Goal: Task Accomplishment & Management: Manage account settings

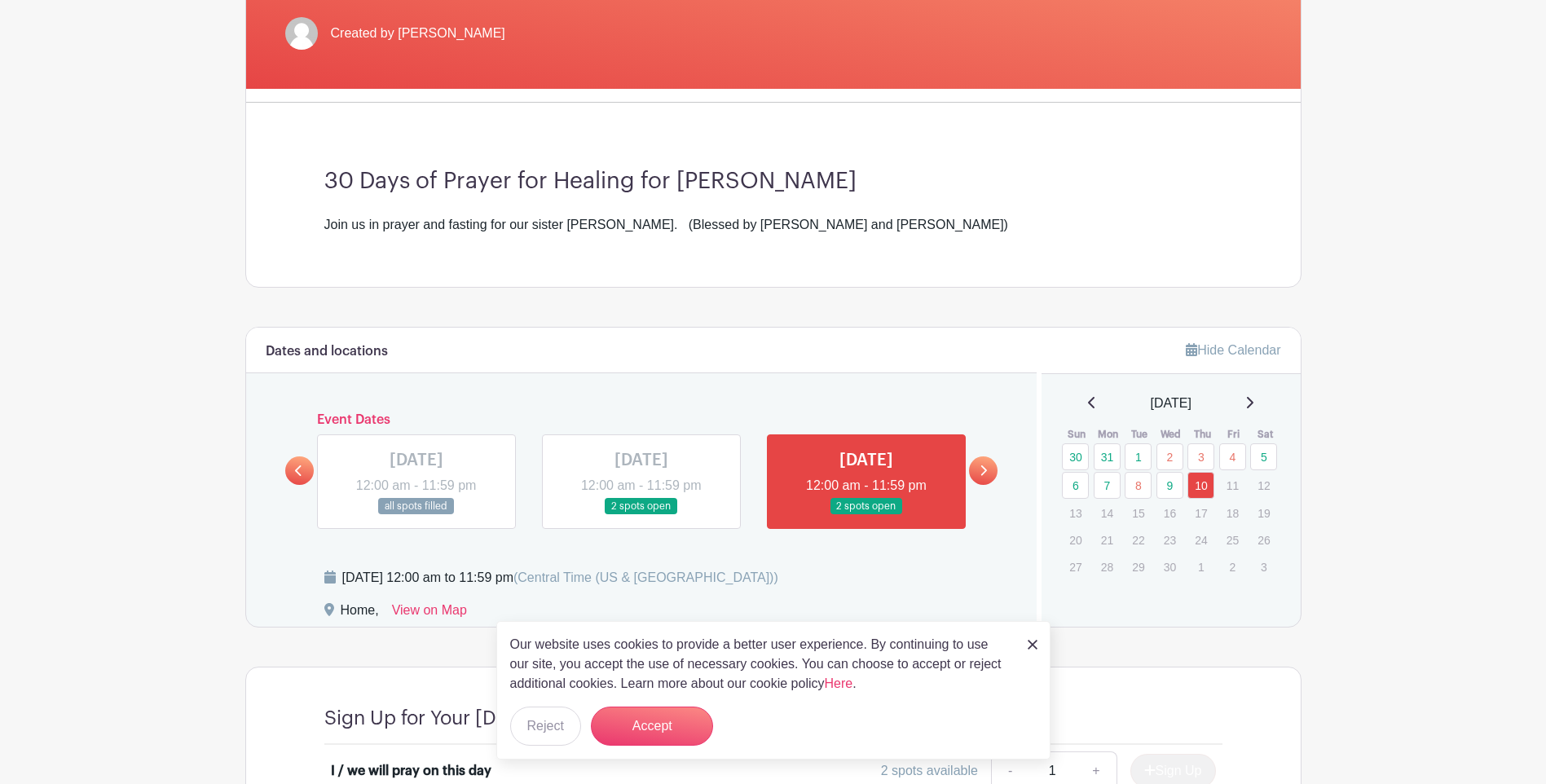
scroll to position [326, 0]
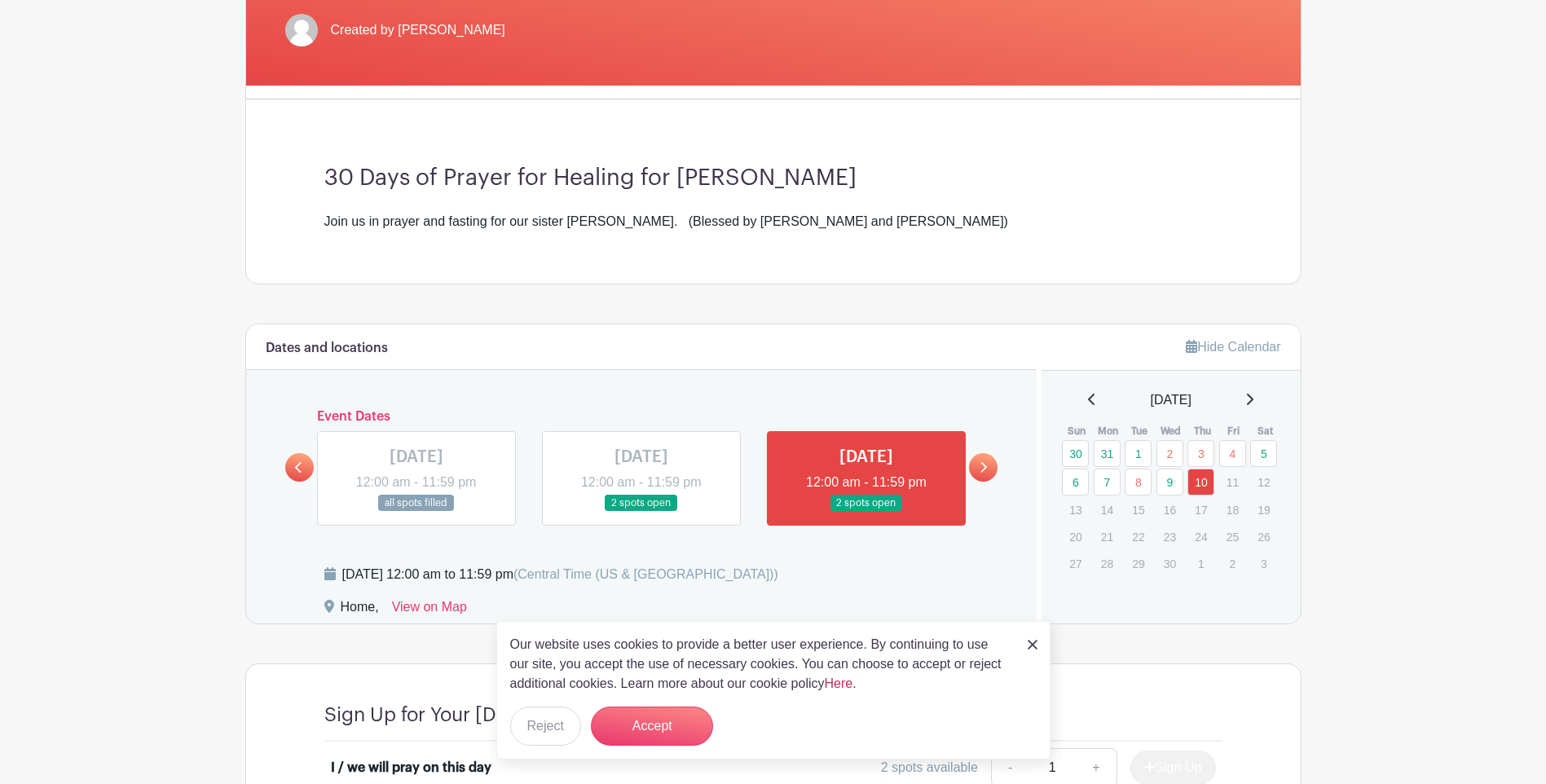
click at [843, 682] on link "Here" at bounding box center [839, 683] width 29 height 14
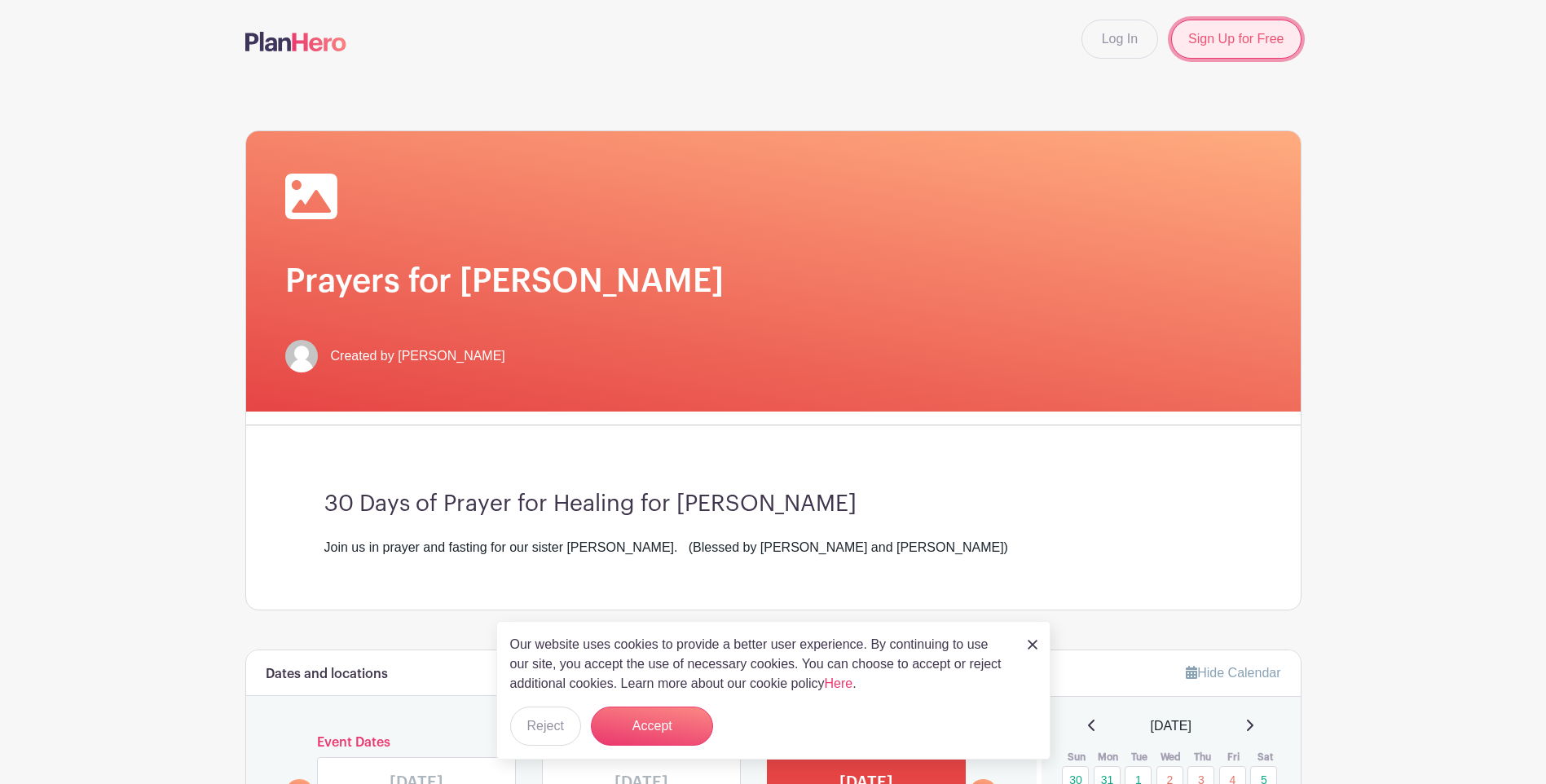
click at [1226, 41] on link "Sign Up for Free" at bounding box center [1236, 39] width 130 height 39
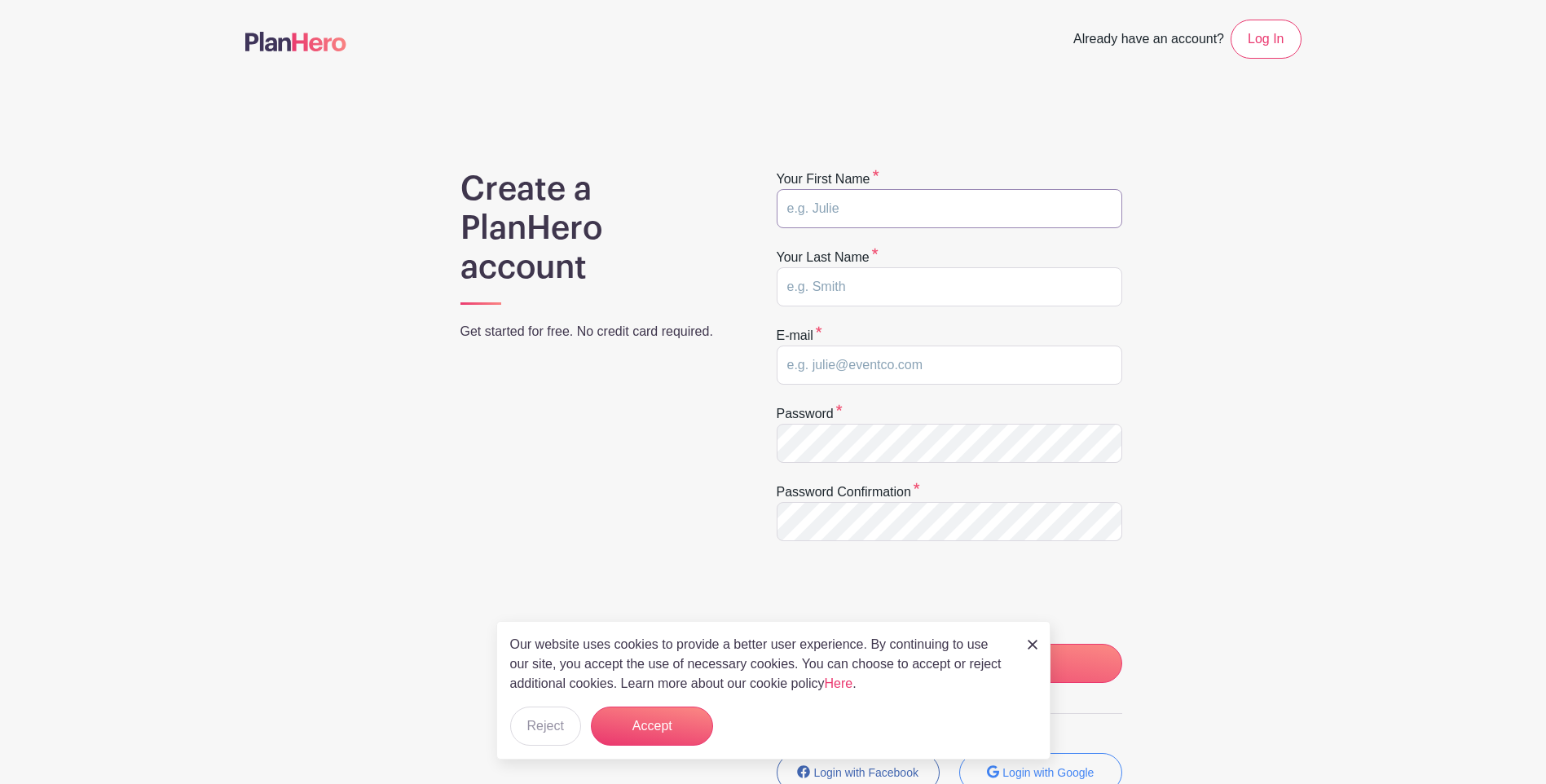
click at [792, 205] on input "text" at bounding box center [949, 209] width 345 height 39
type input "[PERSON_NAME]"
type input "Swan"
type input "[EMAIL_ADDRESS][DOMAIN_NAME]"
click at [546, 733] on button "Reject" at bounding box center [546, 726] width 71 height 39
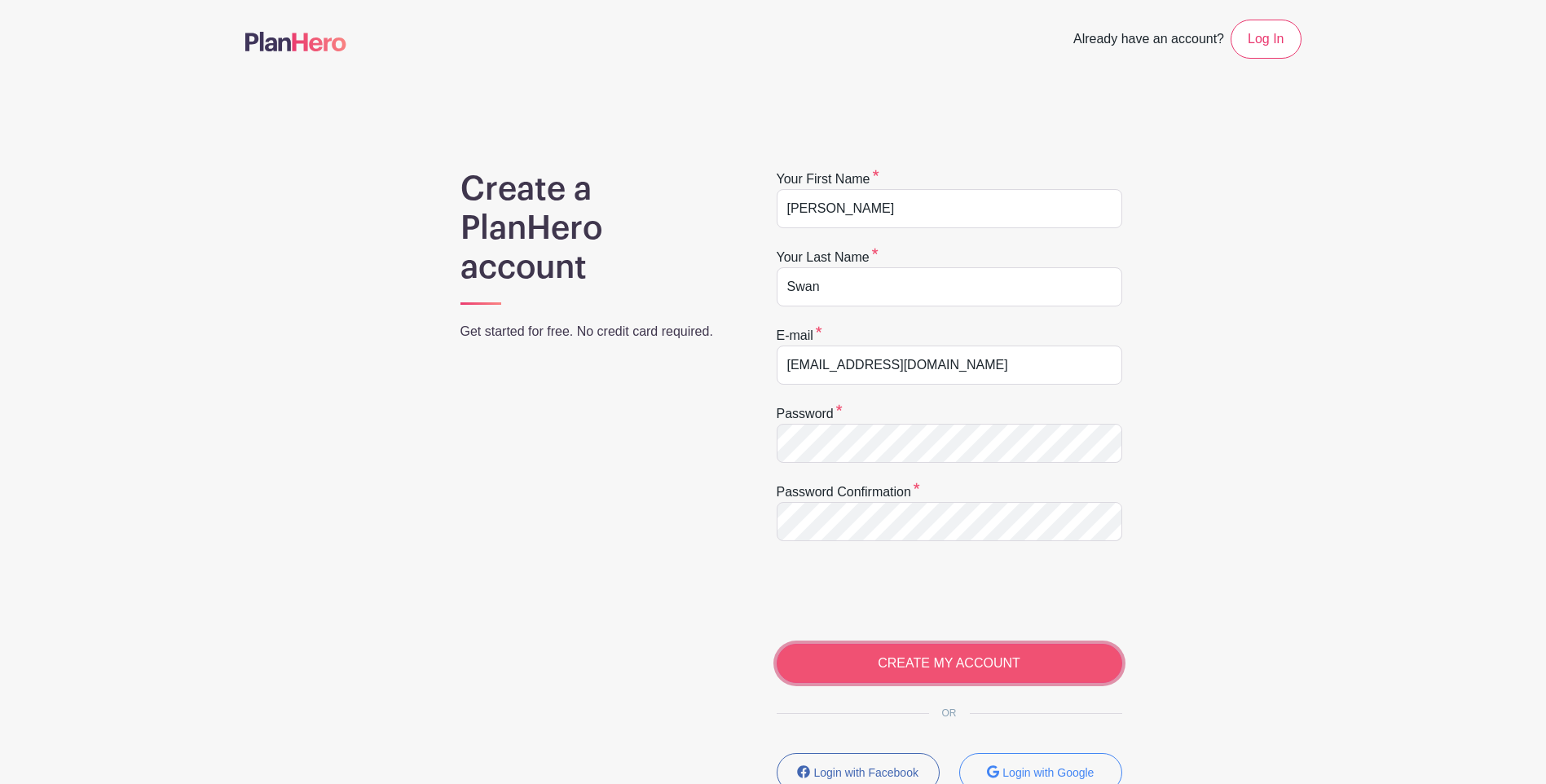
click at [901, 665] on input "CREATE MY ACCOUNT" at bounding box center [949, 664] width 345 height 39
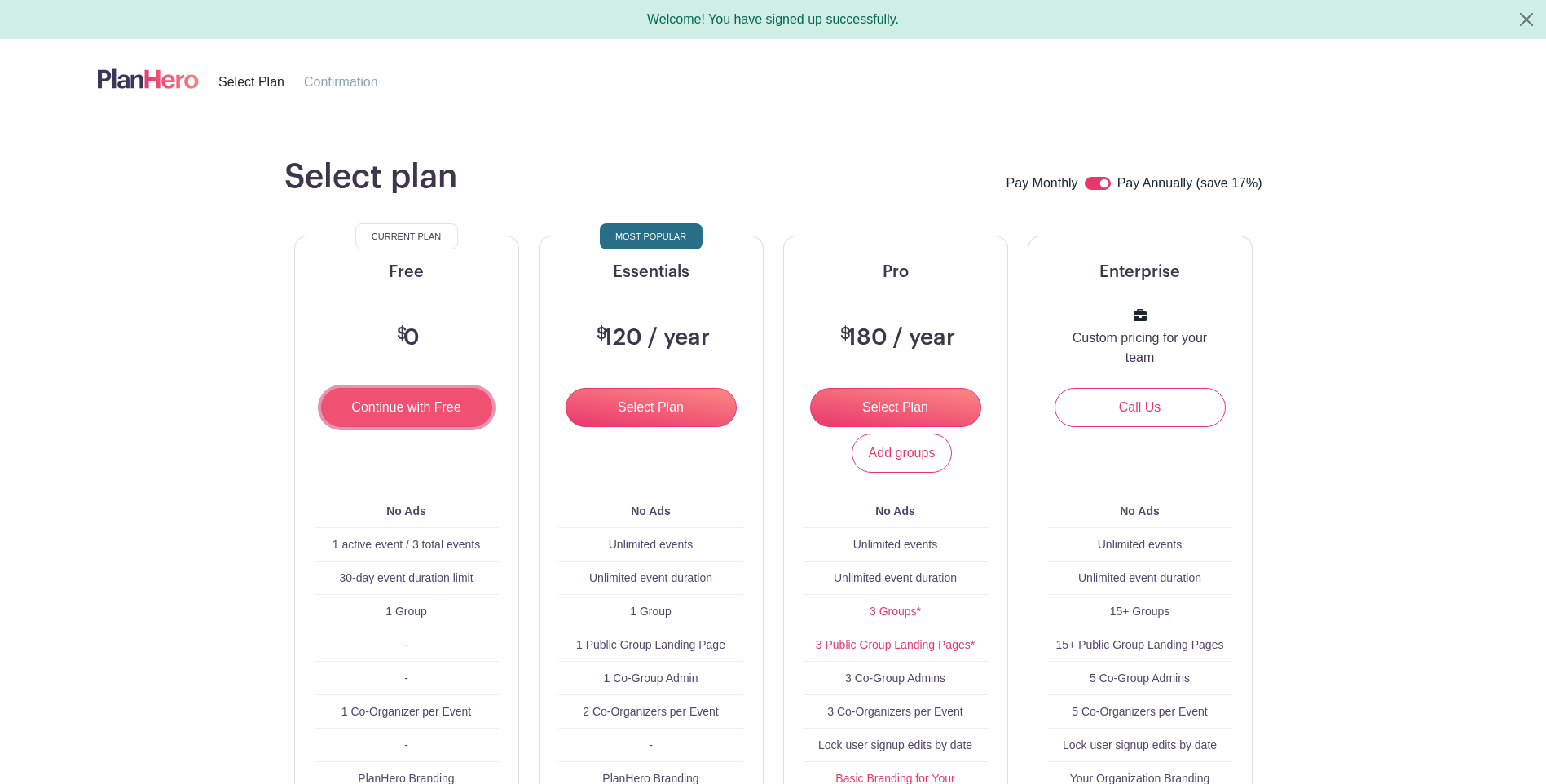
click at [393, 414] on input "Continue with Free" at bounding box center [407, 408] width 172 height 39
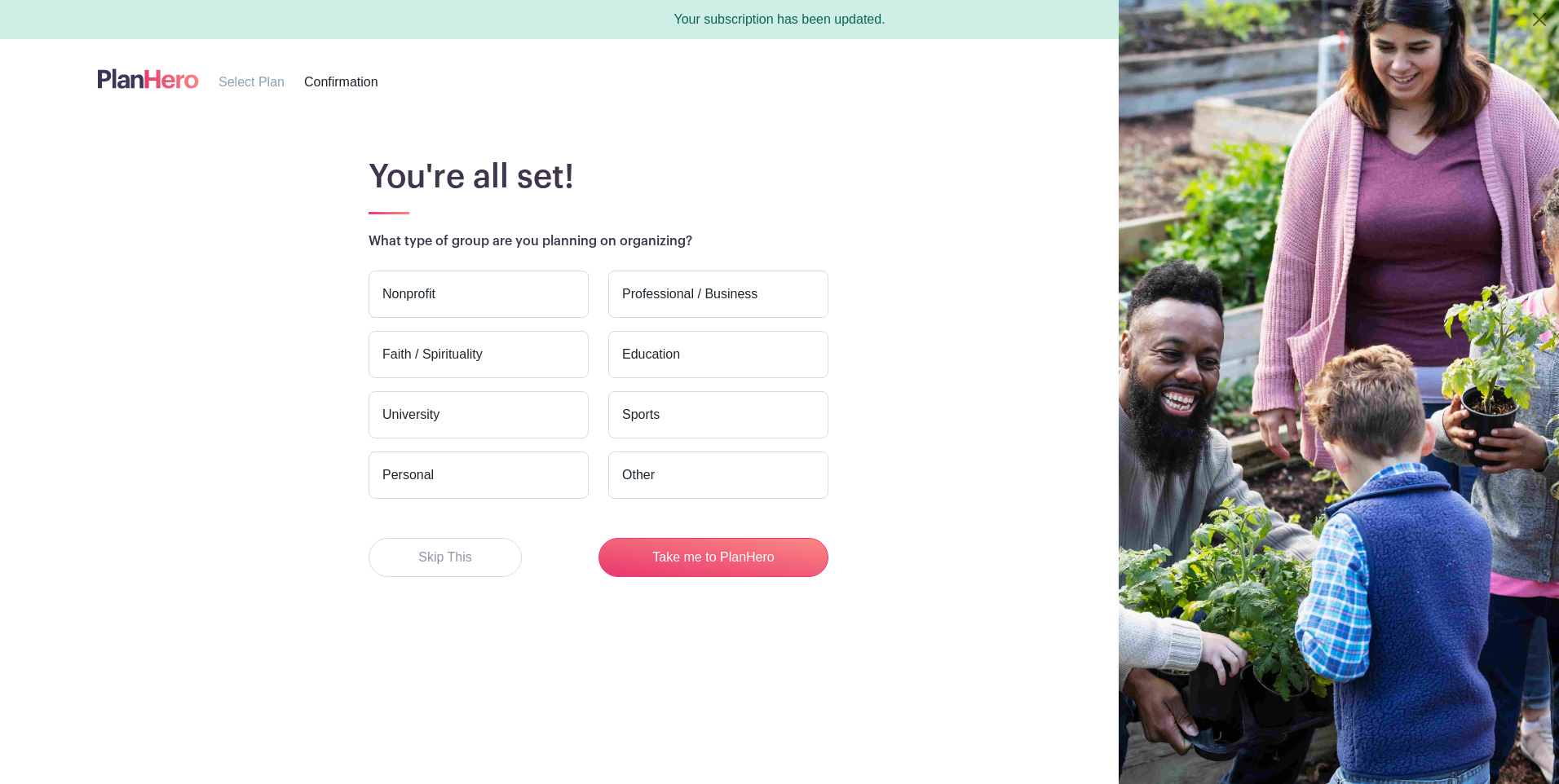
click at [419, 292] on label "Nonprofit" at bounding box center [479, 294] width 221 height 47
click at [0, 0] on input "Nonprofit" at bounding box center [0, 0] width 0 height 0
click at [430, 351] on label "Faith / Spirituality" at bounding box center [479, 354] width 221 height 47
click at [0, 0] on input "Faith / Spirituality" at bounding box center [0, 0] width 0 height 0
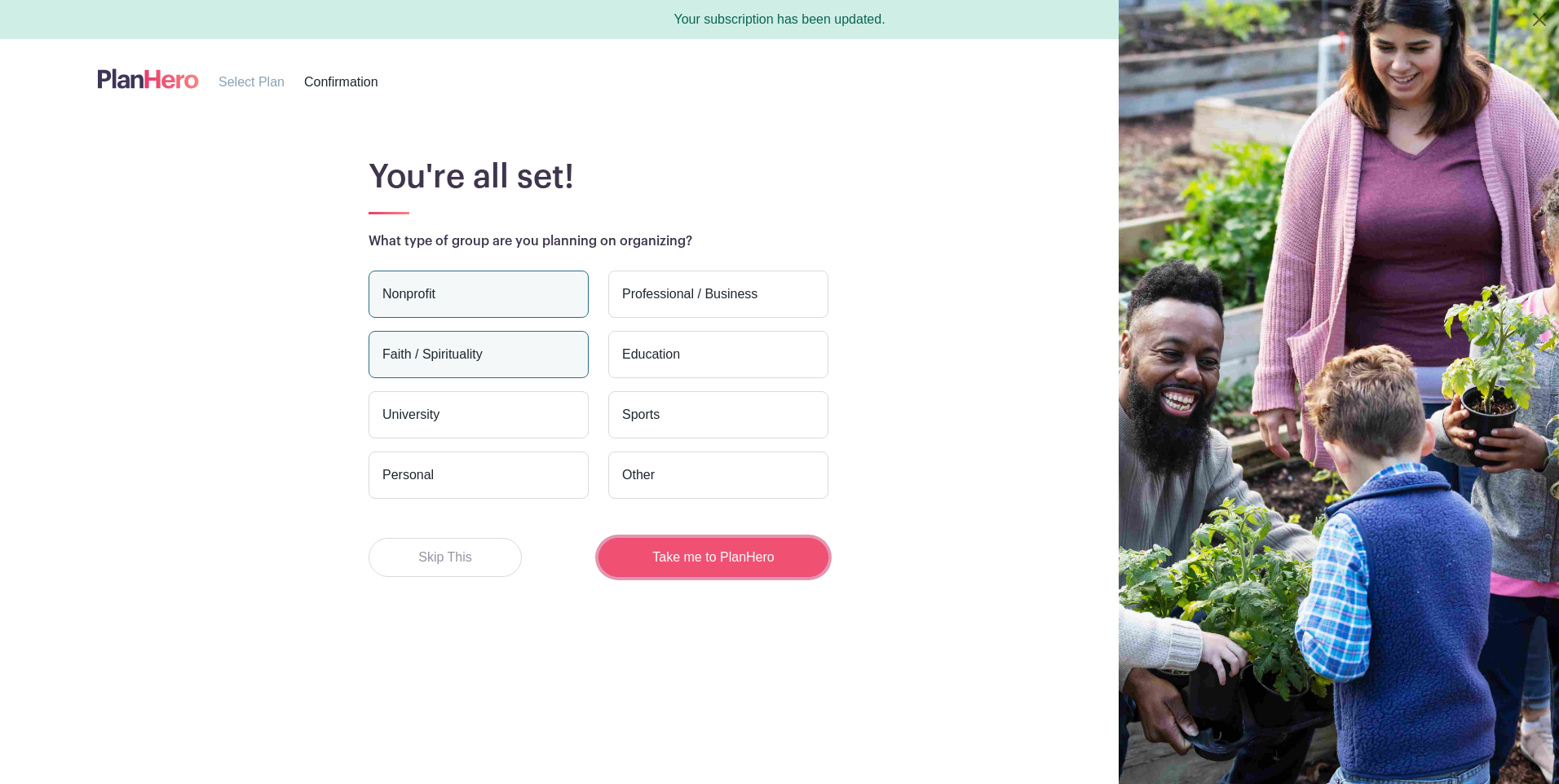
click at [686, 559] on button "Take me to PlanHero" at bounding box center [713, 558] width 230 height 39
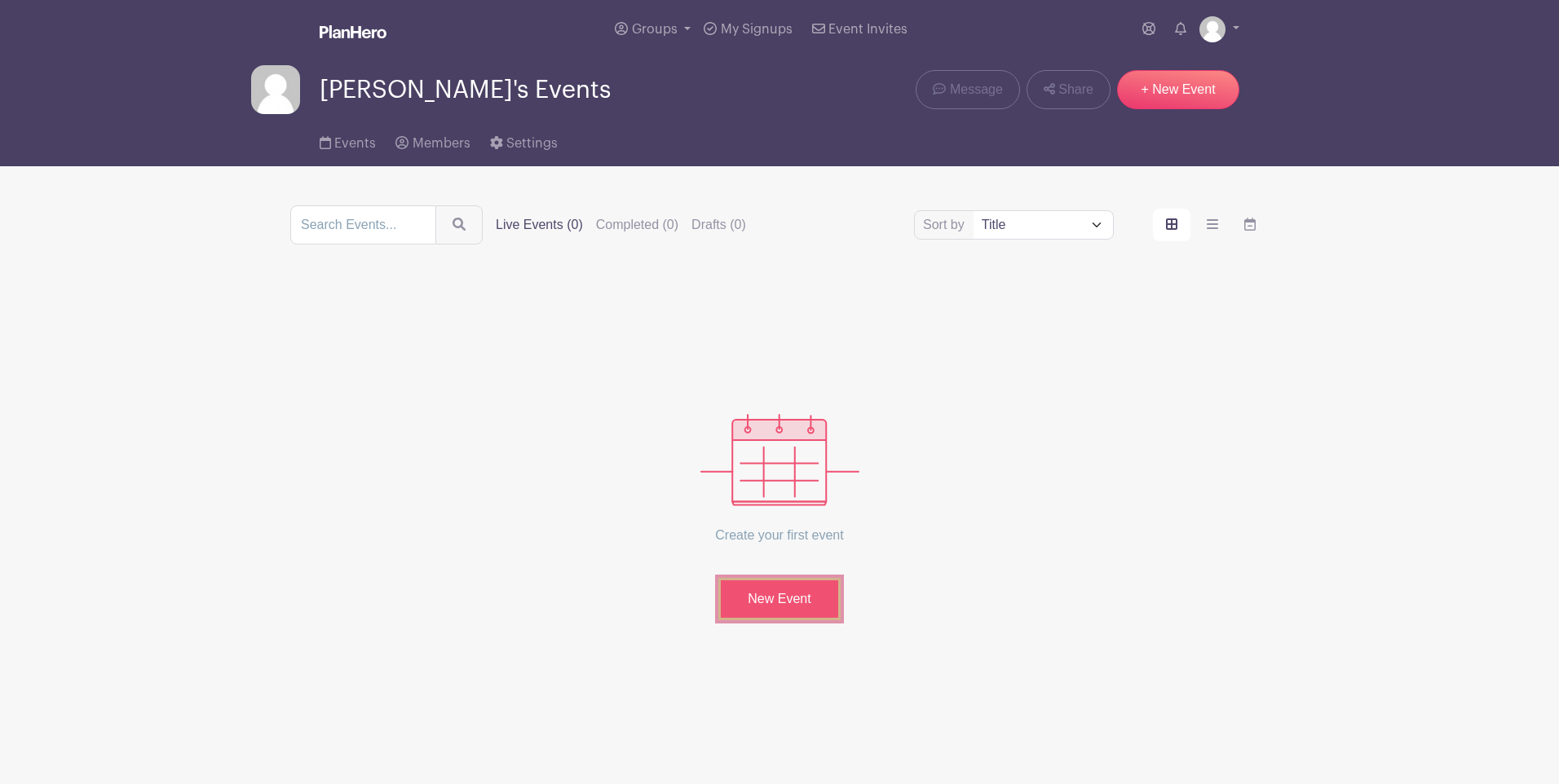
click at [748, 598] on link "New Event" at bounding box center [780, 599] width 123 height 42
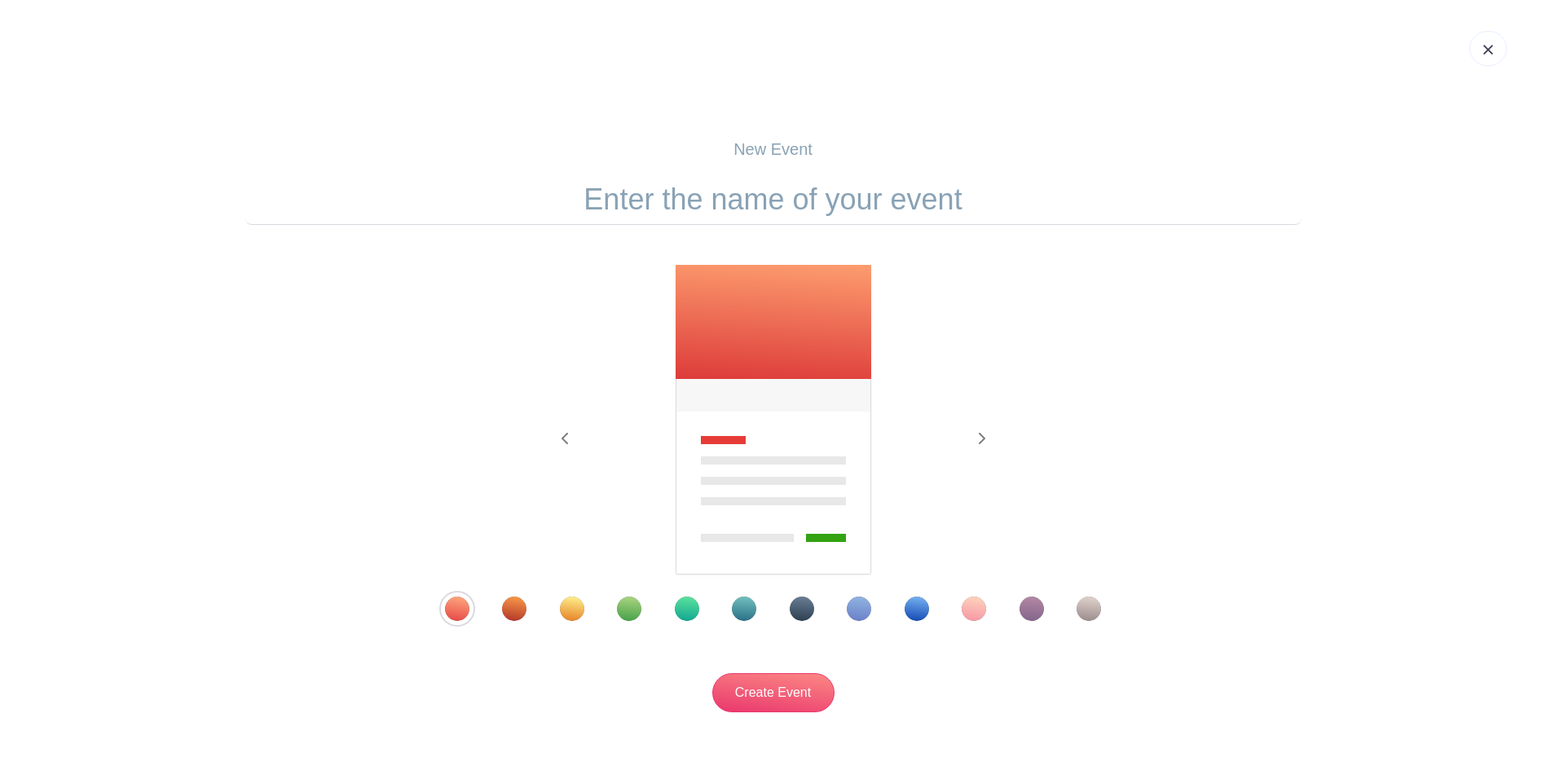
click at [688, 612] on div "Template 5" at bounding box center [687, 609] width 25 height 24
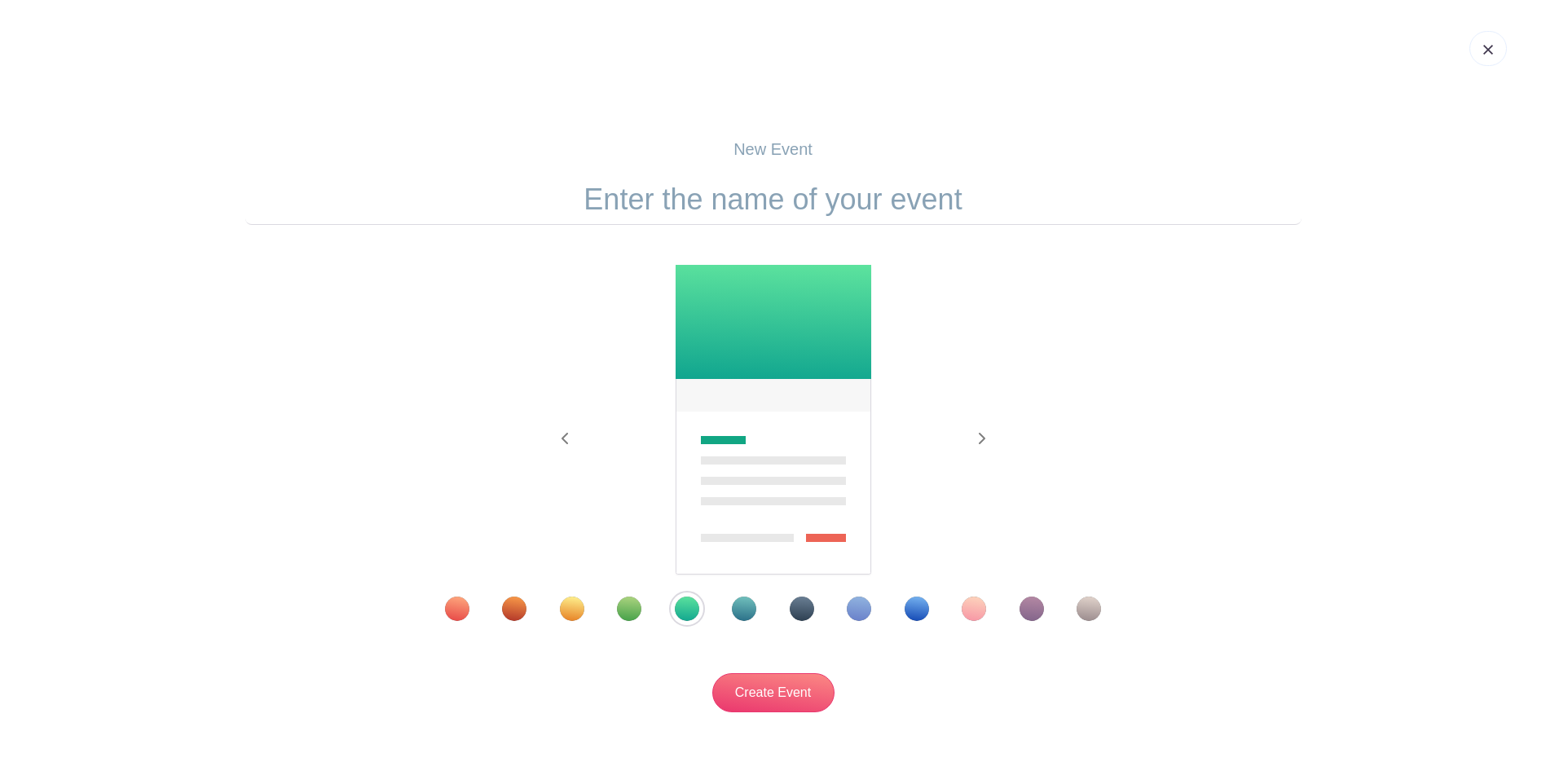
click at [862, 608] on div "Template 8" at bounding box center [859, 609] width 25 height 24
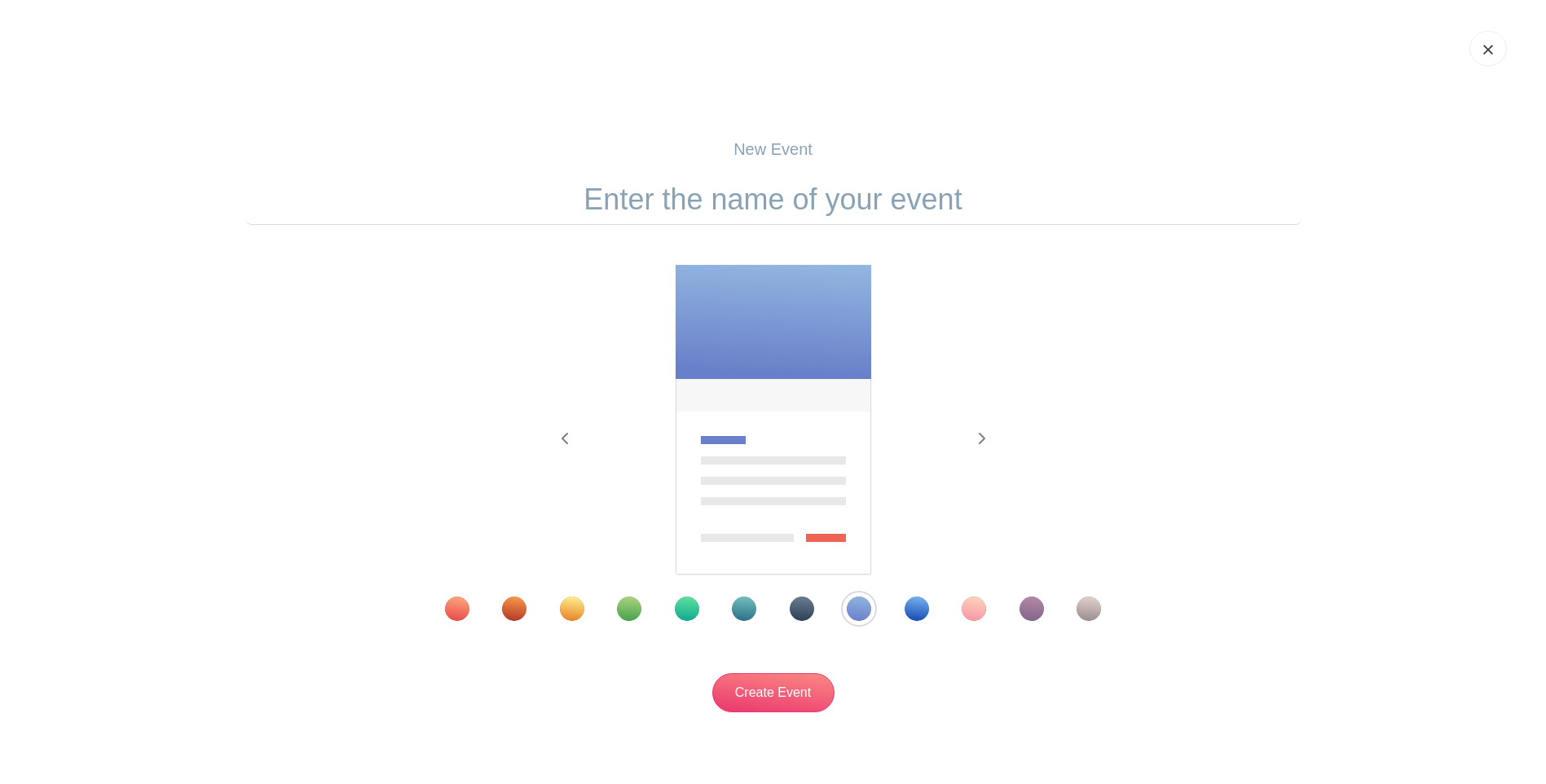
click at [628, 609] on div "Template 4" at bounding box center [630, 609] width 25 height 24
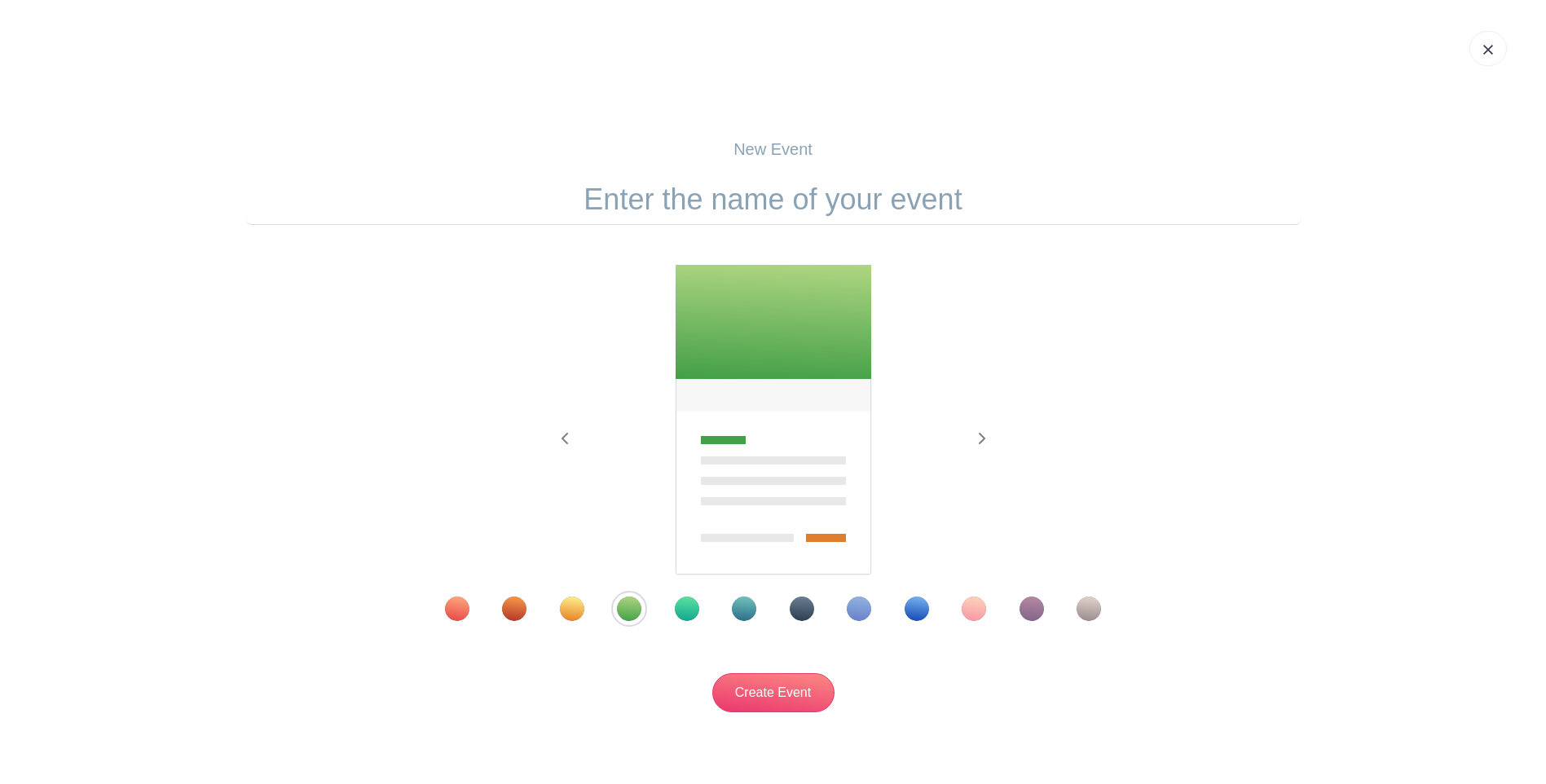
click at [701, 198] on input "text" at bounding box center [773, 200] width 1057 height 51
drag, startPoint x: 580, startPoint y: 196, endPoint x: 932, endPoint y: 165, distance: 353.4
click at [932, 165] on div "New Event Previous Next" at bounding box center [773, 425] width 1057 height 576
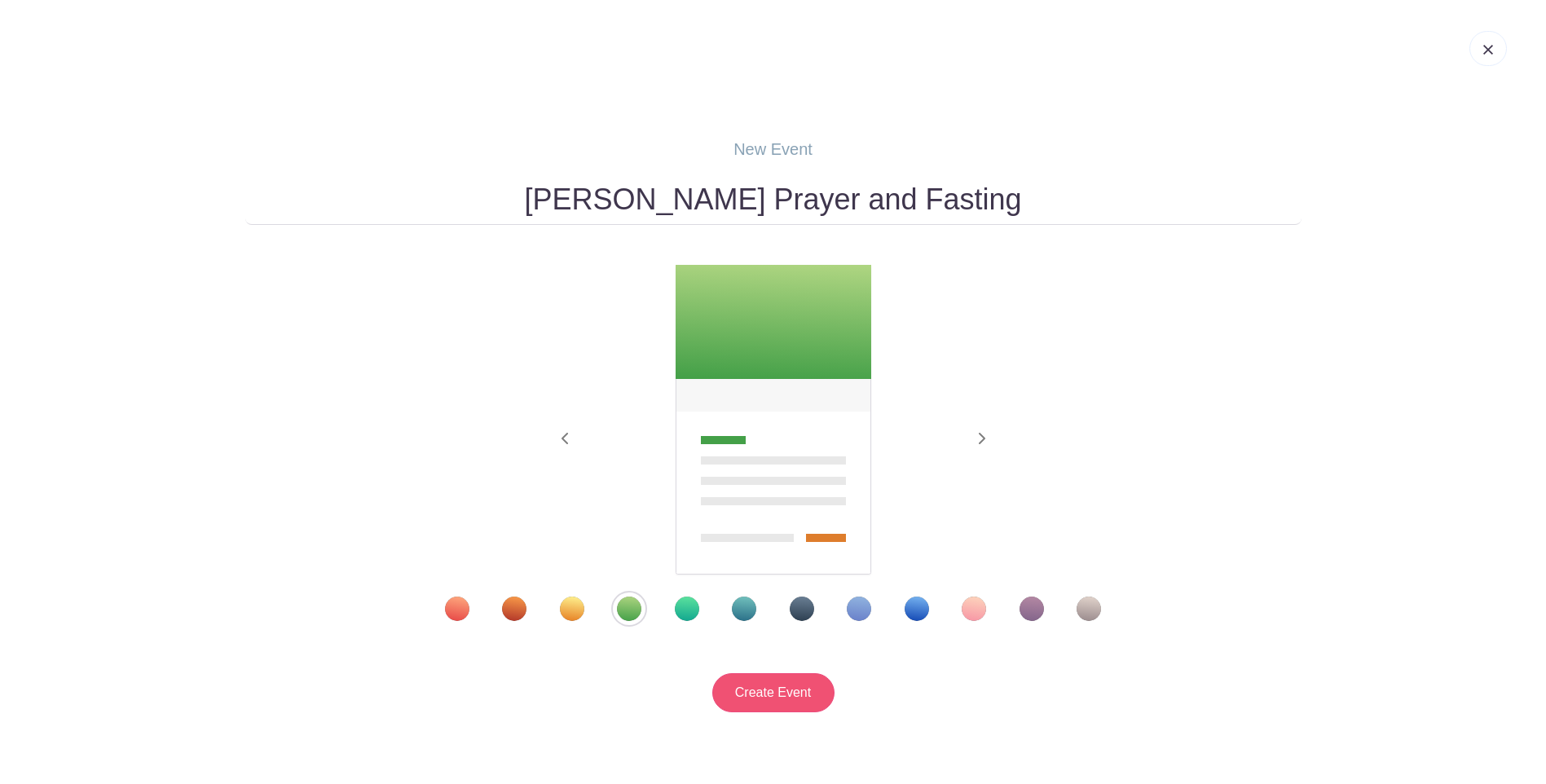
type input "Annie Prayer and Fasting"
click at [762, 700] on input "Create Event" at bounding box center [773, 693] width 123 height 39
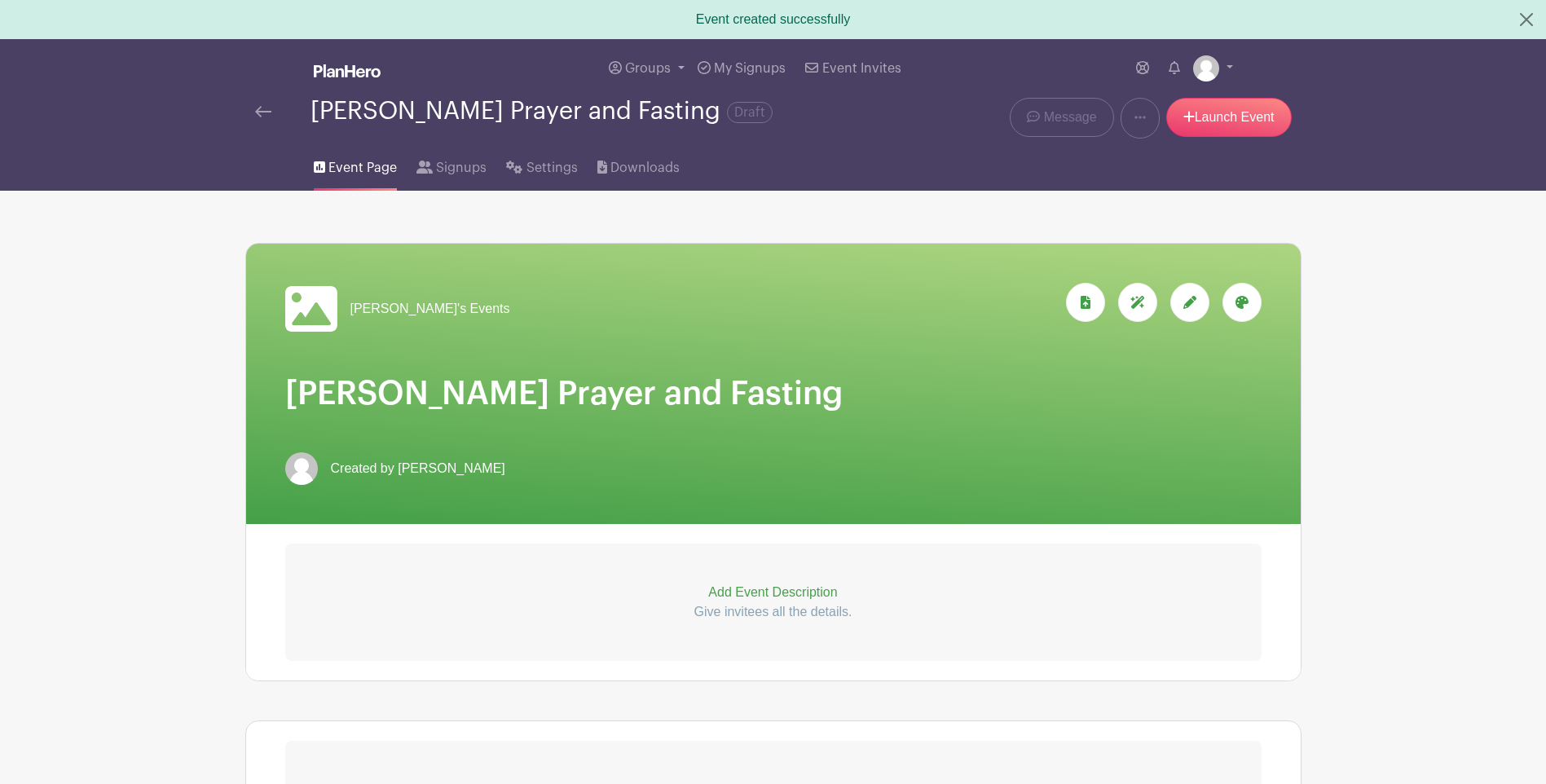
click at [1193, 301] on icon at bounding box center [1190, 302] width 13 height 13
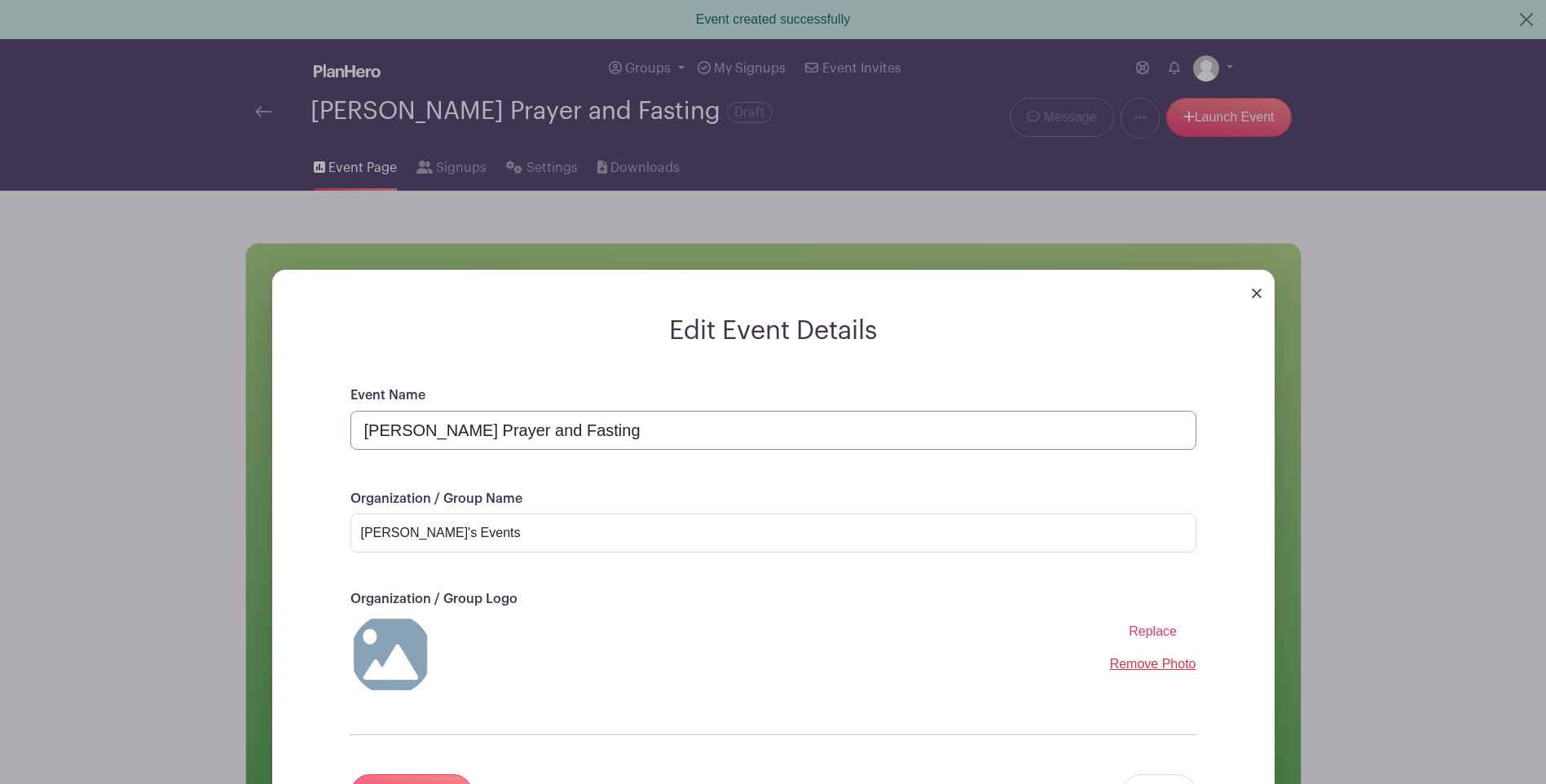
drag, startPoint x: 410, startPoint y: 428, endPoint x: 598, endPoint y: 425, distance: 188.0
click at [598, 425] on input "Annie Prayer and Fasting" at bounding box center [773, 430] width 846 height 39
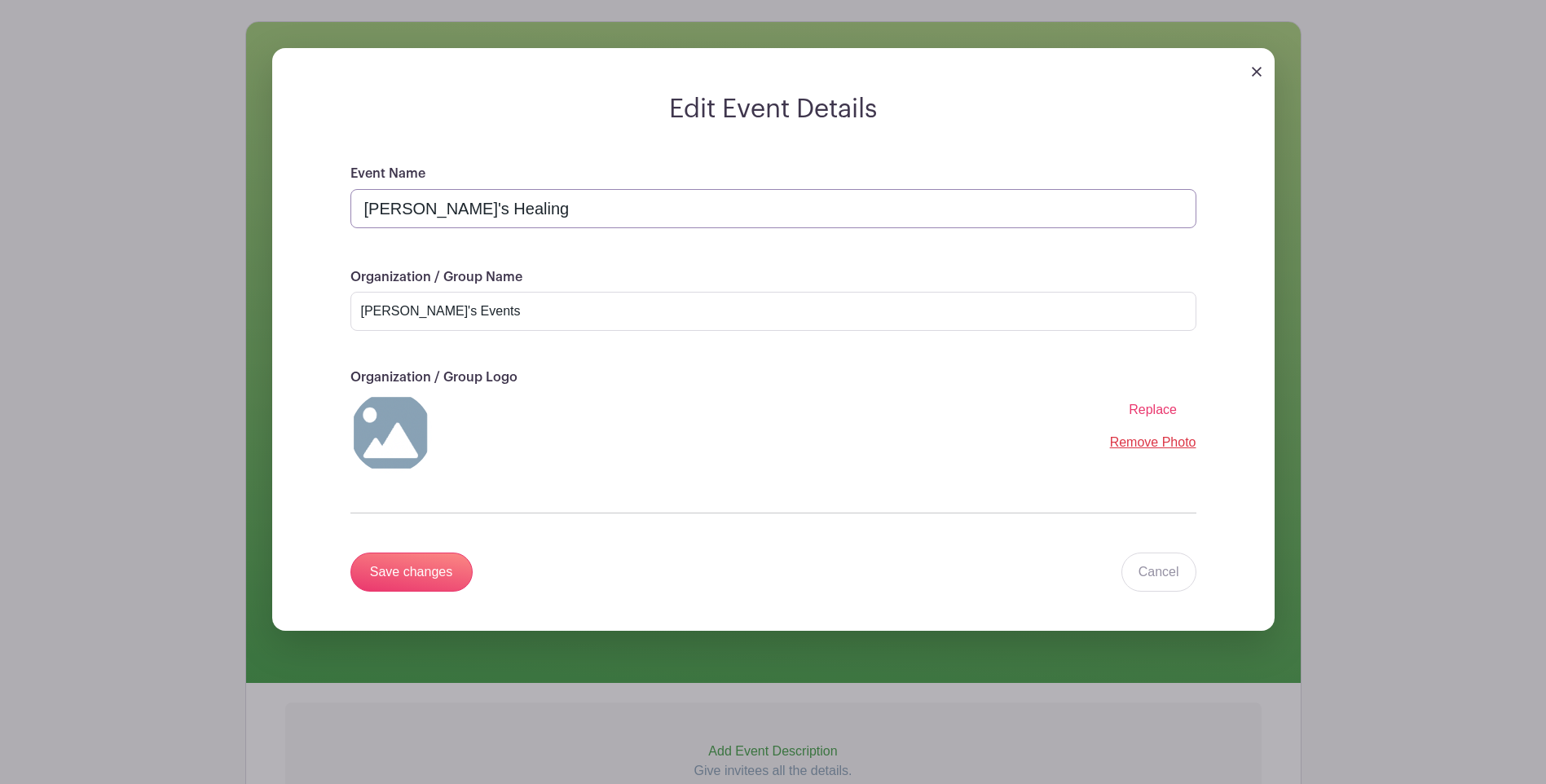
scroll to position [244, 0]
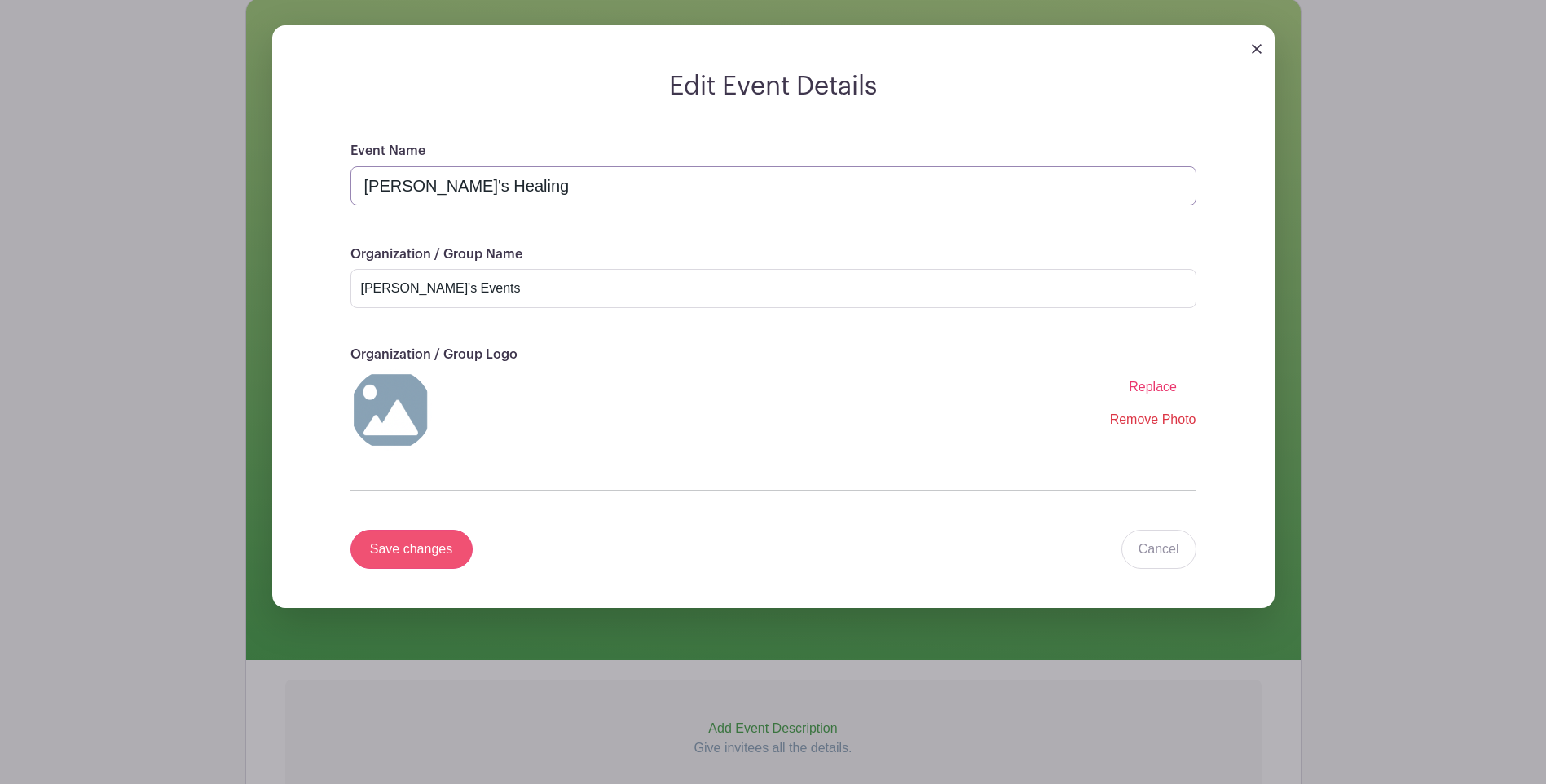
type input "Annie's Healing"
click at [405, 549] on input "Save changes" at bounding box center [412, 550] width 123 height 39
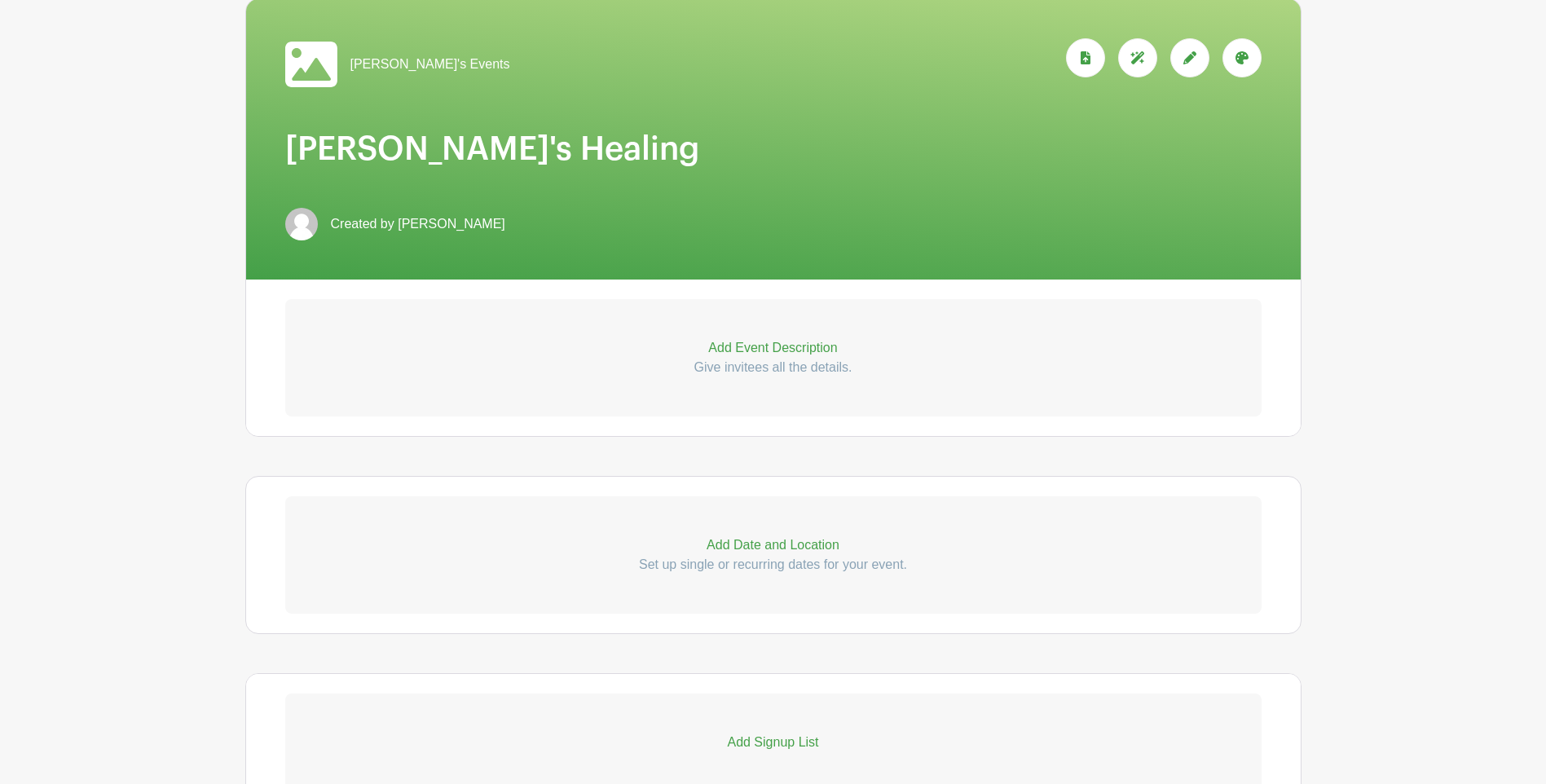
click at [758, 349] on p "Add Event Description" at bounding box center [773, 348] width 977 height 20
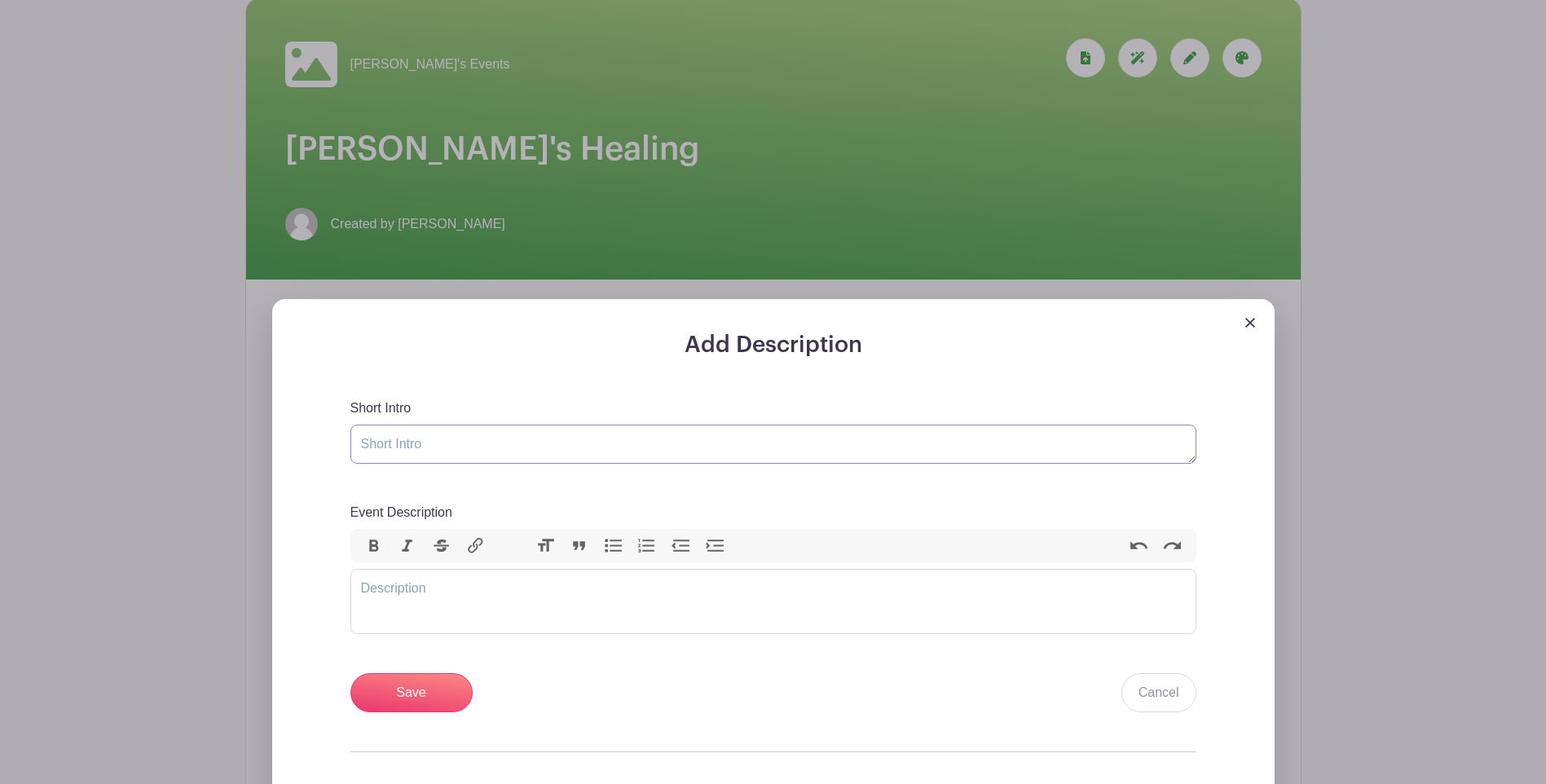
click at [358, 443] on textarea "Short Intro" at bounding box center [773, 444] width 846 height 39
paste textarea "When two of you get together on anything at all on earth and make a prayer of i…"
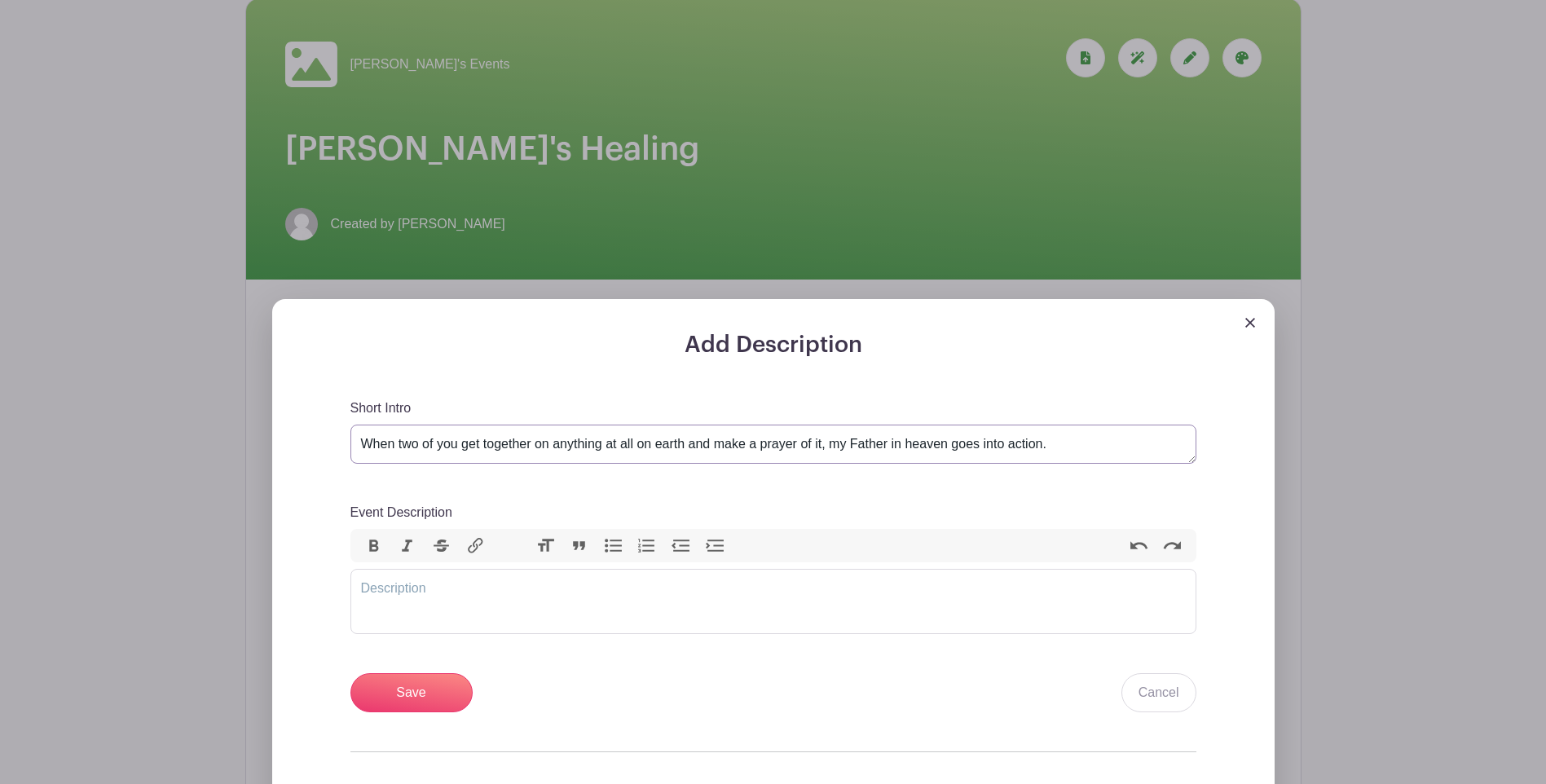
click at [360, 442] on textarea "When two of you get together on anything at all on earth and make a prayer of i…" at bounding box center [773, 444] width 846 height 39
click at [1051, 443] on textarea ""When two of you get together on anything at all on earth and make a prayer of …" at bounding box center [773, 444] width 846 height 39
click at [1124, 441] on textarea ""When two of you get together on anything at all on earth and make a prayer of …" at bounding box center [773, 444] width 846 height 39
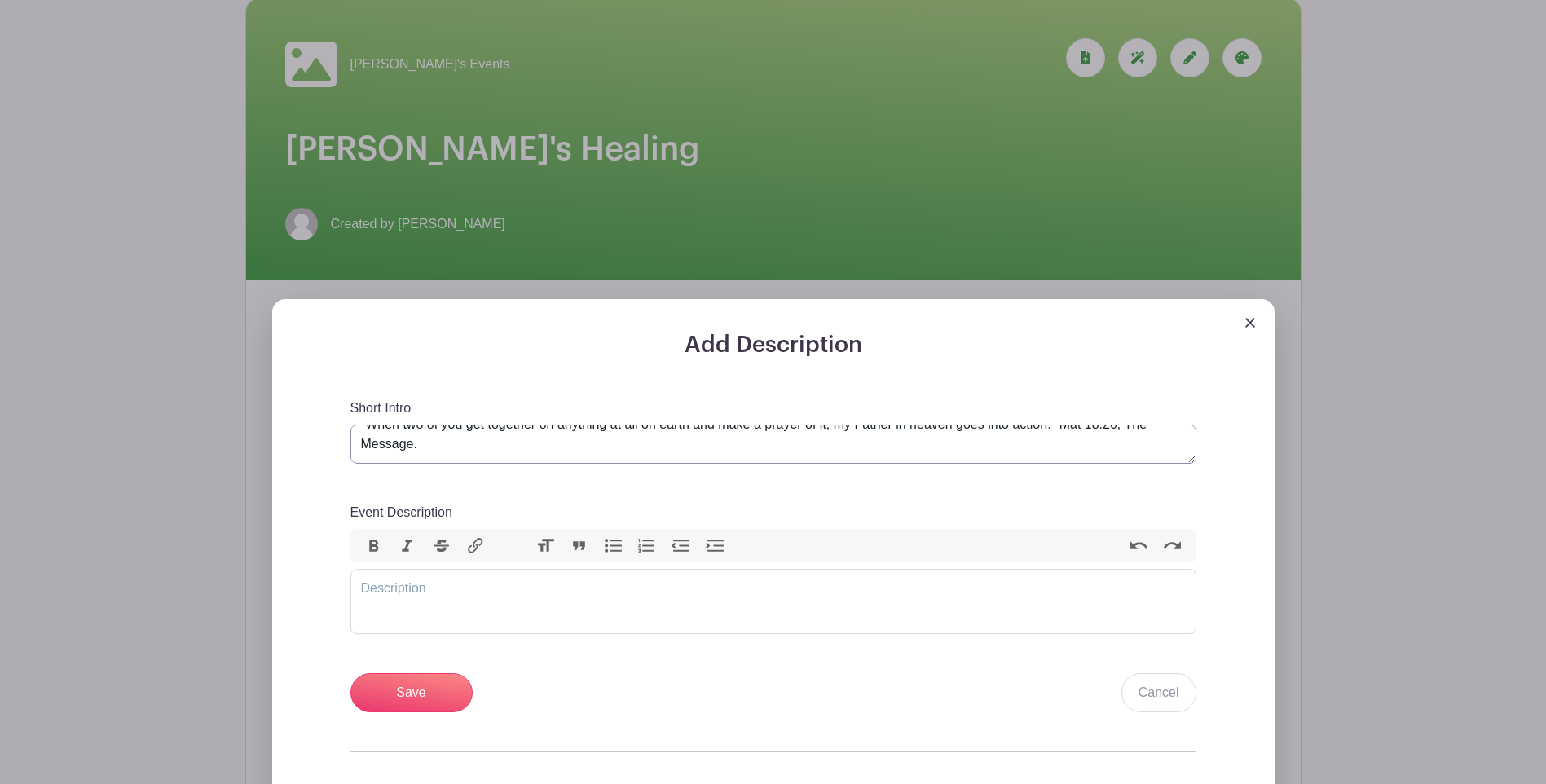
drag, startPoint x: 1125, startPoint y: 434, endPoint x: 1141, endPoint y: 455, distance: 26.4
click at [1141, 455] on textarea ""When two of you get together on anything at all on earth and make a prayer of …" at bounding box center [773, 444] width 846 height 39
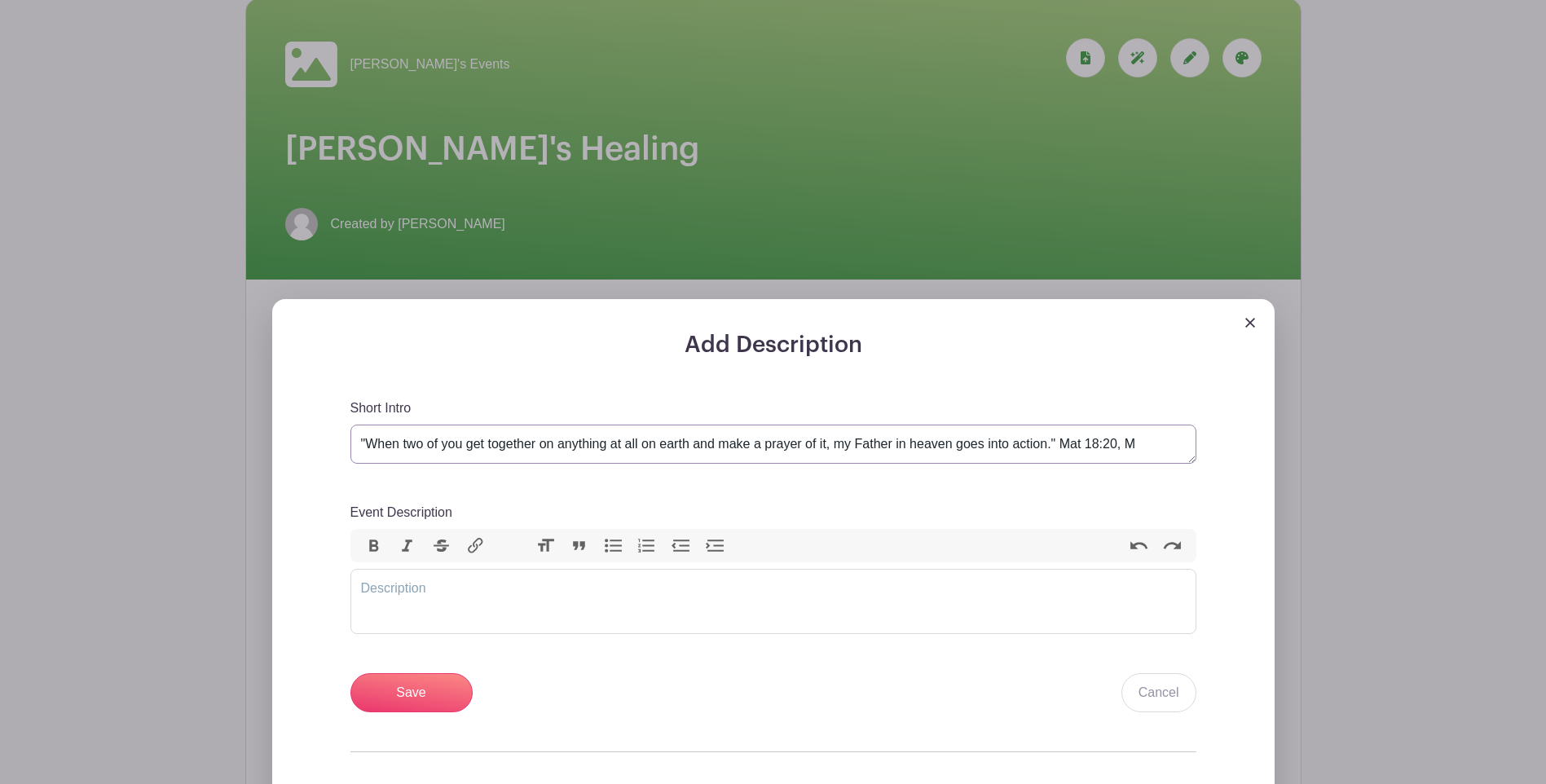
scroll to position [0, 0]
click at [1125, 442] on textarea ""When two of you get together on anything at all on earth and make a prayer of …" at bounding box center [773, 444] width 846 height 39
drag, startPoint x: 1126, startPoint y: 442, endPoint x: 1150, endPoint y: 442, distance: 24.0
click at [1150, 442] on textarea ""When two of you get together on anything at all on earth and make a prayer of …" at bounding box center [773, 444] width 846 height 39
click at [1165, 439] on textarea ""When two of you get together on anything at all on earth and make a prayer of …" at bounding box center [773, 444] width 846 height 39
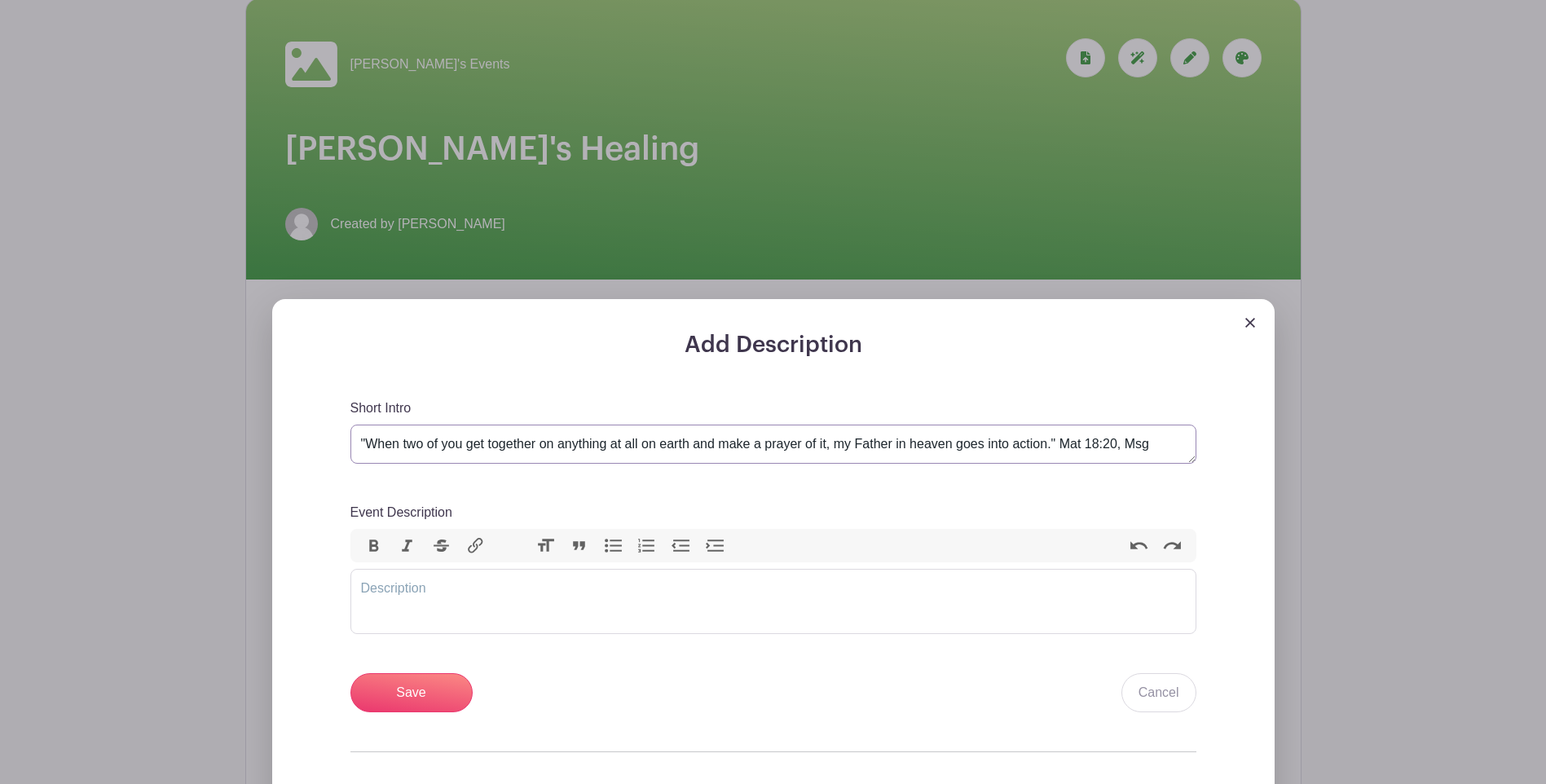
drag, startPoint x: 1124, startPoint y: 440, endPoint x: 1142, endPoint y: 464, distance: 30.0
click at [1125, 442] on textarea ""When two of you get together on anything at all on earth and make a prayer of …" at bounding box center [773, 444] width 846 height 39
type textarea ""When two of you get together on anything at all on earth and make a prayer of …"
click at [367, 585] on trix-editor "Event Description" at bounding box center [773, 602] width 846 height 65
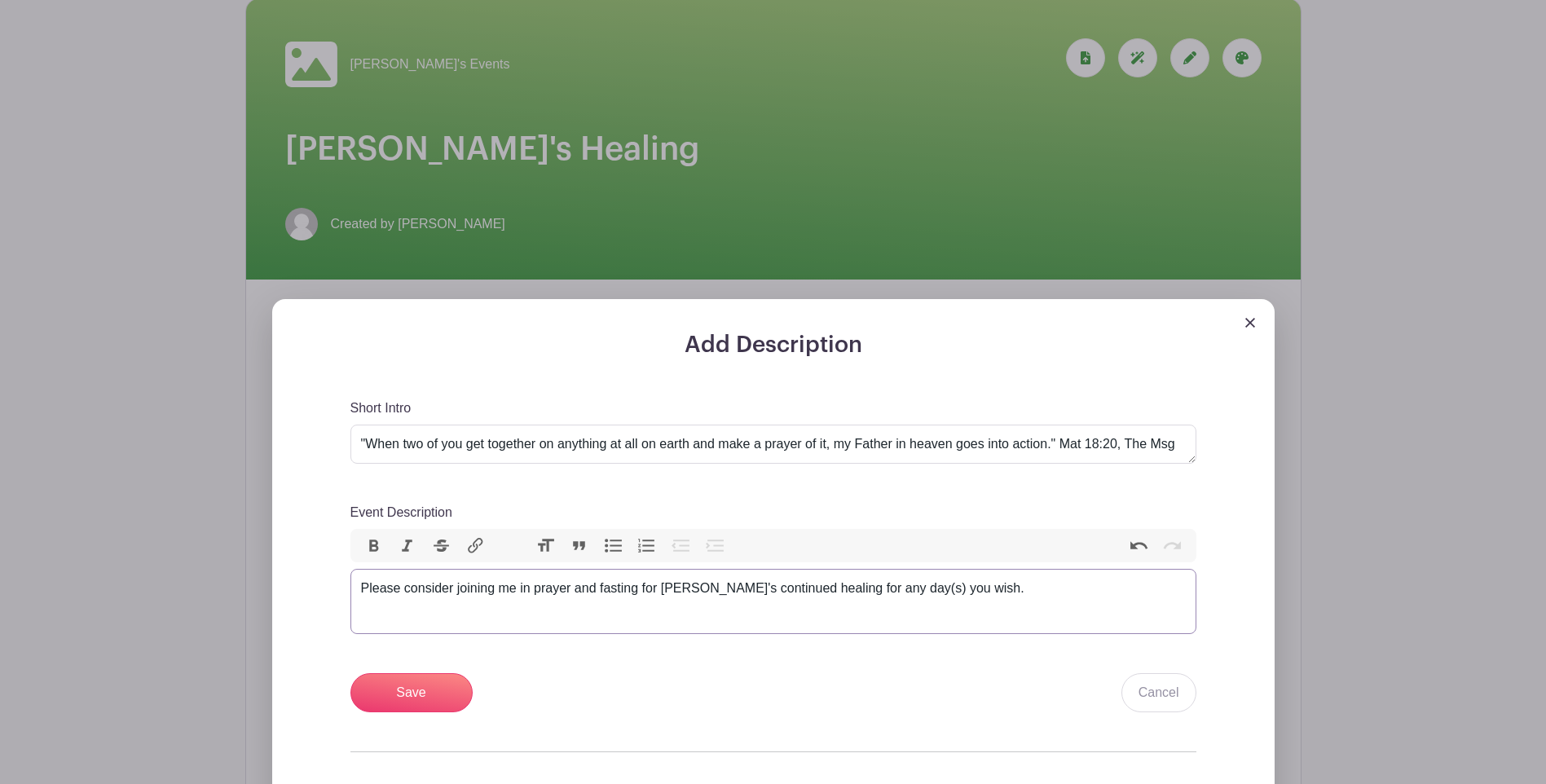
click at [965, 586] on div "Please consider joining me in prayer and fasting for Annie's continued healing …" at bounding box center [773, 589] width 825 height 20
paste trix-editor "<div>Please consider joining me in prayer and fasting for Annie's continued hea…"
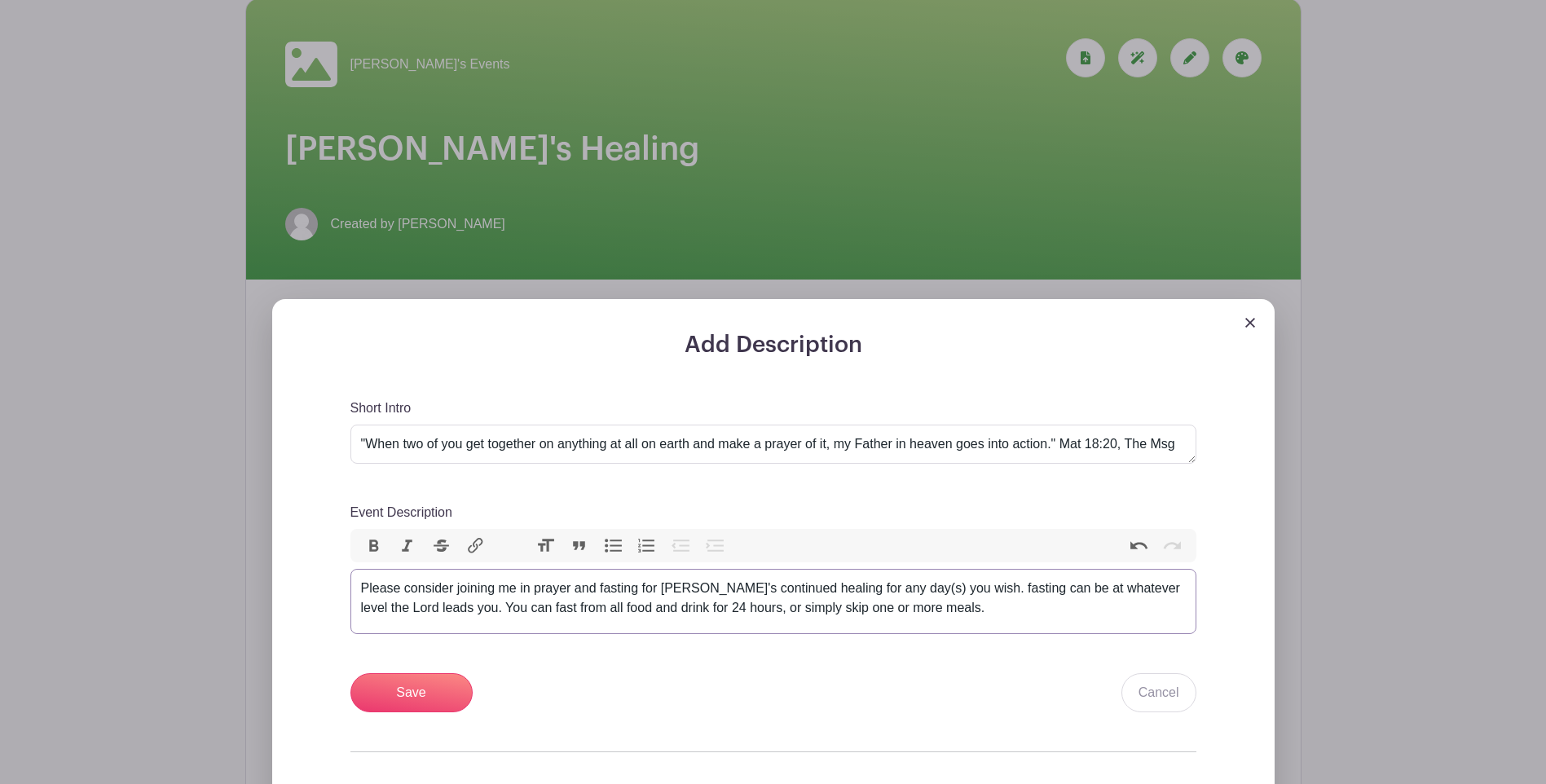
click at [960, 591] on div "Please consider joining me in prayer and fasting for Annie's continued healing …" at bounding box center [773, 599] width 825 height 39
click at [461, 610] on div "Please consider joining me in prayer and fasting for Annie's continued healing …" at bounding box center [773, 599] width 825 height 39
click at [942, 608] on div "Please consider joining me in prayer and fasting for Annie's continued healing …" at bounding box center [773, 599] width 825 height 39
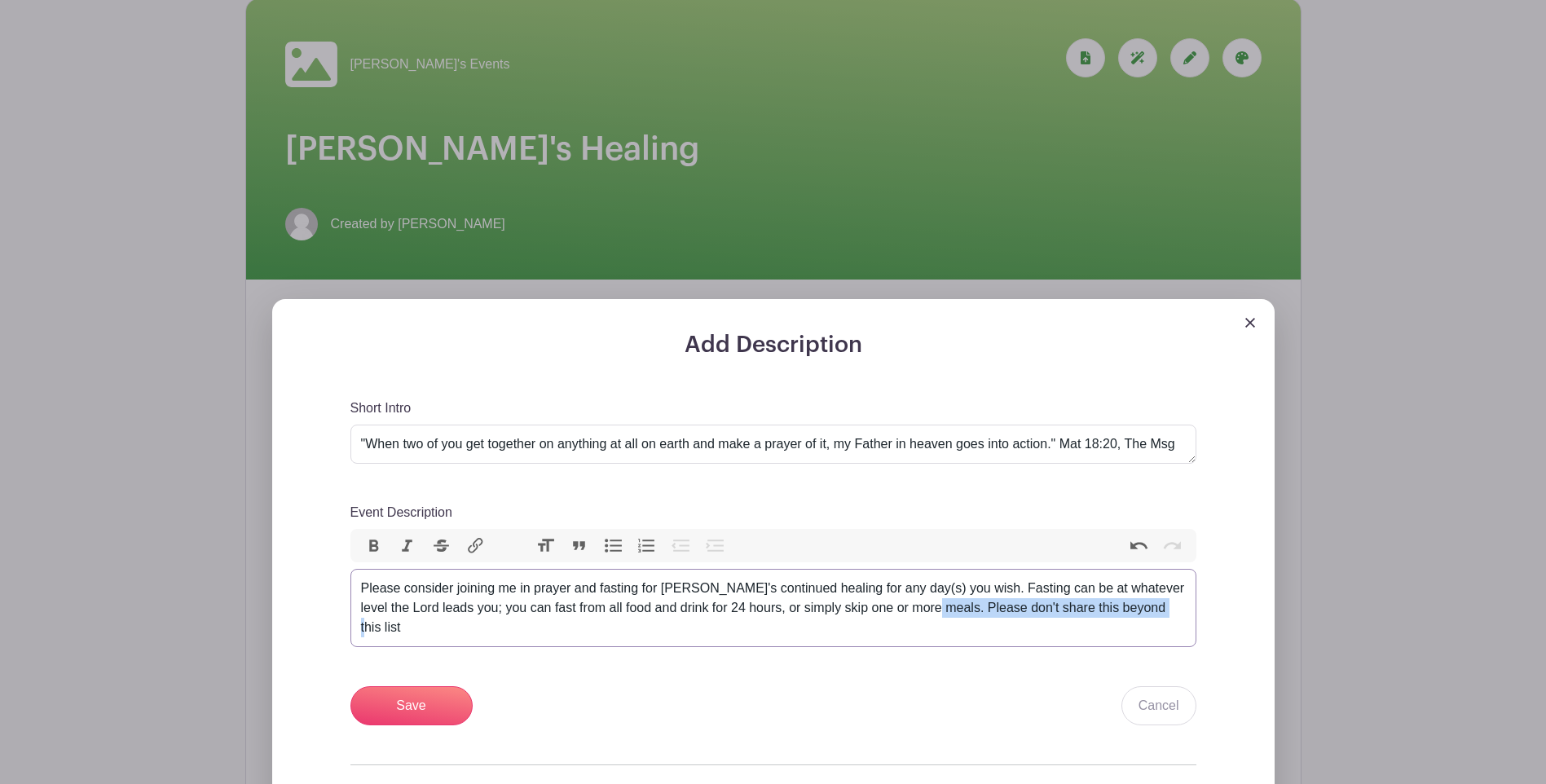
drag, startPoint x: 938, startPoint y: 610, endPoint x: 1178, endPoint y: 621, distance: 240.3
click at [1177, 620] on trix-editor "Please consider joining me in prayer and fasting for Annie's continued healing …" at bounding box center [773, 608] width 846 height 78
paste trix-editor "<div>Please consider joining me in prayer and fasting for Annie's continued hea…"
type trix-editor "<div>Please consider joining me in prayer and fasting for Annie's continued hea…"
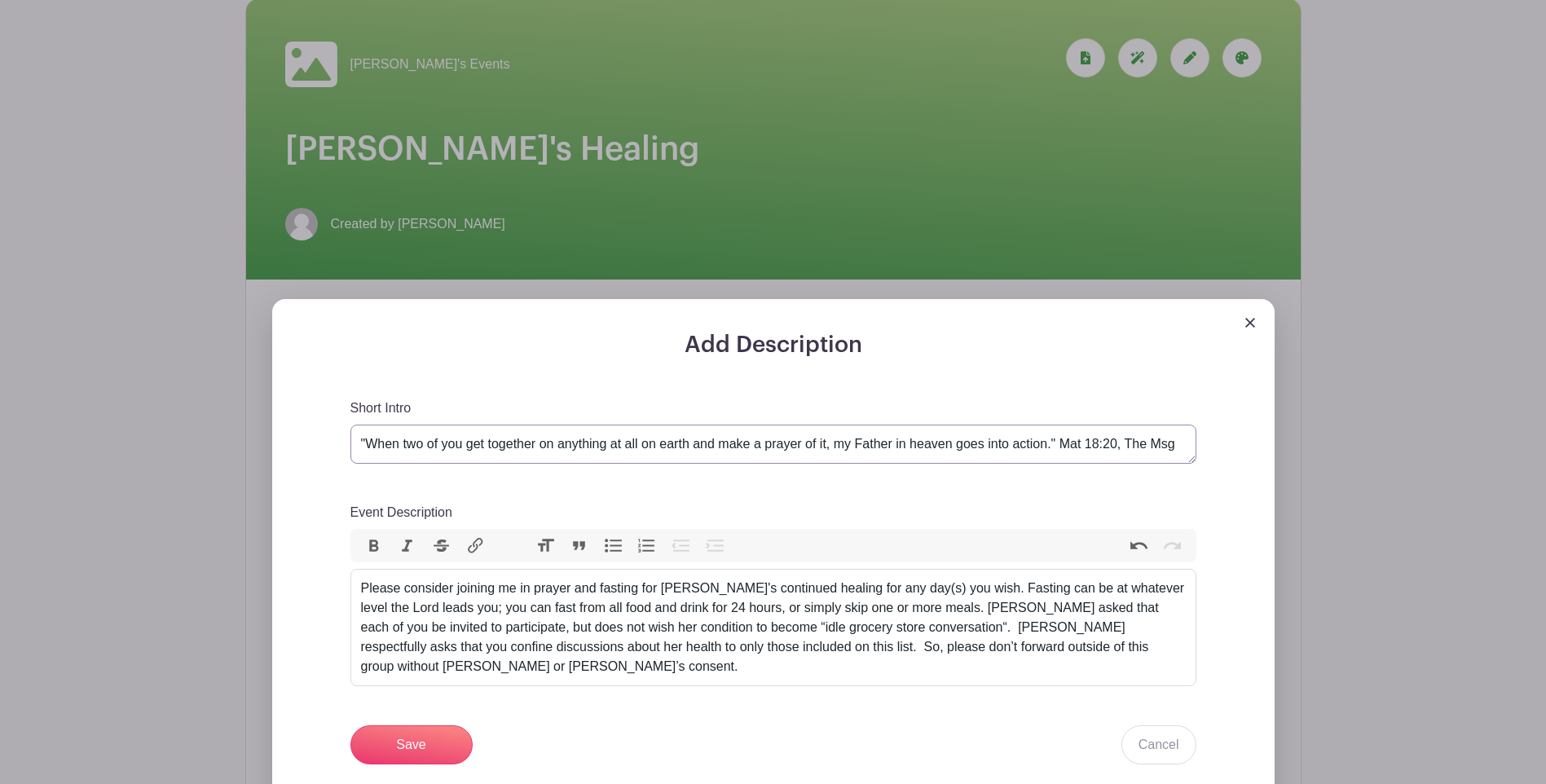
drag, startPoint x: 1063, startPoint y: 444, endPoint x: 1174, endPoint y: 441, distance: 111.0
click at [1174, 441] on textarea ""When two of you get together on anything at all on earth and make a prayer of …" at bounding box center [773, 444] width 846 height 39
click at [850, 501] on div "Short Intro "When two of you get together on anything at all on earth and make …" at bounding box center [773, 581] width 846 height 367
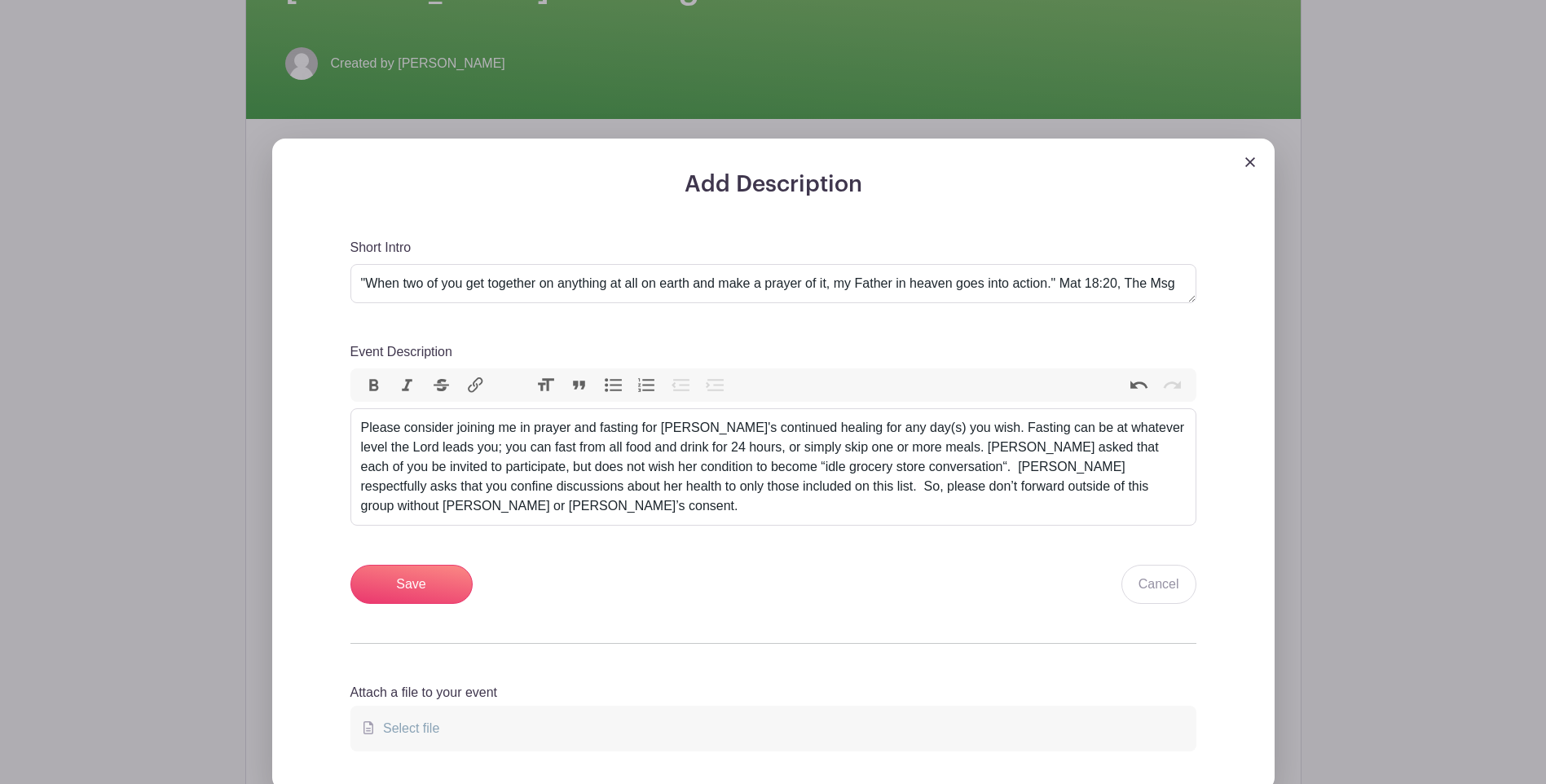
scroll to position [408, 0]
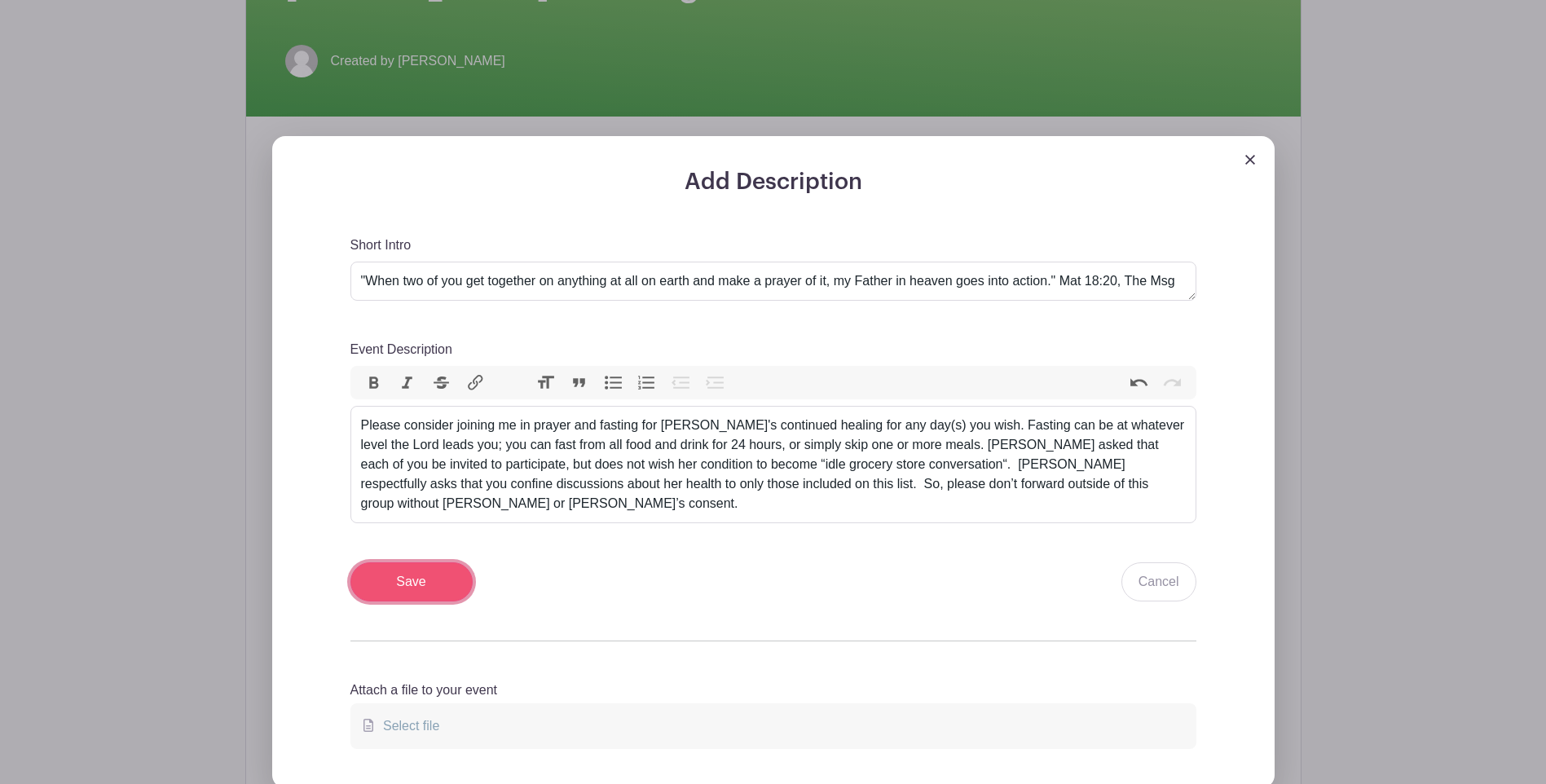
click at [408, 565] on input "Save" at bounding box center [412, 582] width 123 height 39
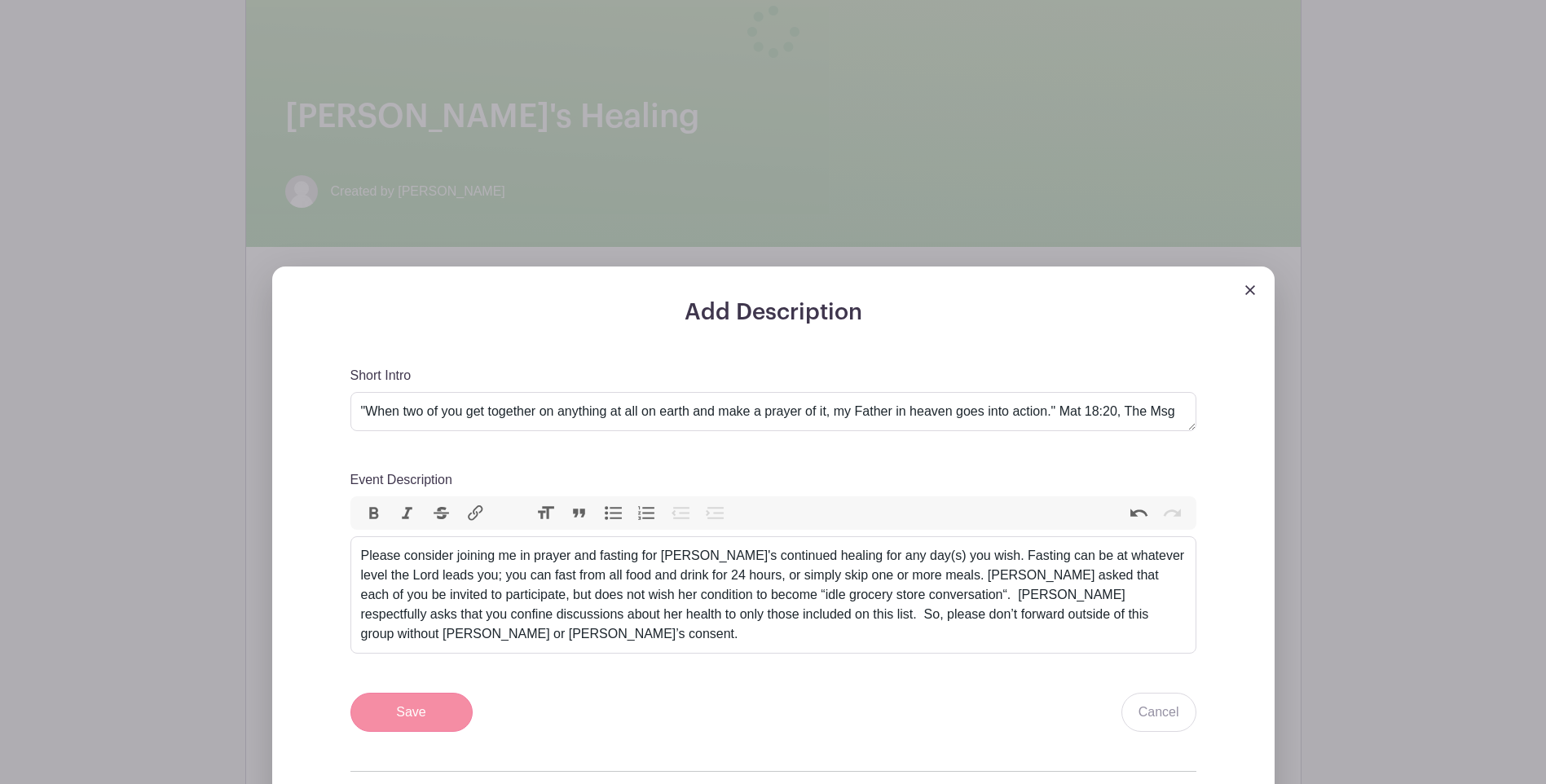
scroll to position [538, 0]
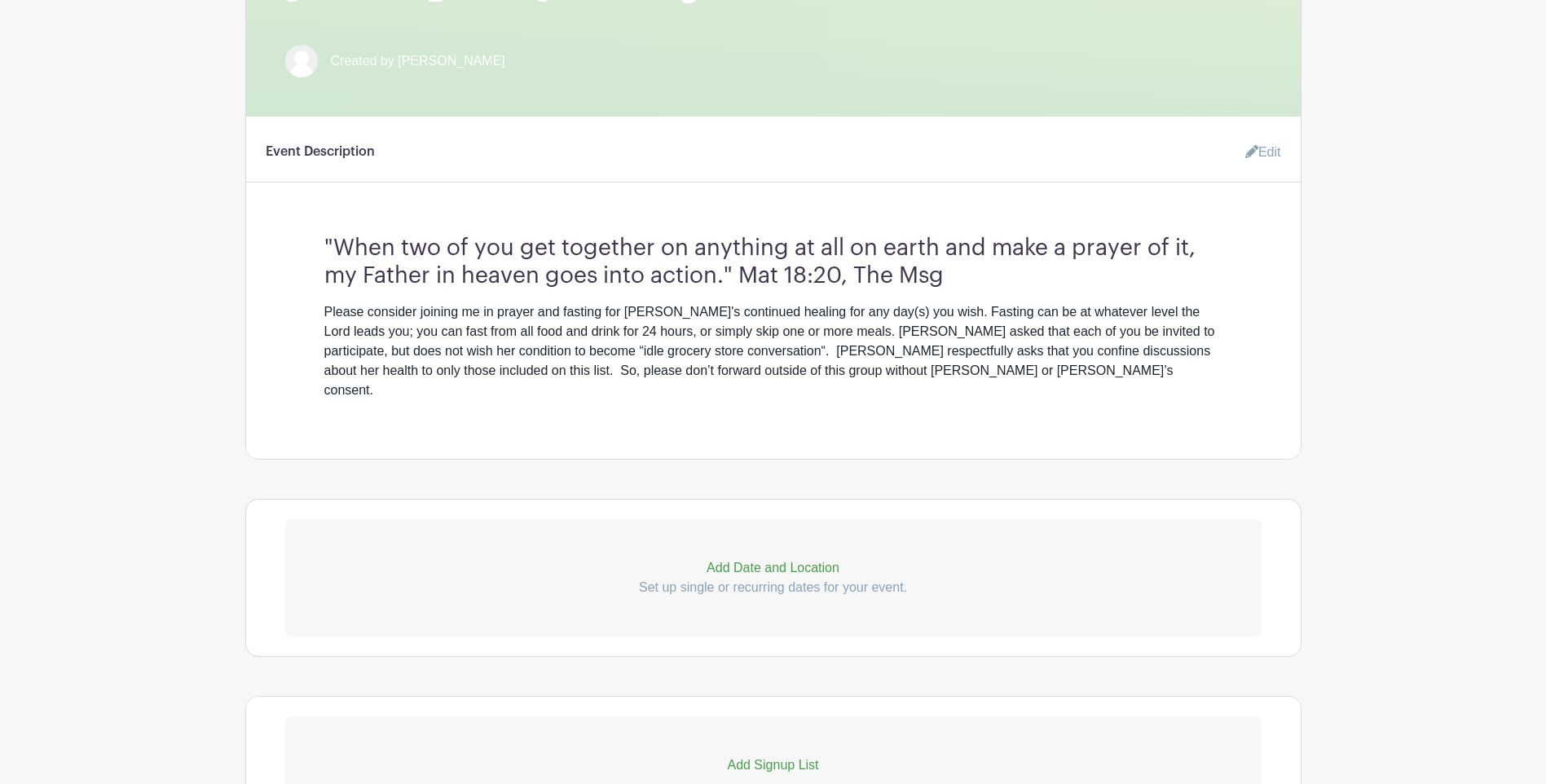
click at [746, 559] on p "Add Date and Location" at bounding box center [773, 568] width 977 height 20
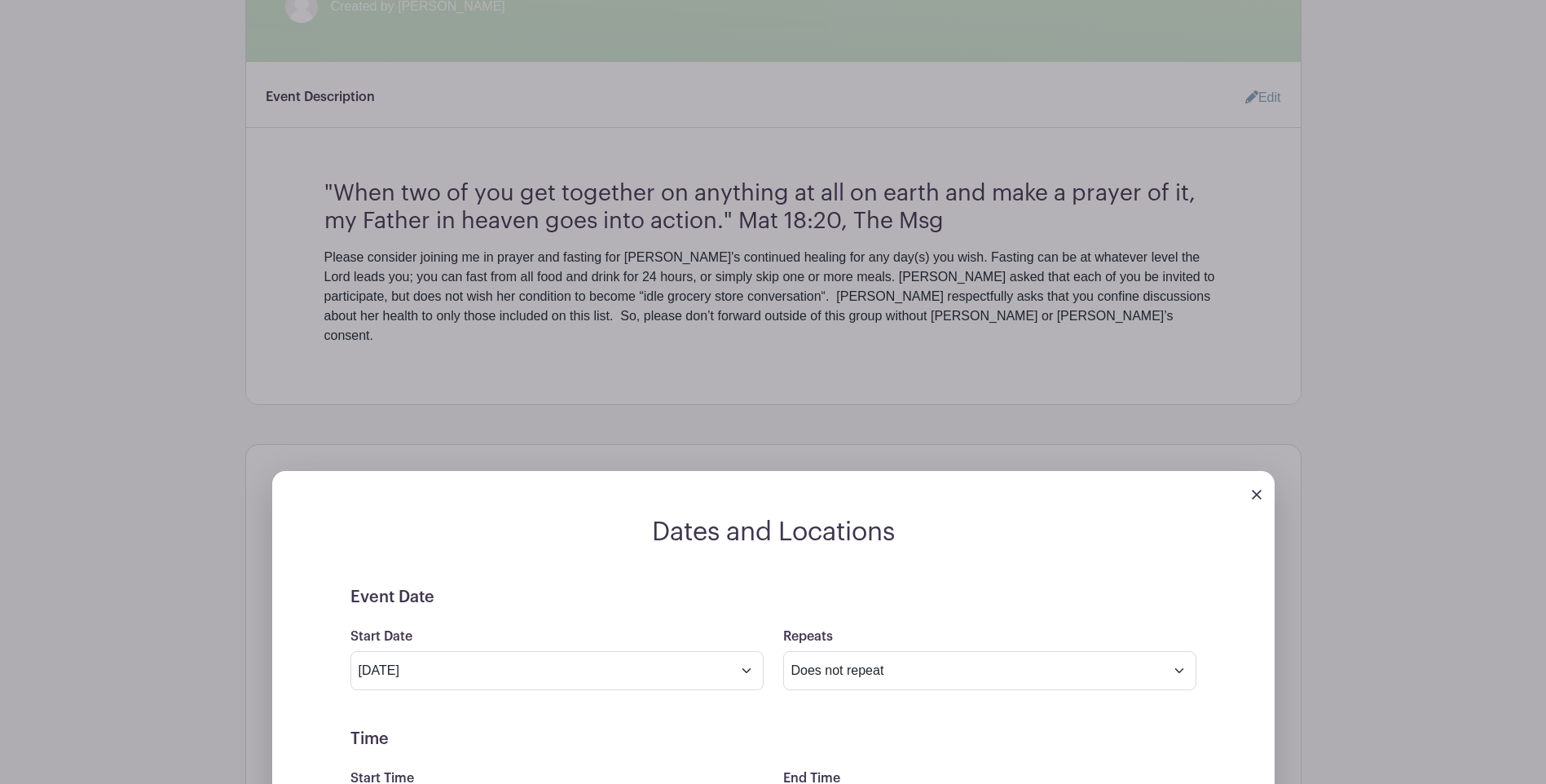
scroll to position [701, 0]
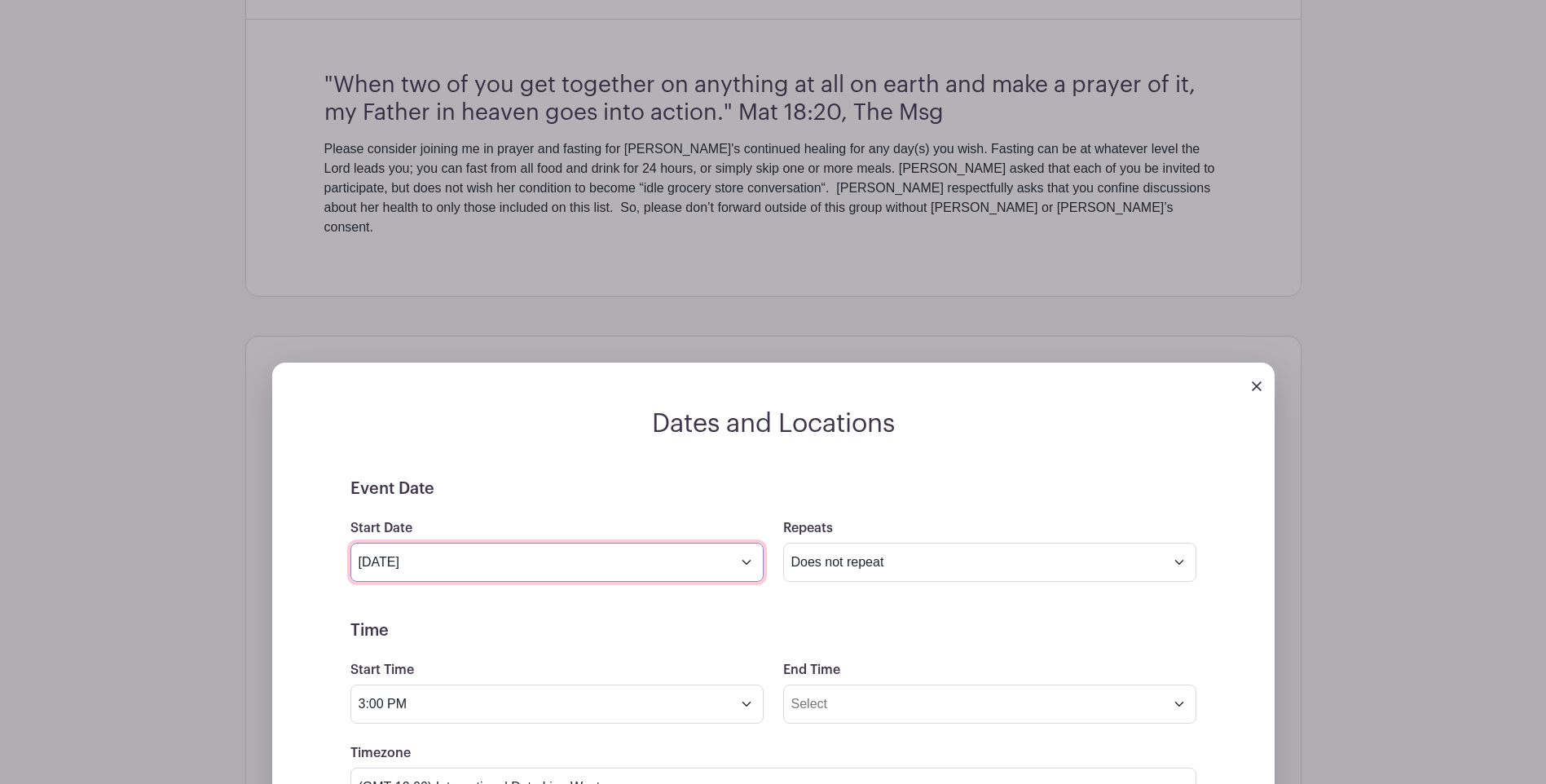
click at [746, 543] on input "Aug 14 2025" at bounding box center [557, 563] width 413 height 39
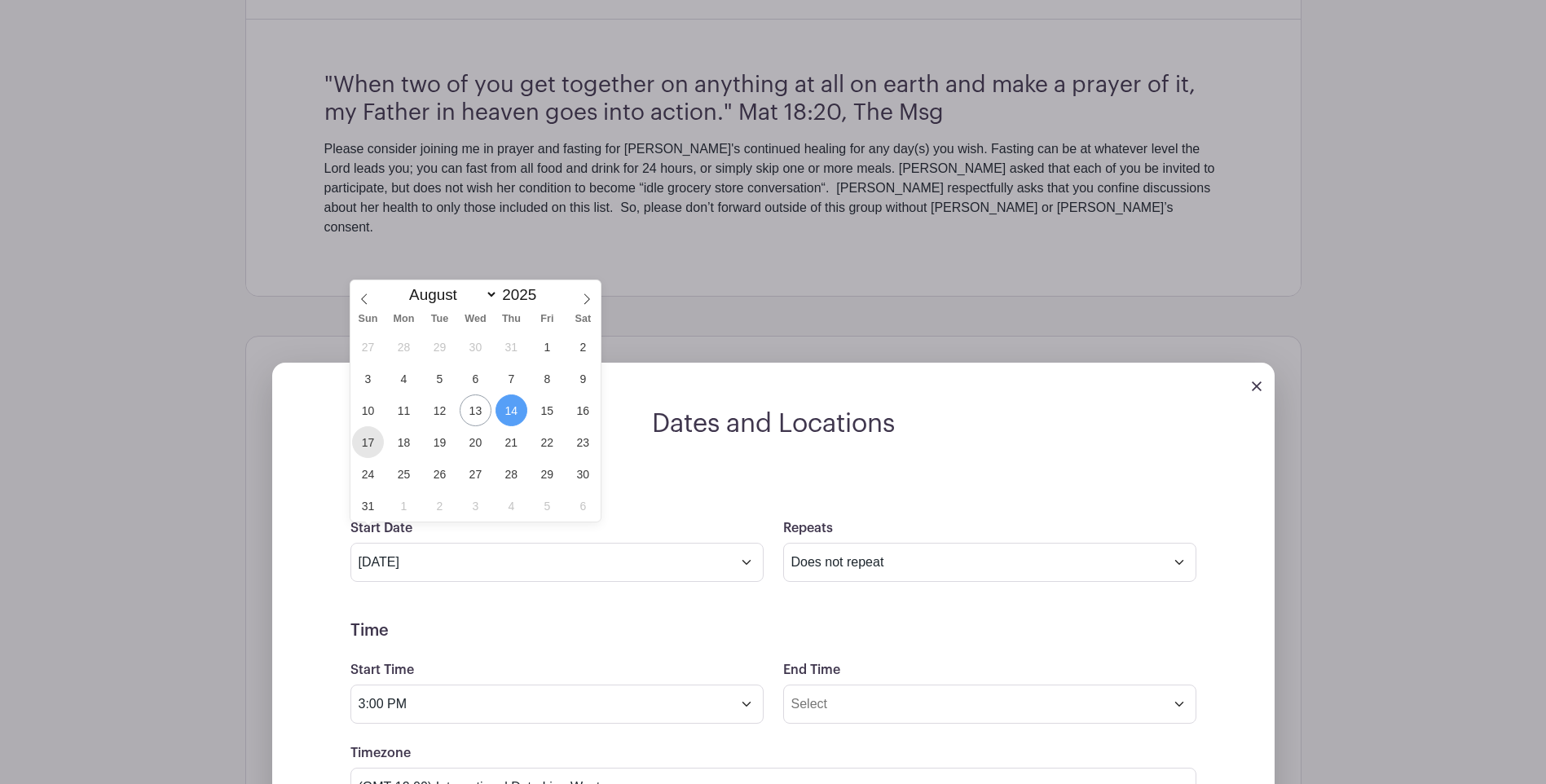
click at [372, 444] on span "17" at bounding box center [368, 442] width 32 height 32
type input "Aug 17 2025"
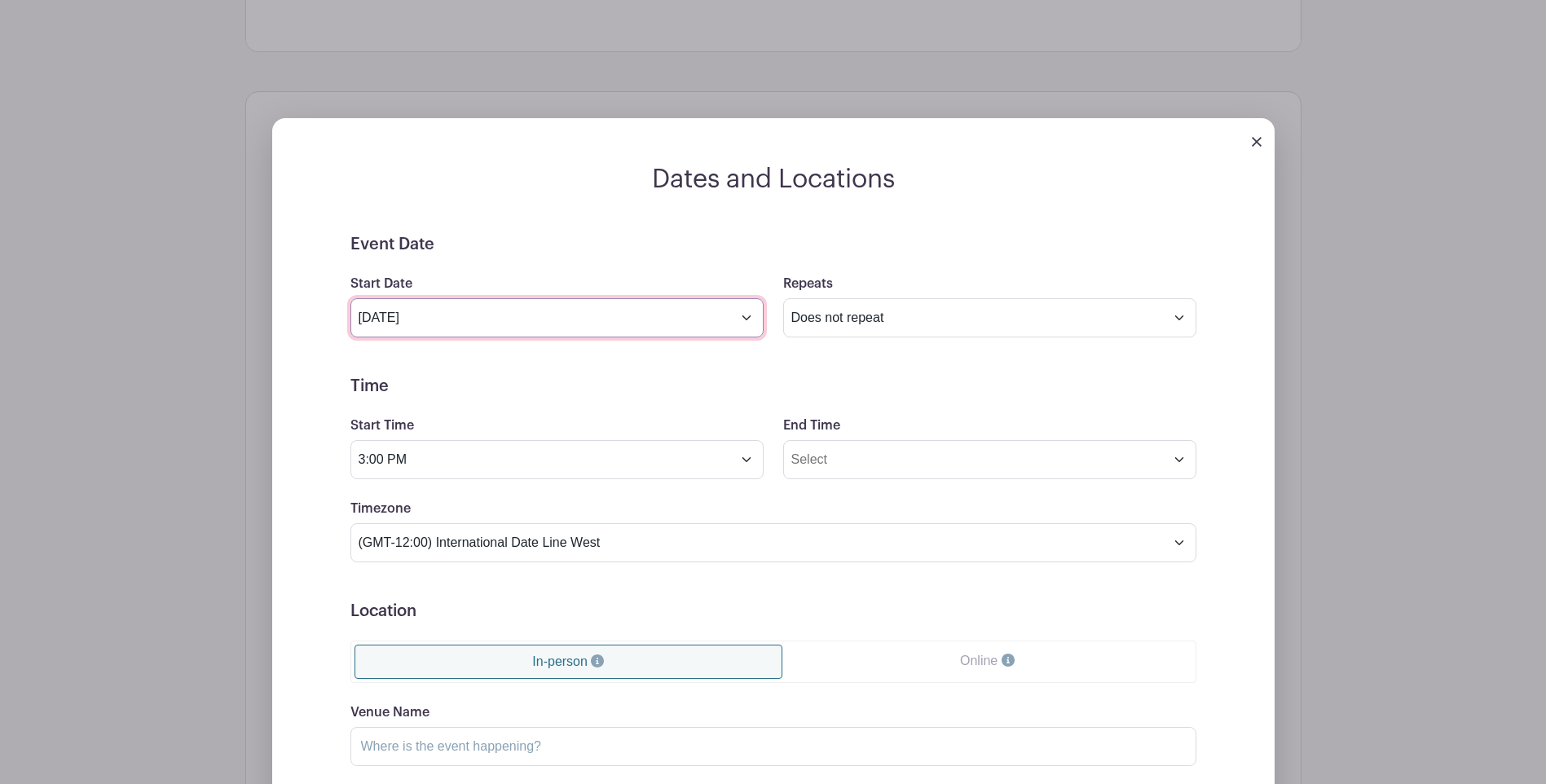
scroll to position [1027, 0]
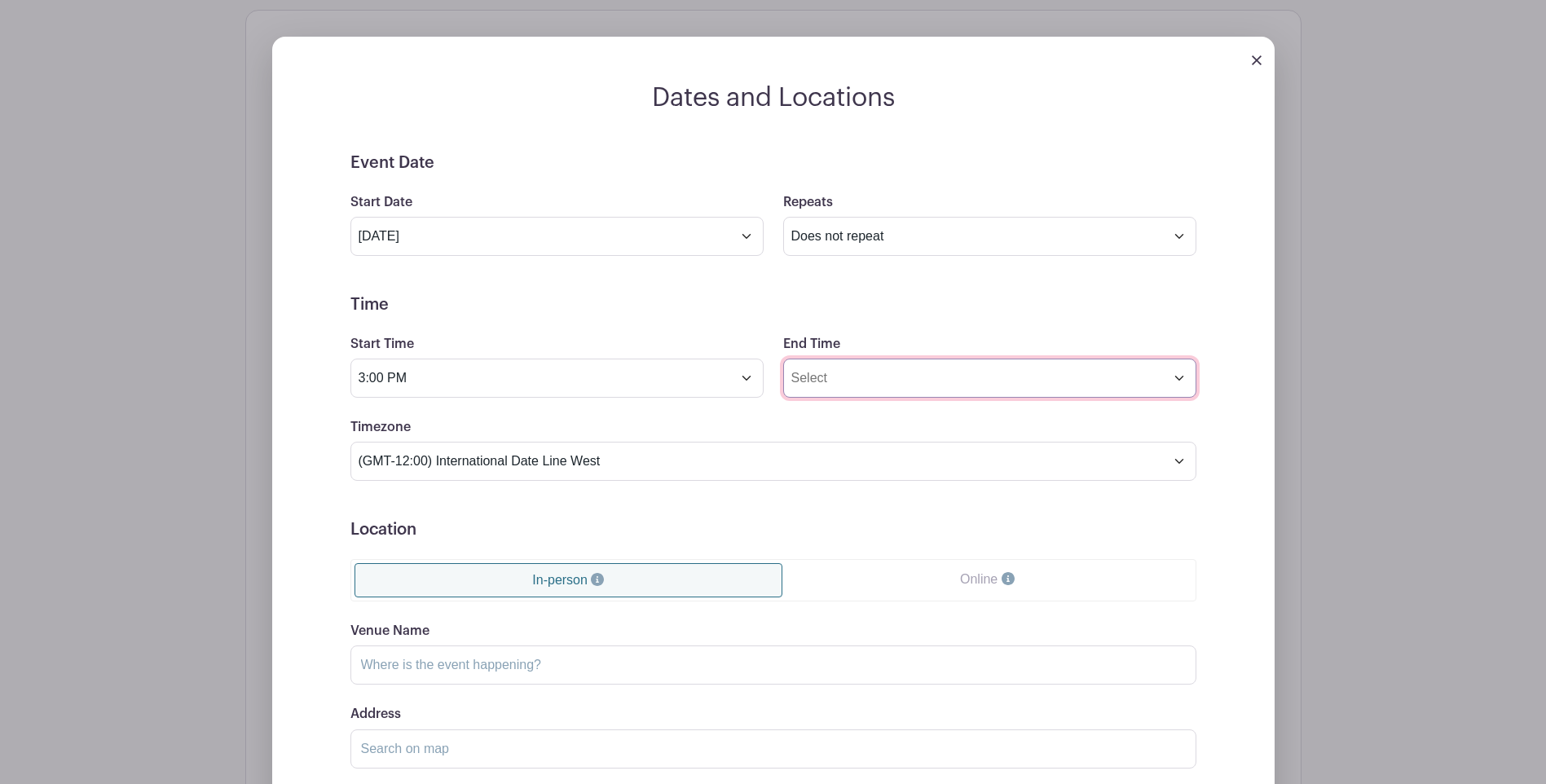
click at [1179, 359] on input "End Time" at bounding box center [990, 378] width 413 height 39
type input "10:01 AM"
click at [1017, 295] on h5 "Time" at bounding box center [773, 305] width 846 height 20
click at [746, 359] on input "3:00 PM" at bounding box center [557, 378] width 413 height 39
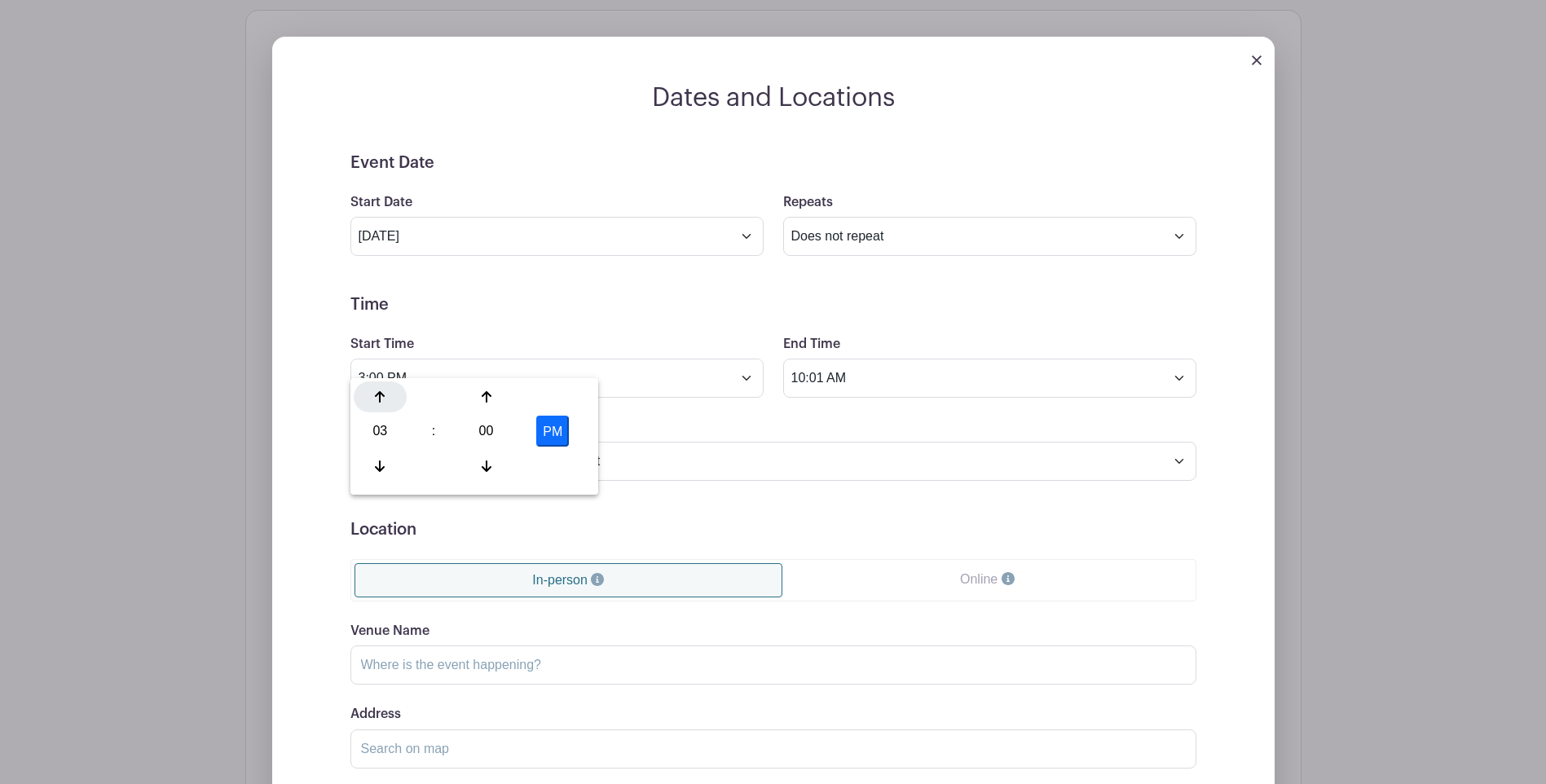
click at [381, 398] on icon at bounding box center [380, 397] width 10 height 13
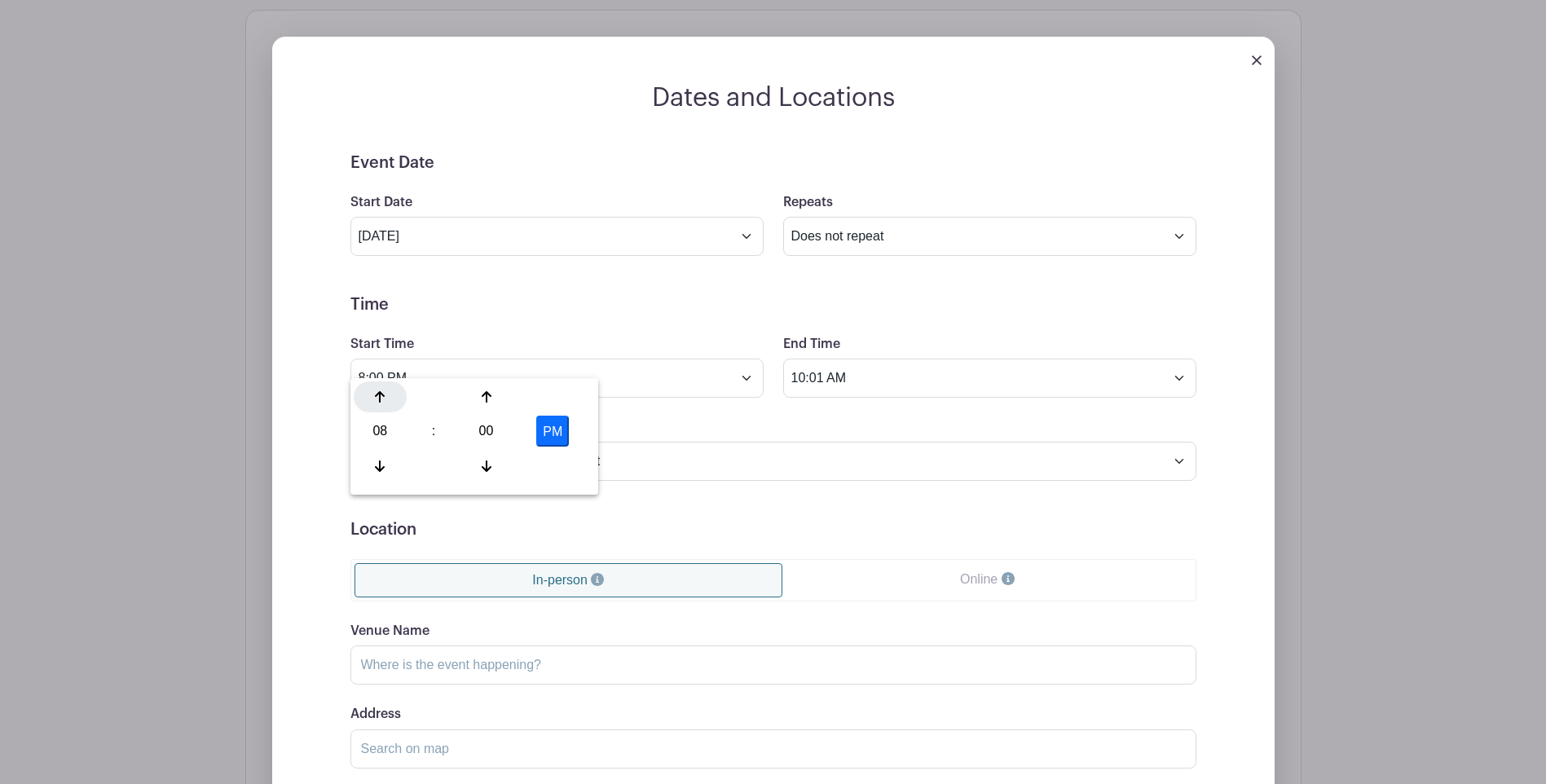
click at [381, 398] on icon at bounding box center [380, 397] width 10 height 13
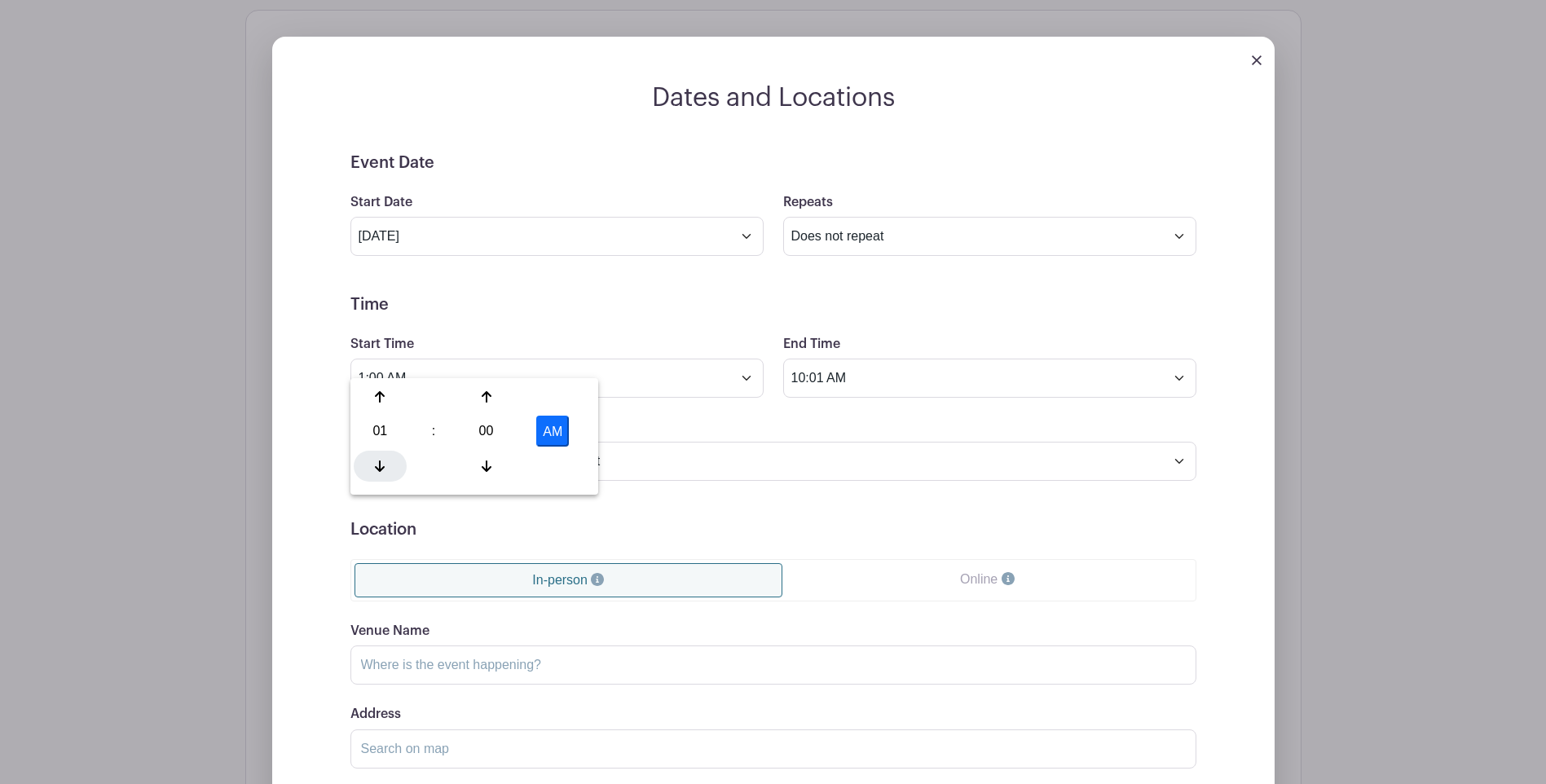
click at [379, 461] on icon at bounding box center [380, 466] width 10 height 13
type input "12:00 AM"
click at [736, 442] on select "(GMT-12:00) International Date Line West (GMT-11:00) American Samoa (GMT-11:00)…" at bounding box center [773, 461] width 846 height 39
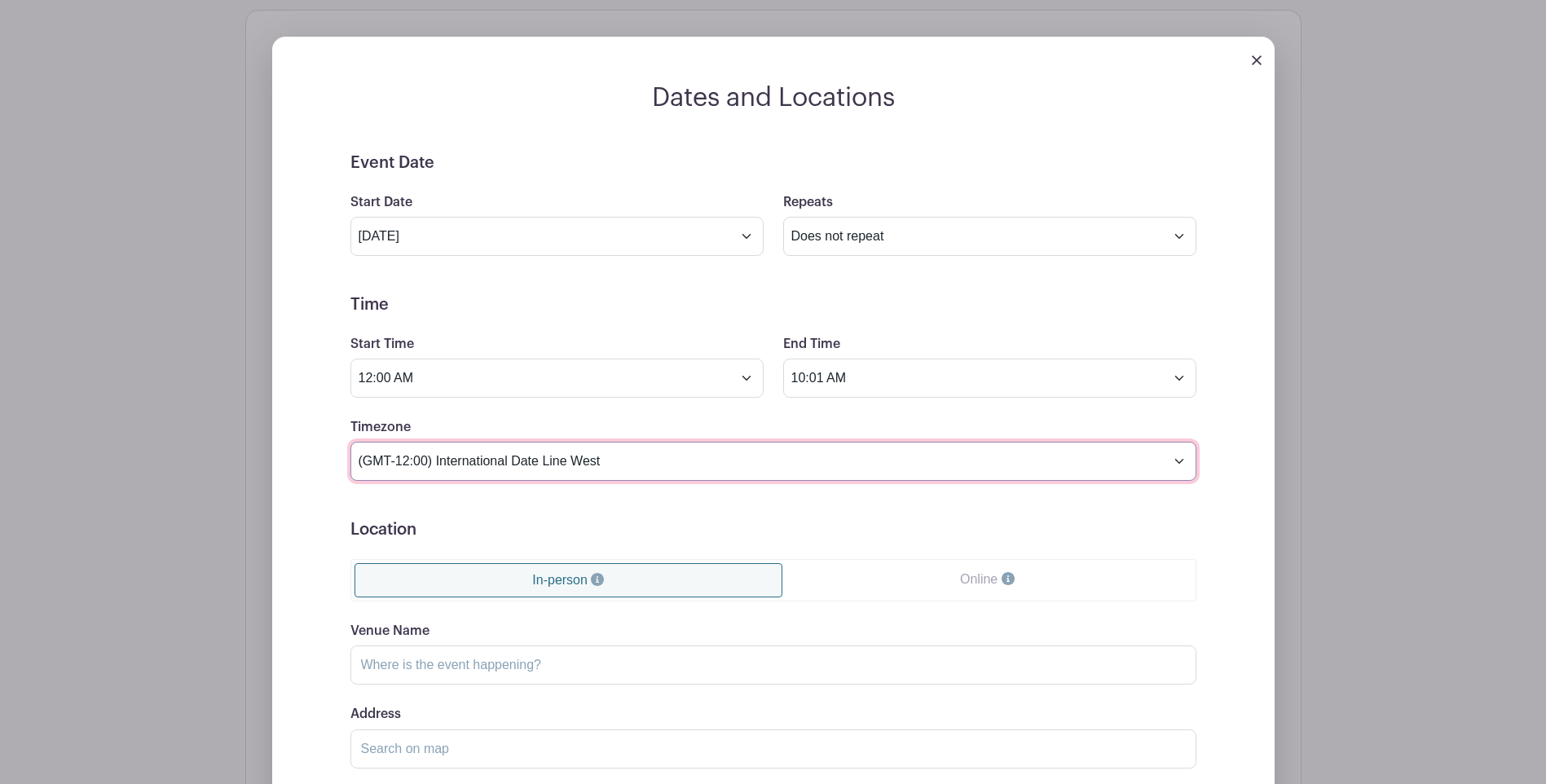
click at [546, 442] on select "(GMT-12:00) International Date Line West (GMT-11:00) American Samoa (GMT-11:00)…" at bounding box center [773, 461] width 846 height 39
select select "Central America"
click at [350, 442] on select "(GMT-12:00) International Date Line West (GMT-11:00) American Samoa (GMT-11:00)…" at bounding box center [773, 461] width 846 height 39
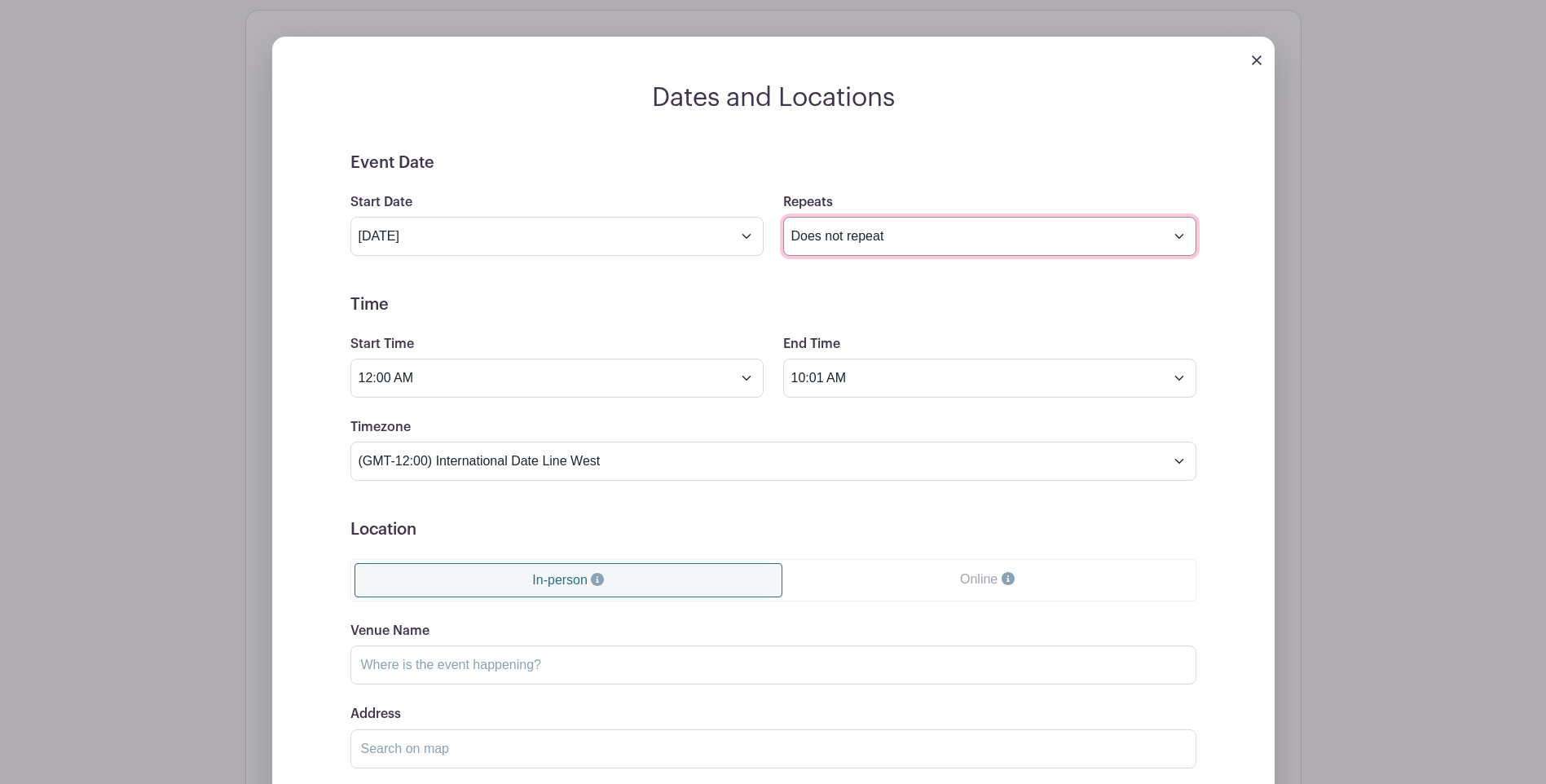
click at [1176, 217] on select "Does not repeat Daily Weekly Monthly on day 17 Monthly on the third Sunday Othe…" at bounding box center [990, 237] width 413 height 39
select select "daily"
click at [783, 217] on select "Does not repeat Daily Weekly Monthly on day 17 Monthly on the third Sunday Othe…" at bounding box center [990, 237] width 413 height 39
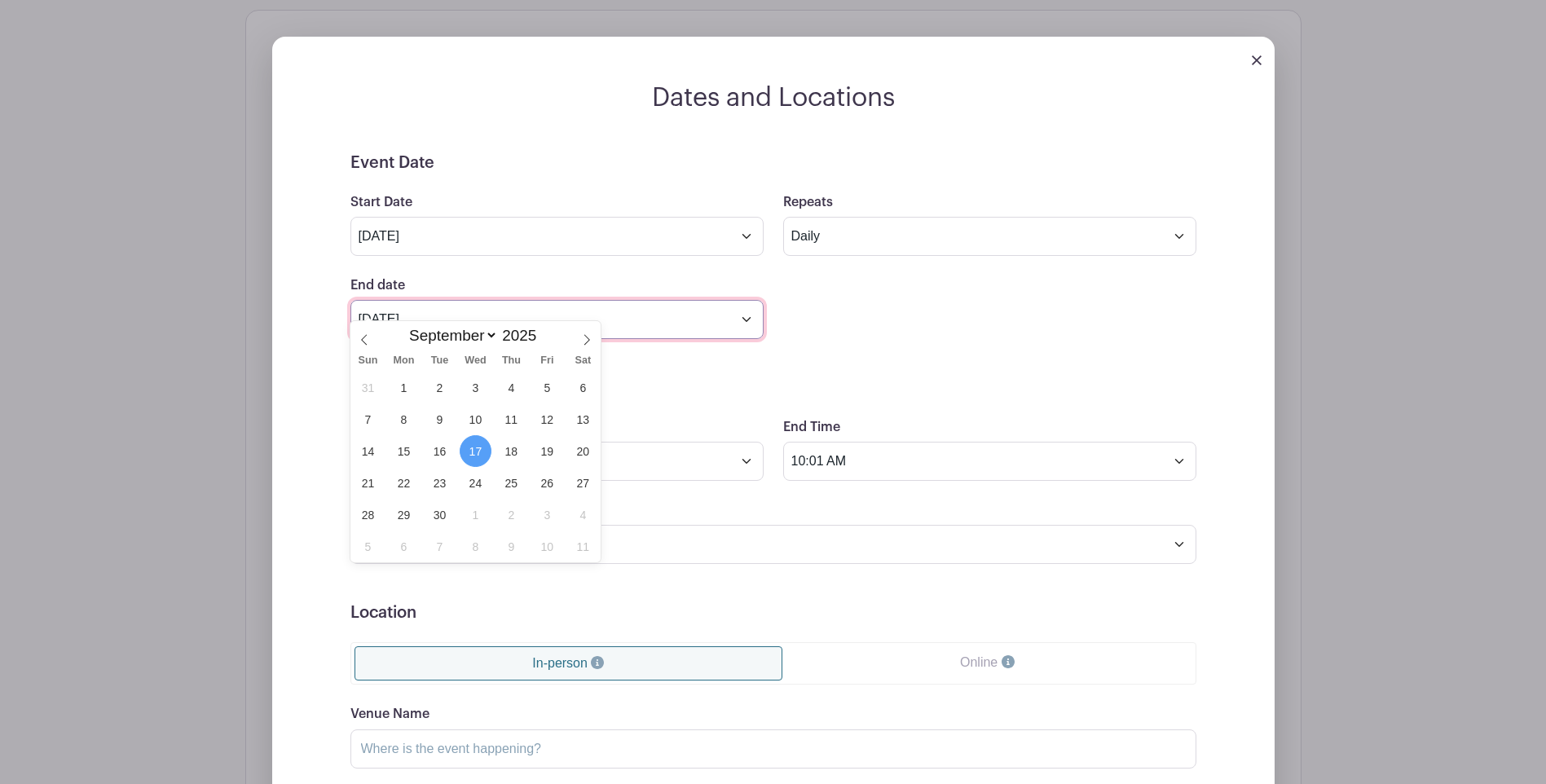
click at [747, 300] on input "Sep 17 2025" at bounding box center [557, 319] width 413 height 39
click at [368, 419] on span "7" at bounding box center [368, 419] width 32 height 32
type input "Sep 7 2025"
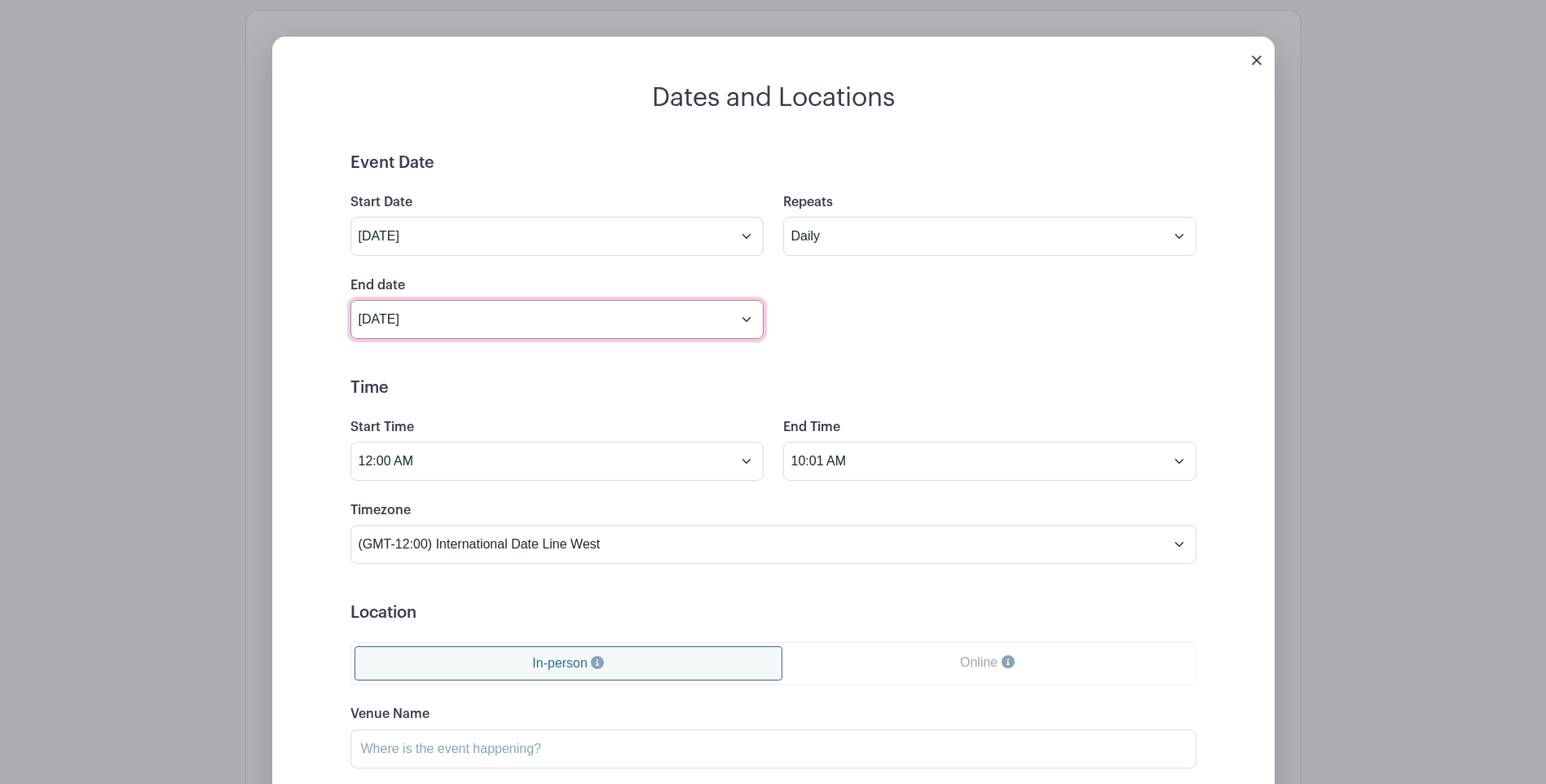
click at [745, 302] on input "Sep 7 2025" at bounding box center [557, 319] width 413 height 39
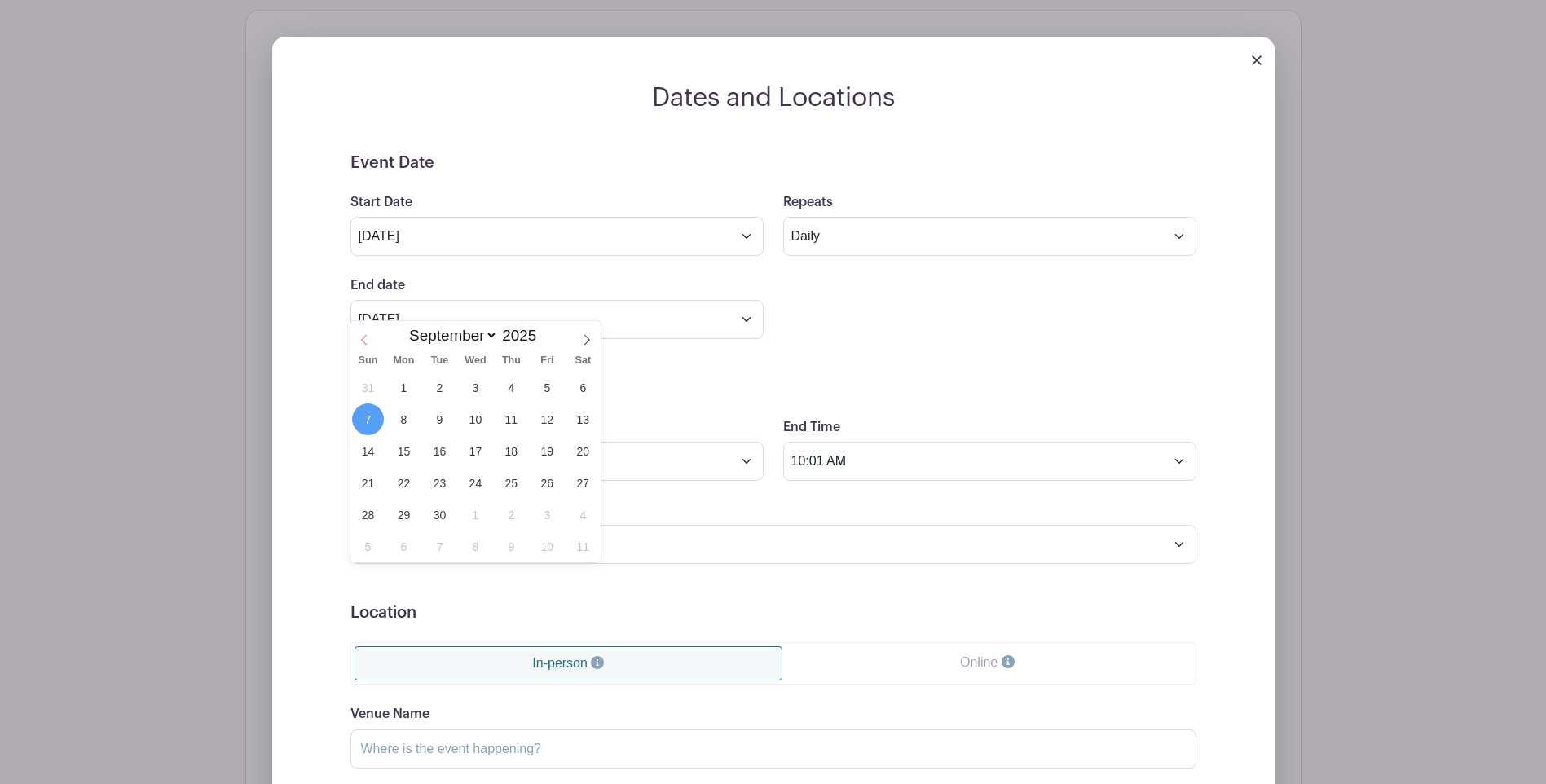
click at [361, 337] on icon at bounding box center [364, 340] width 11 height 11
click at [492, 336] on select "January February March April May June July August September October November De…" at bounding box center [450, 335] width 96 height 19
click at [636, 378] on h5 "Time" at bounding box center [773, 388] width 846 height 20
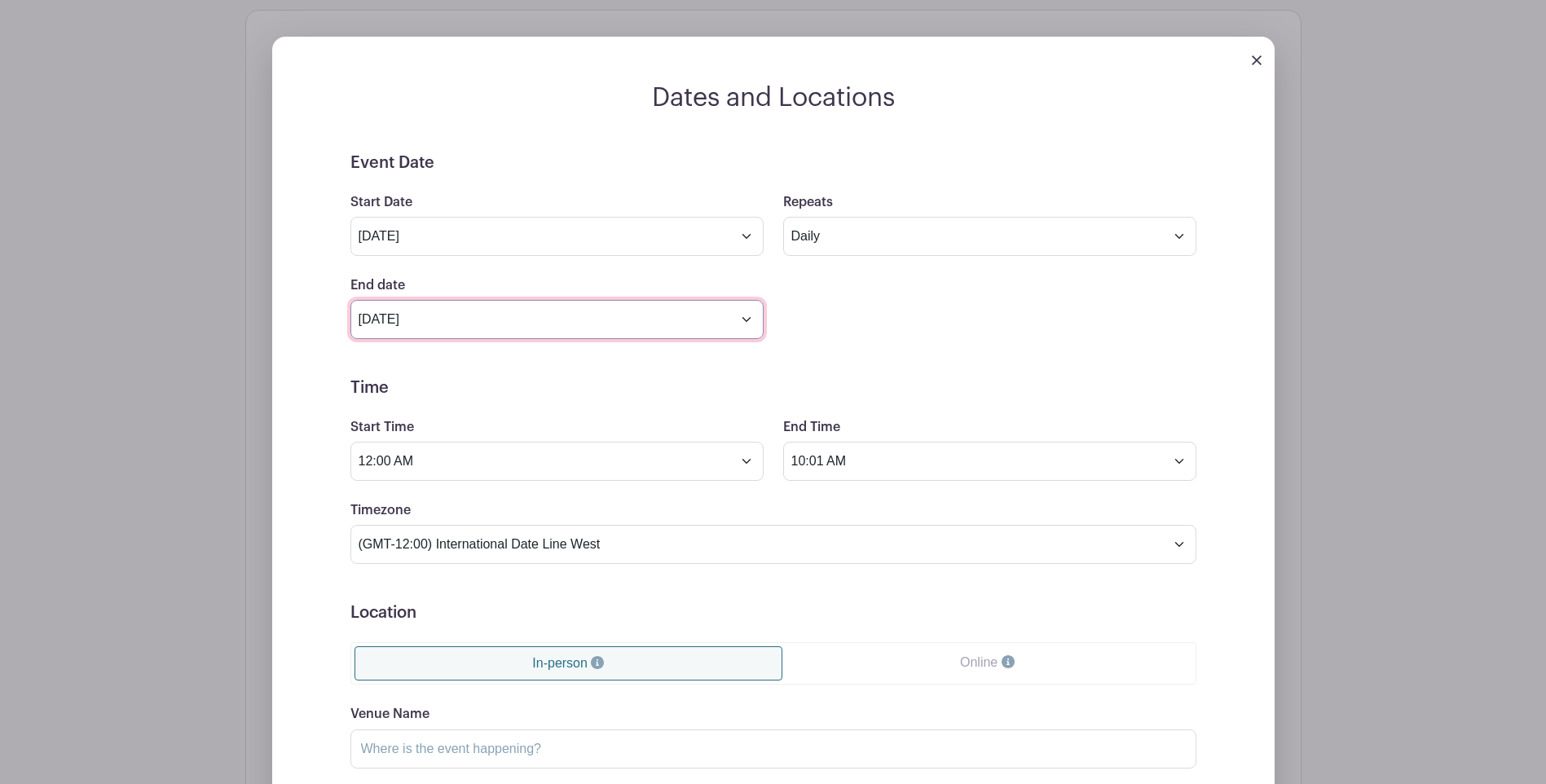
click at [745, 301] on input "Sep 7 2025" at bounding box center [557, 319] width 413 height 39
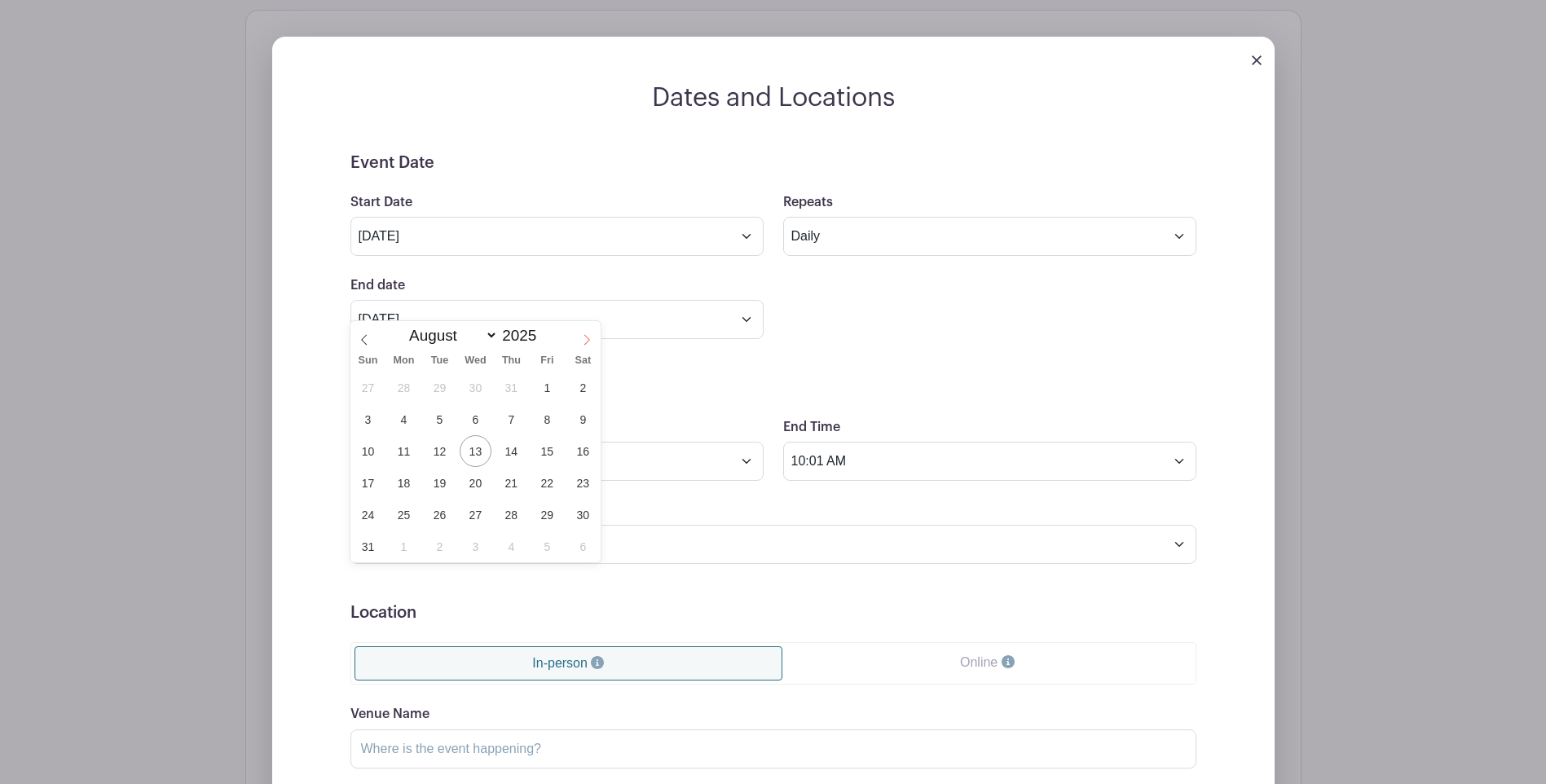
click at [587, 335] on icon at bounding box center [587, 340] width 11 height 11
select select "8"
click at [368, 452] on span "14" at bounding box center [368, 451] width 32 height 32
type input "Sep 14 2025"
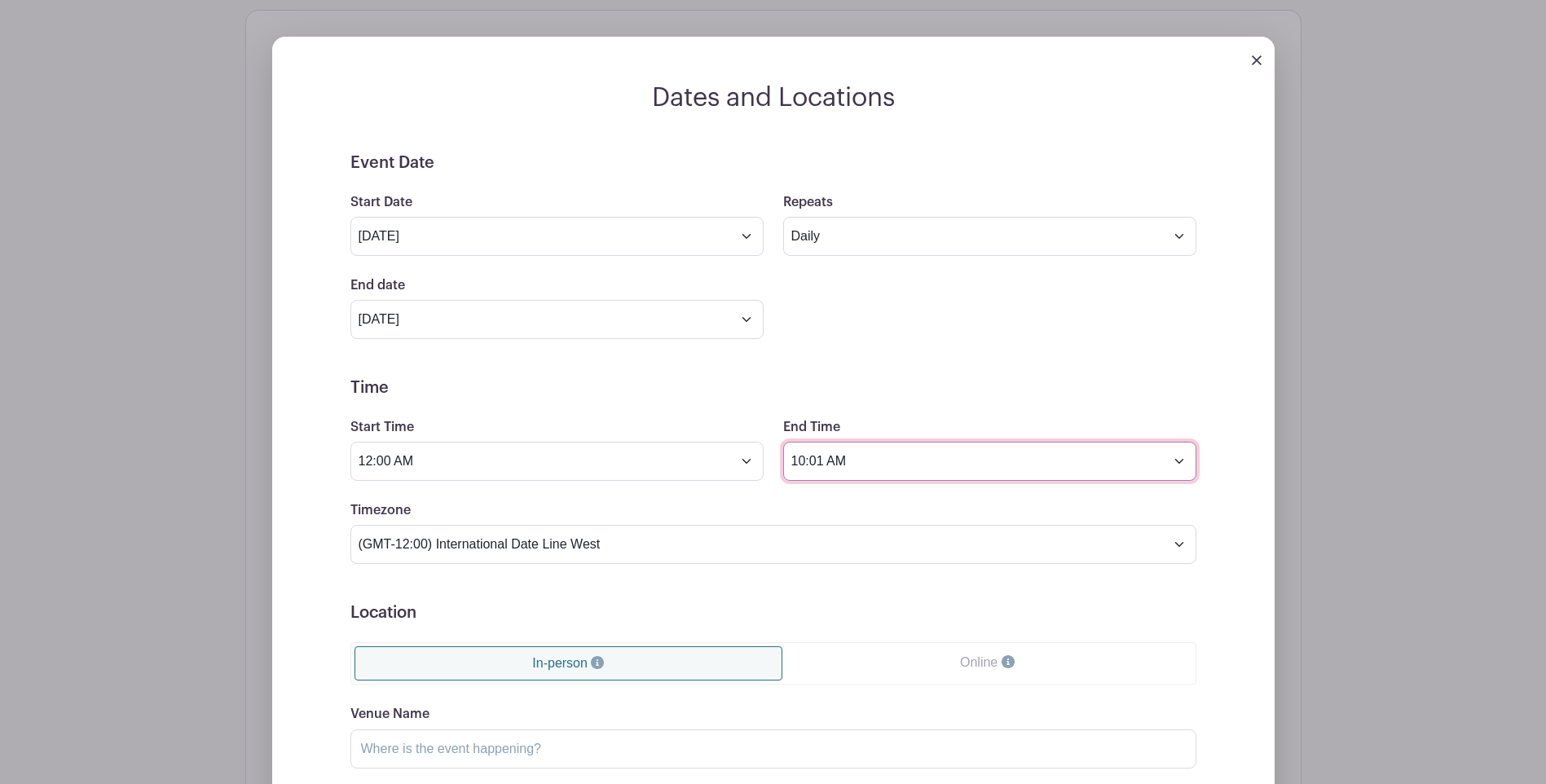
click at [1181, 445] on input "10:01 AM" at bounding box center [990, 461] width 413 height 39
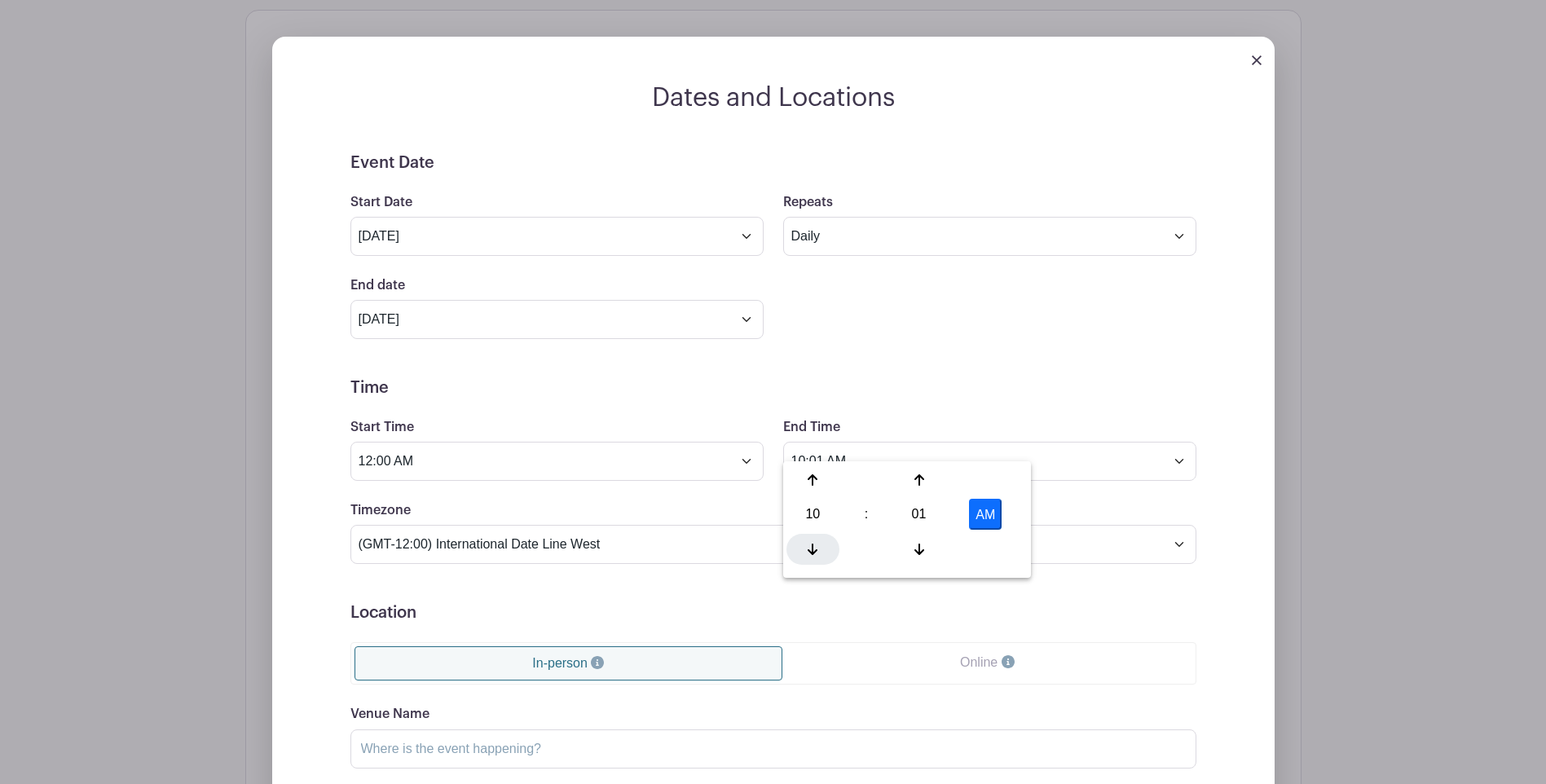
click at [809, 551] on icon at bounding box center [813, 550] width 10 height 11
click at [813, 483] on icon at bounding box center [813, 480] width 10 height 11
click at [922, 546] on icon at bounding box center [920, 550] width 10 height 13
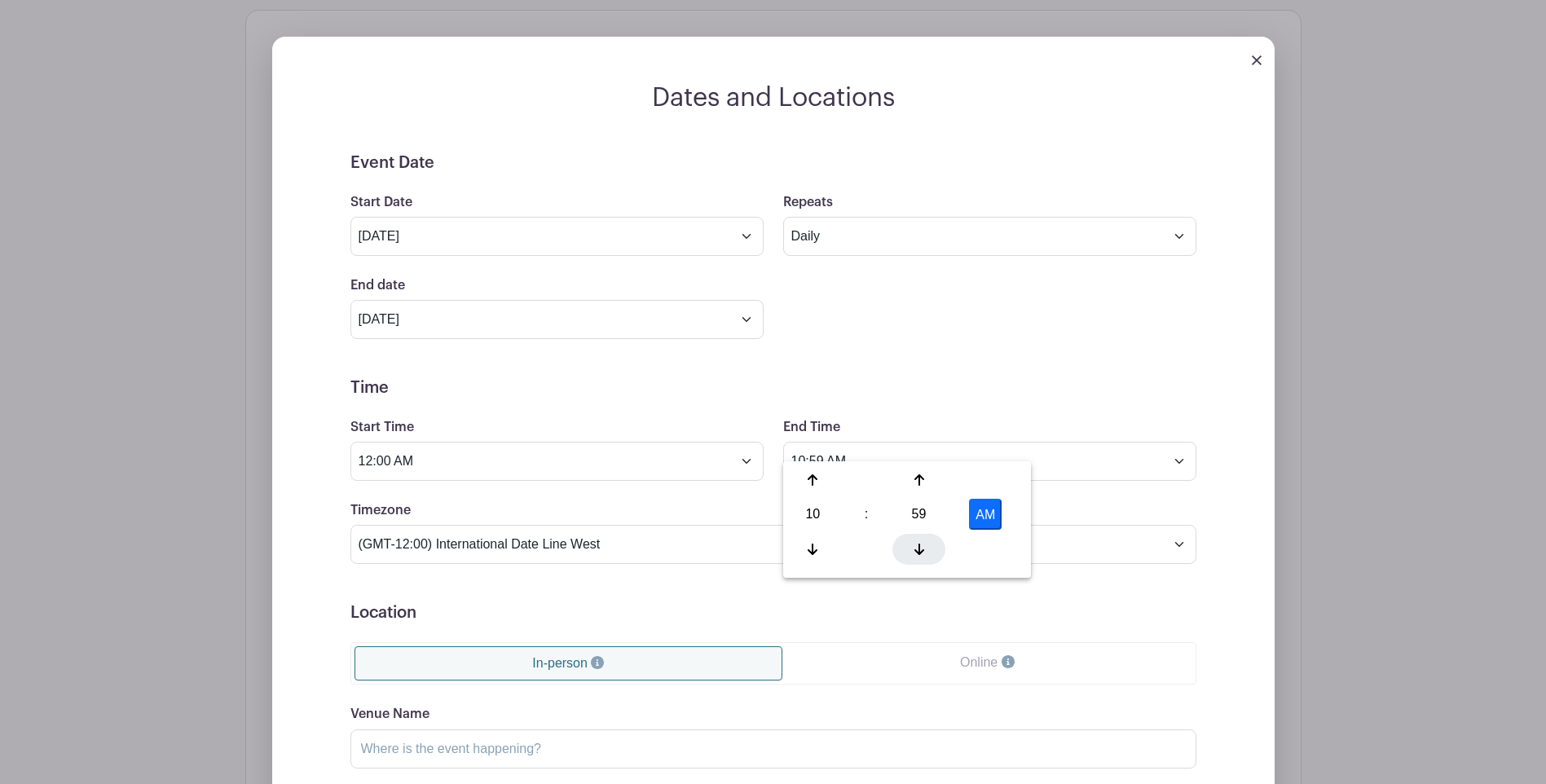
click at [922, 546] on icon at bounding box center [920, 550] width 10 height 13
click at [921, 483] on icon at bounding box center [920, 480] width 10 height 13
click at [813, 481] on icon at bounding box center [813, 480] width 10 height 11
click at [987, 511] on button "AM" at bounding box center [986, 514] width 33 height 31
type input "11:59 PM"
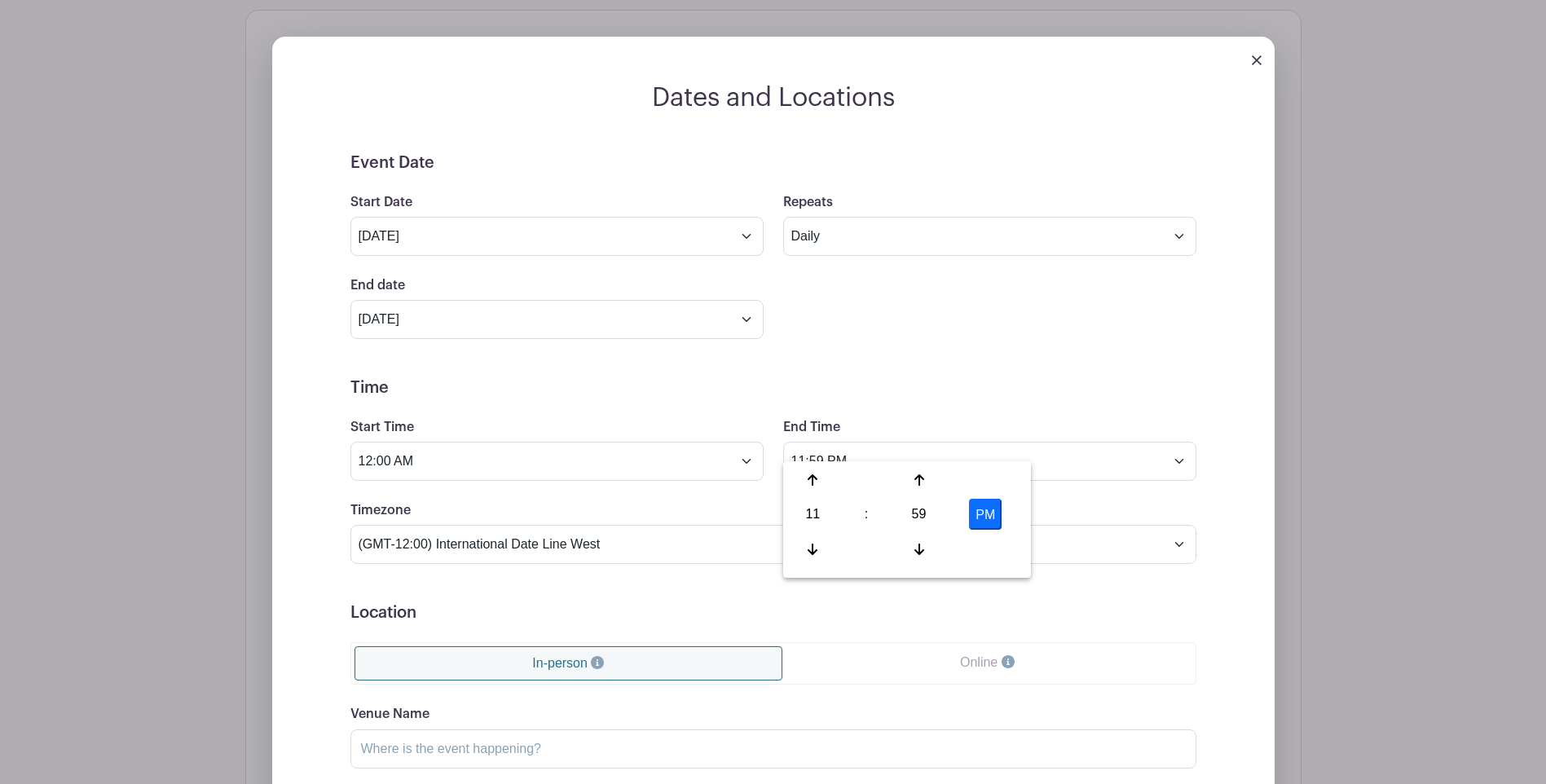
click at [1074, 562] on form "Event Date Start Date Aug 17 2025 Repeats Does not repeat Daily Weekly Monthly …" at bounding box center [773, 562] width 846 height 817
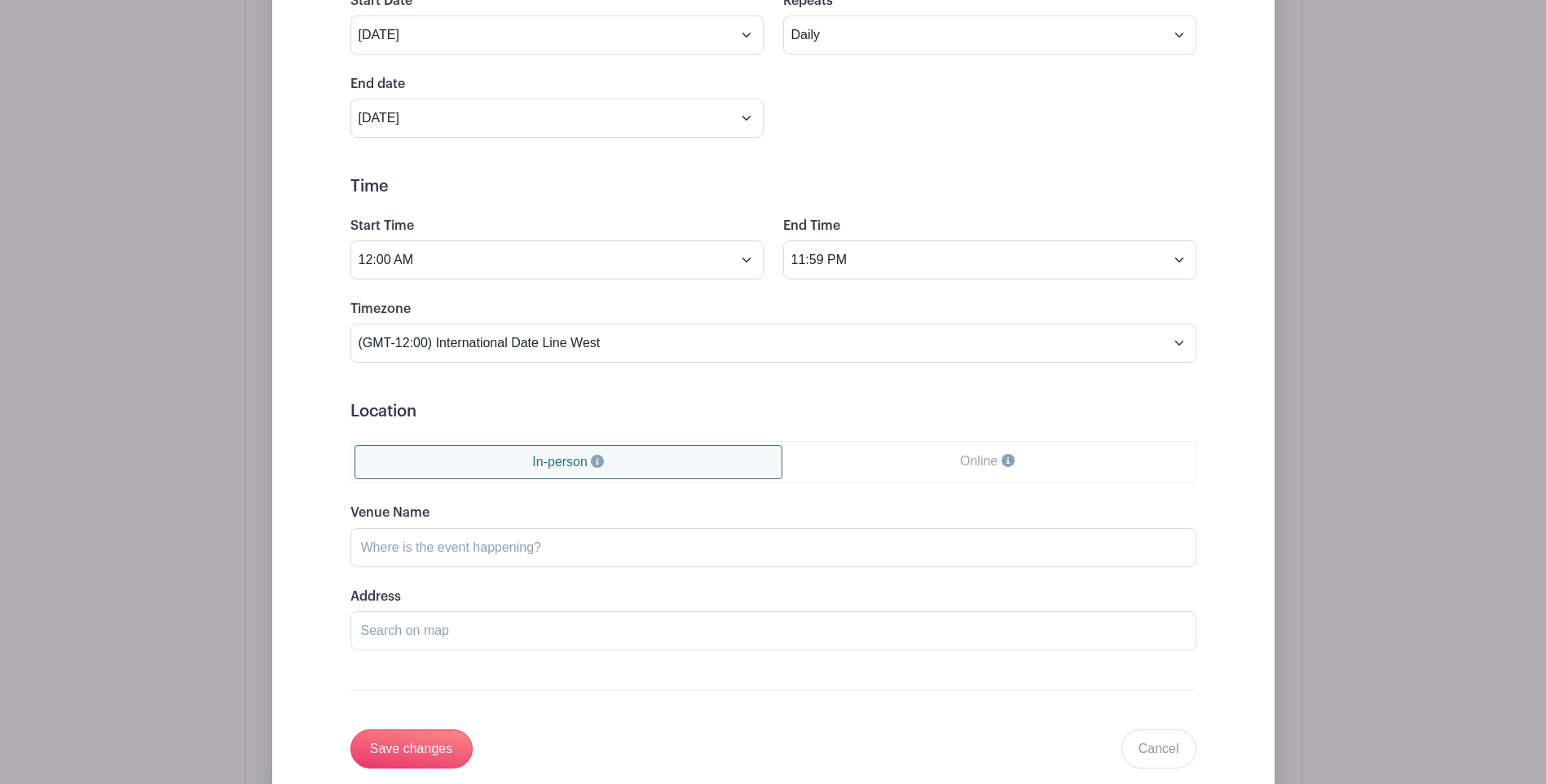
scroll to position [1272, 0]
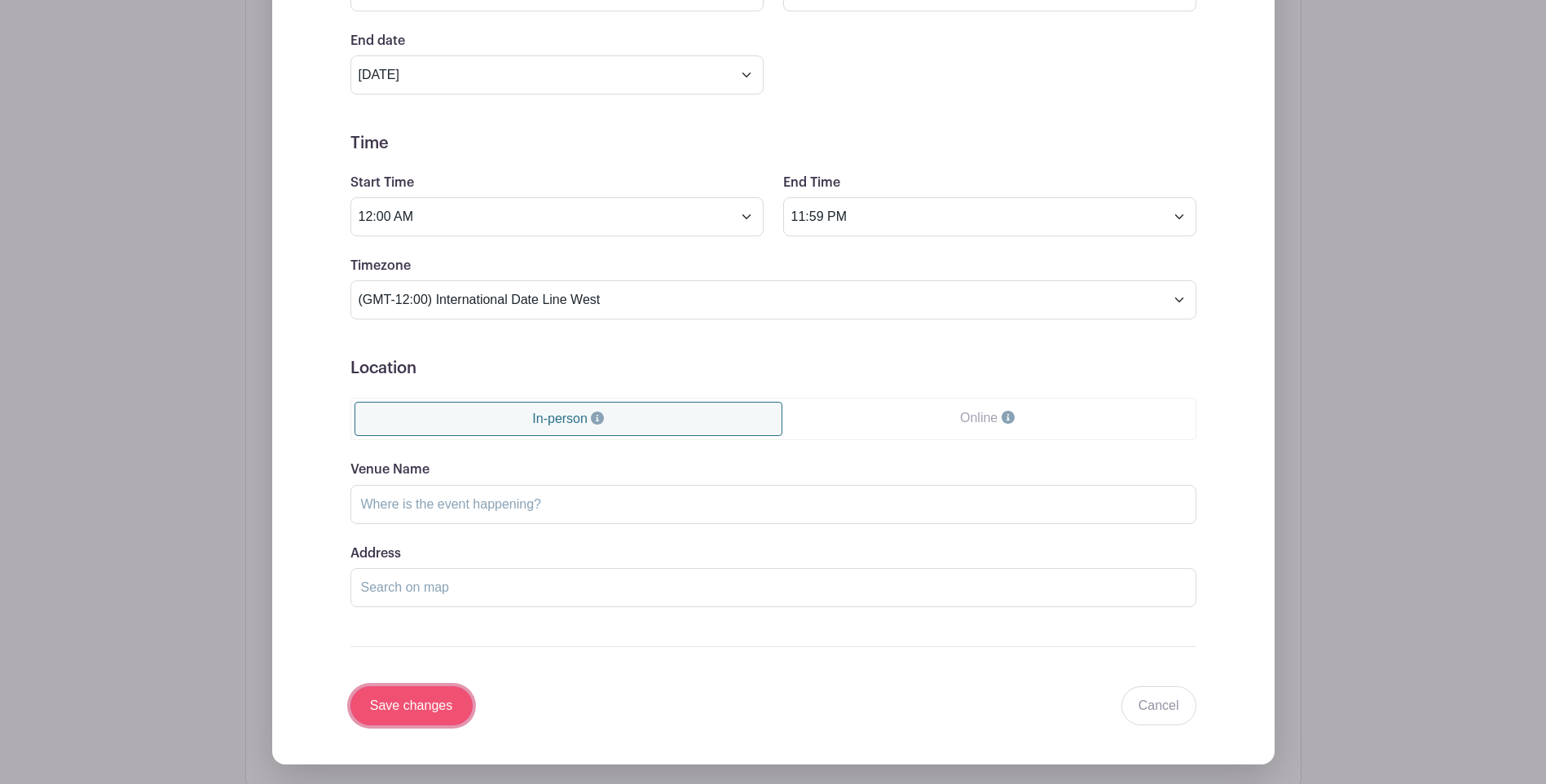
click at [422, 686] on input "Save changes" at bounding box center [412, 706] width 123 height 39
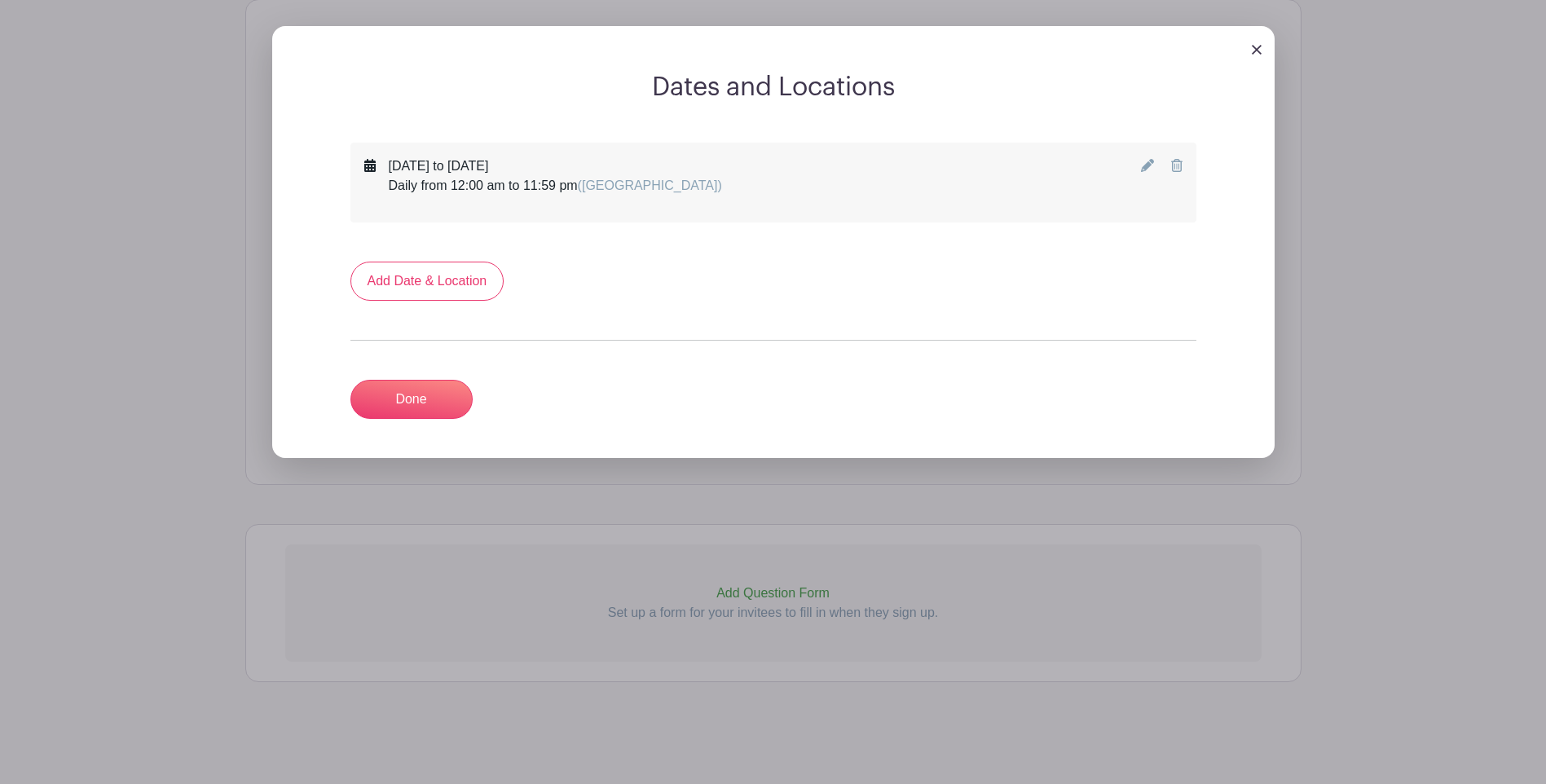
scroll to position [888, 0]
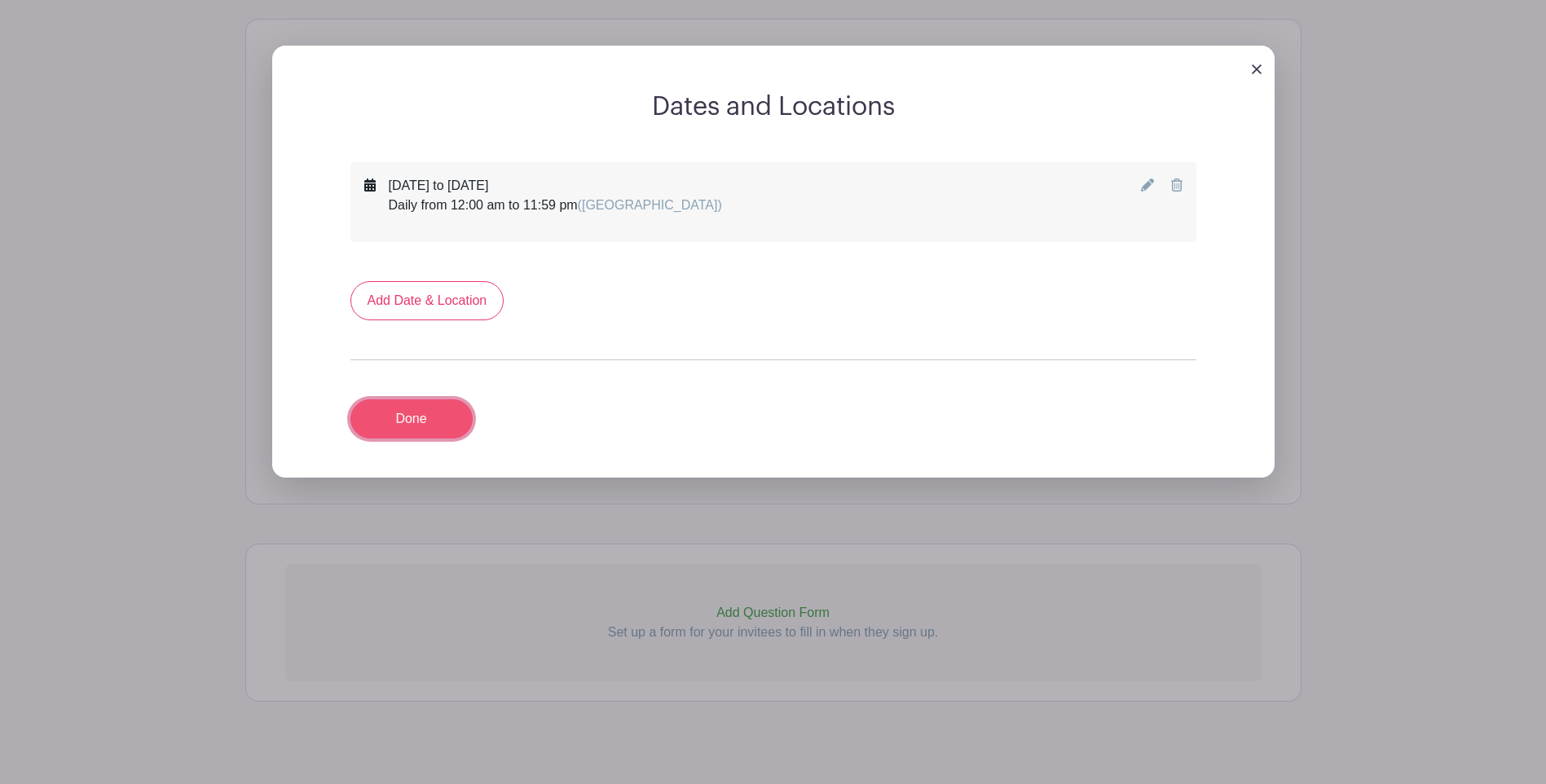
click at [399, 399] on link "Done" at bounding box center [412, 419] width 123 height 39
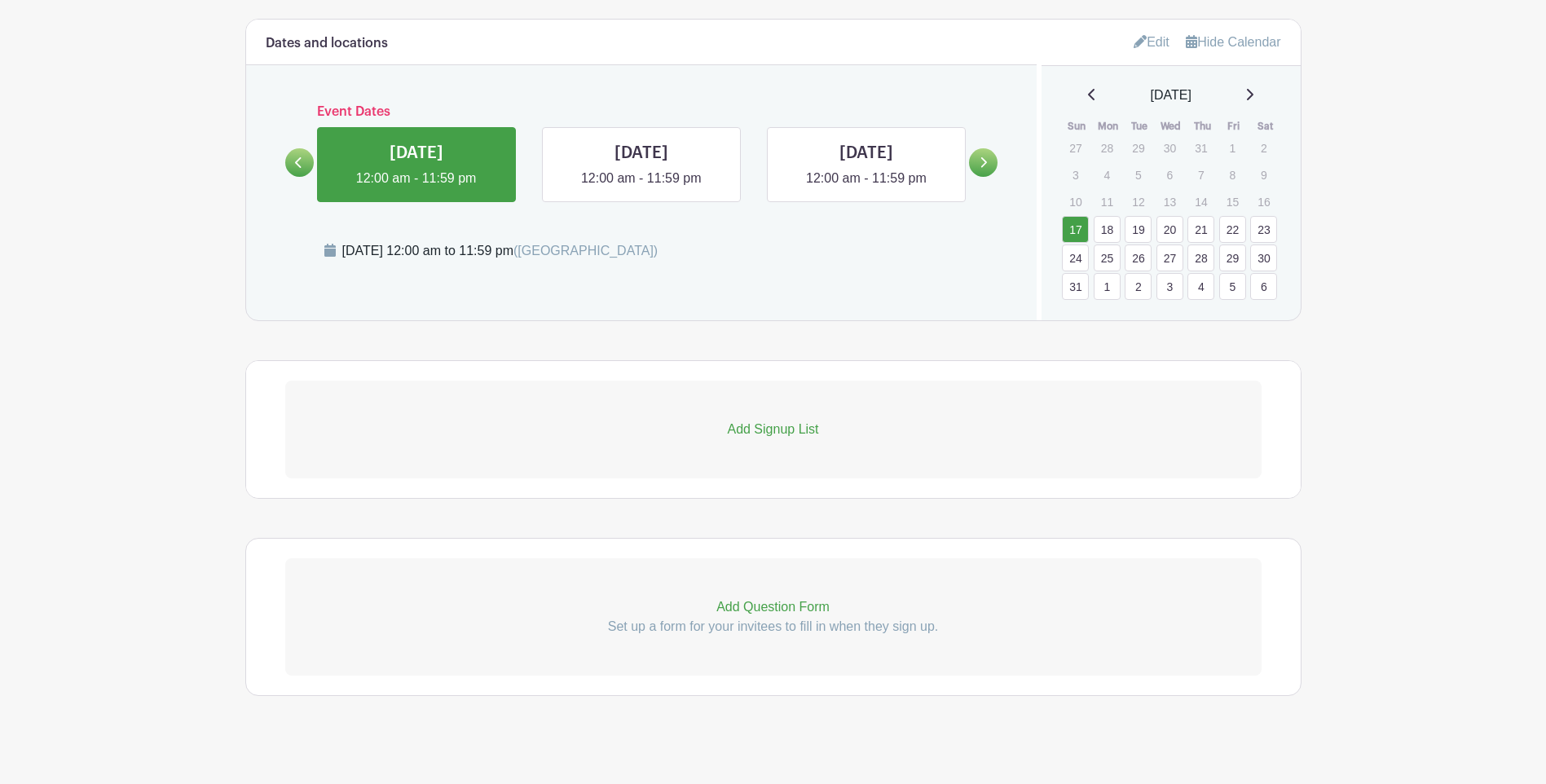
scroll to position [882, 0]
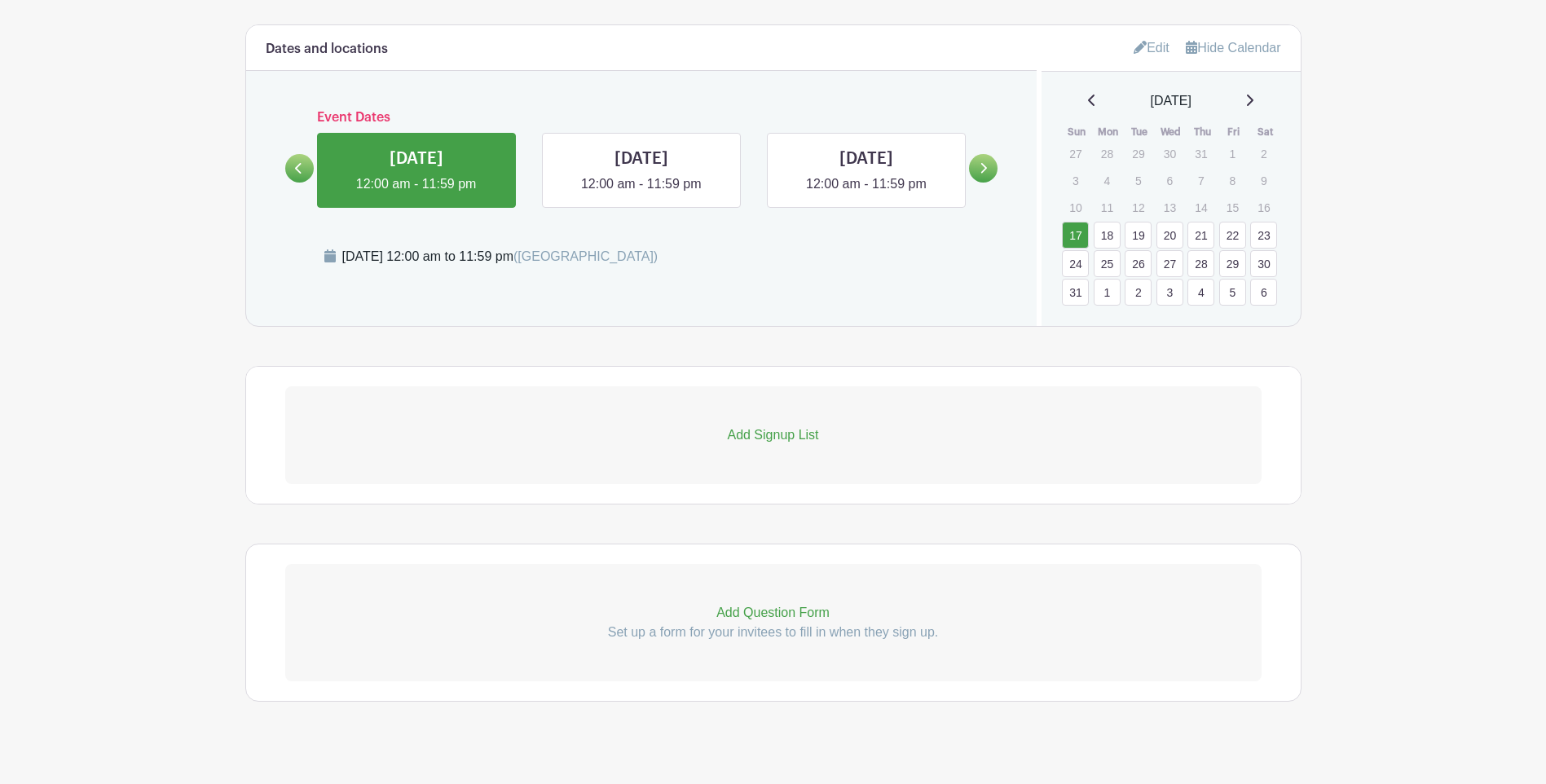
click at [759, 425] on p "Add Signup List" at bounding box center [773, 435] width 977 height 20
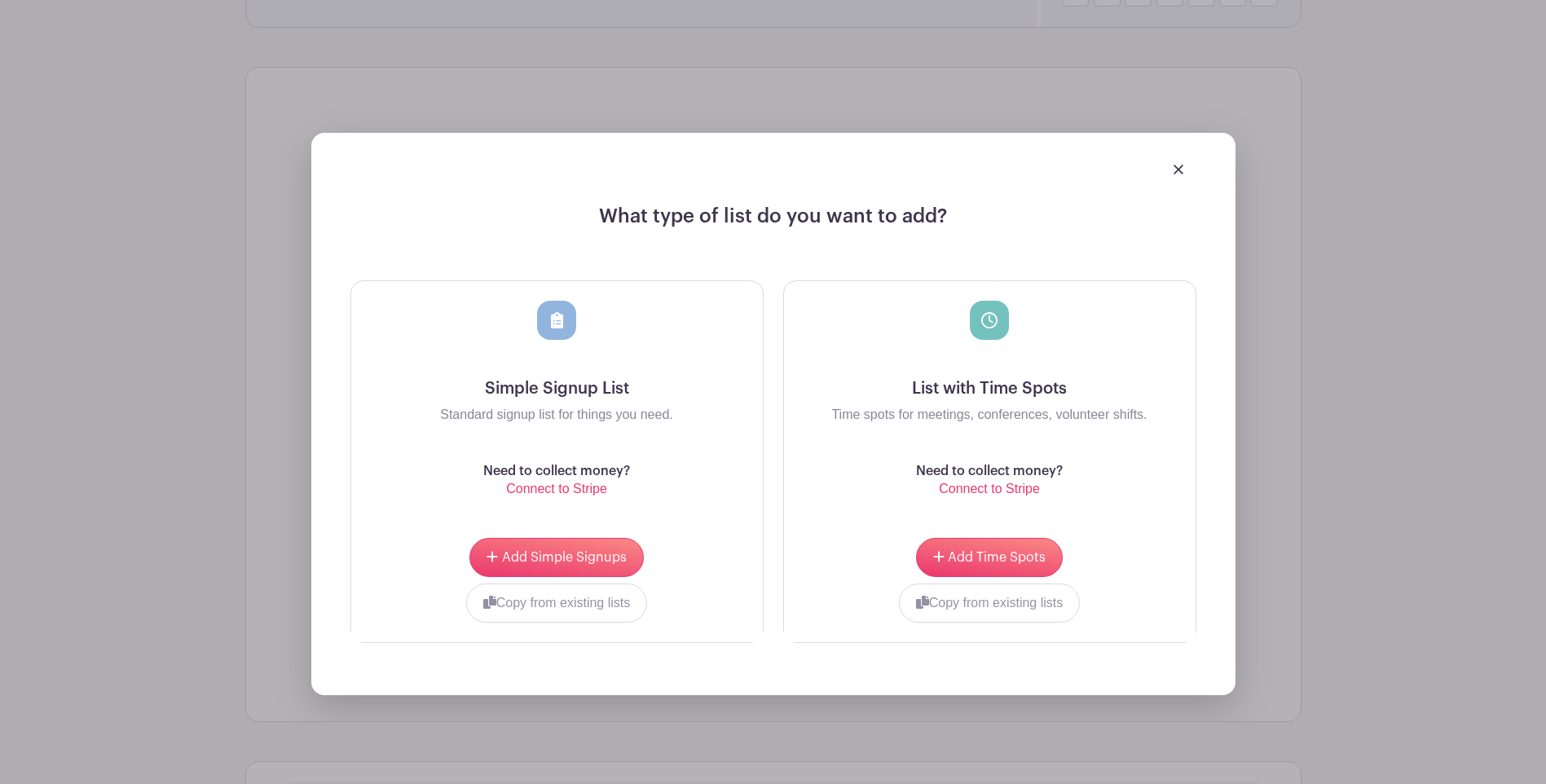
scroll to position [1208, 0]
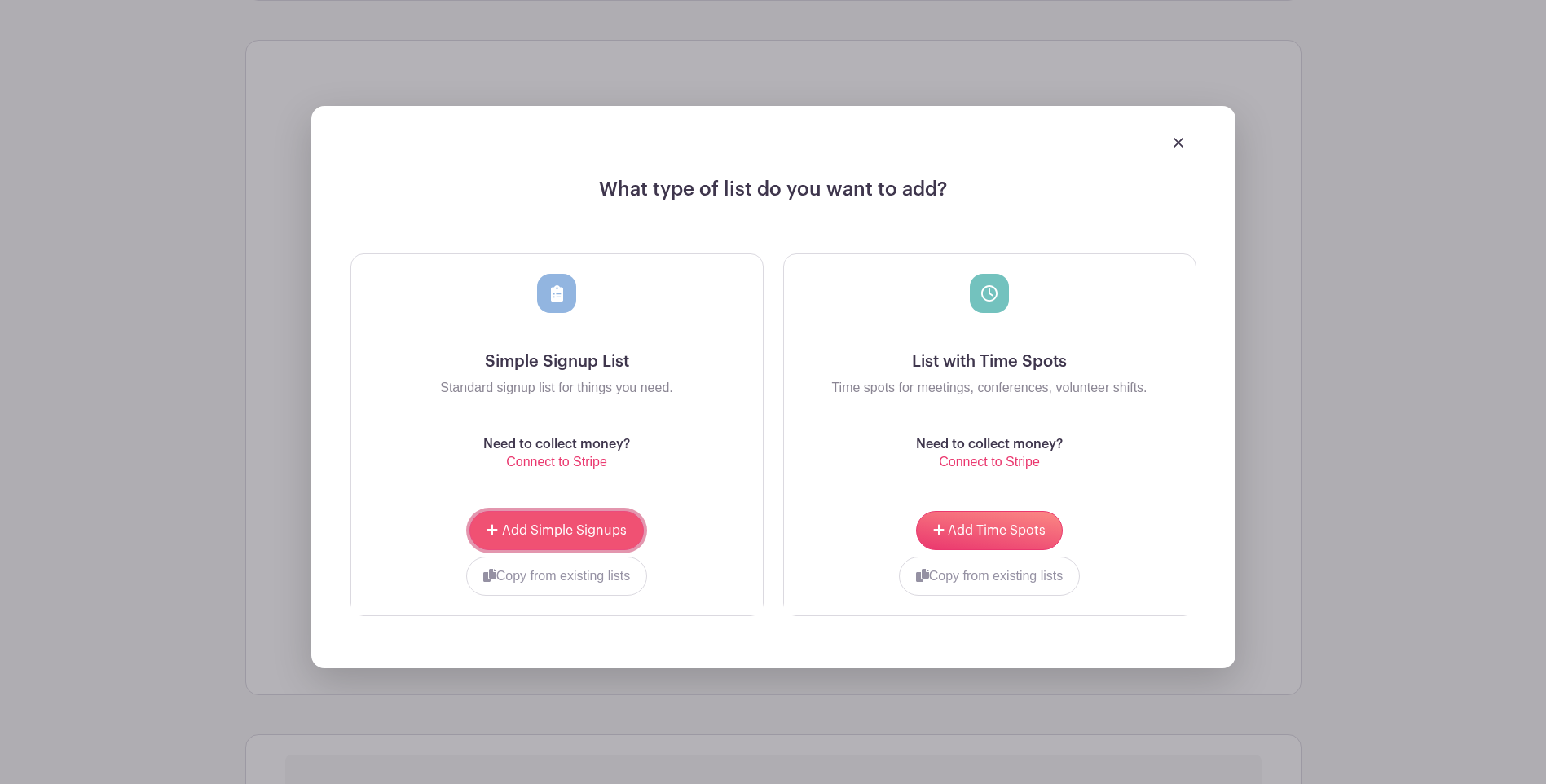
click at [528, 524] on span "Add Simple Signups" at bounding box center [564, 531] width 125 height 13
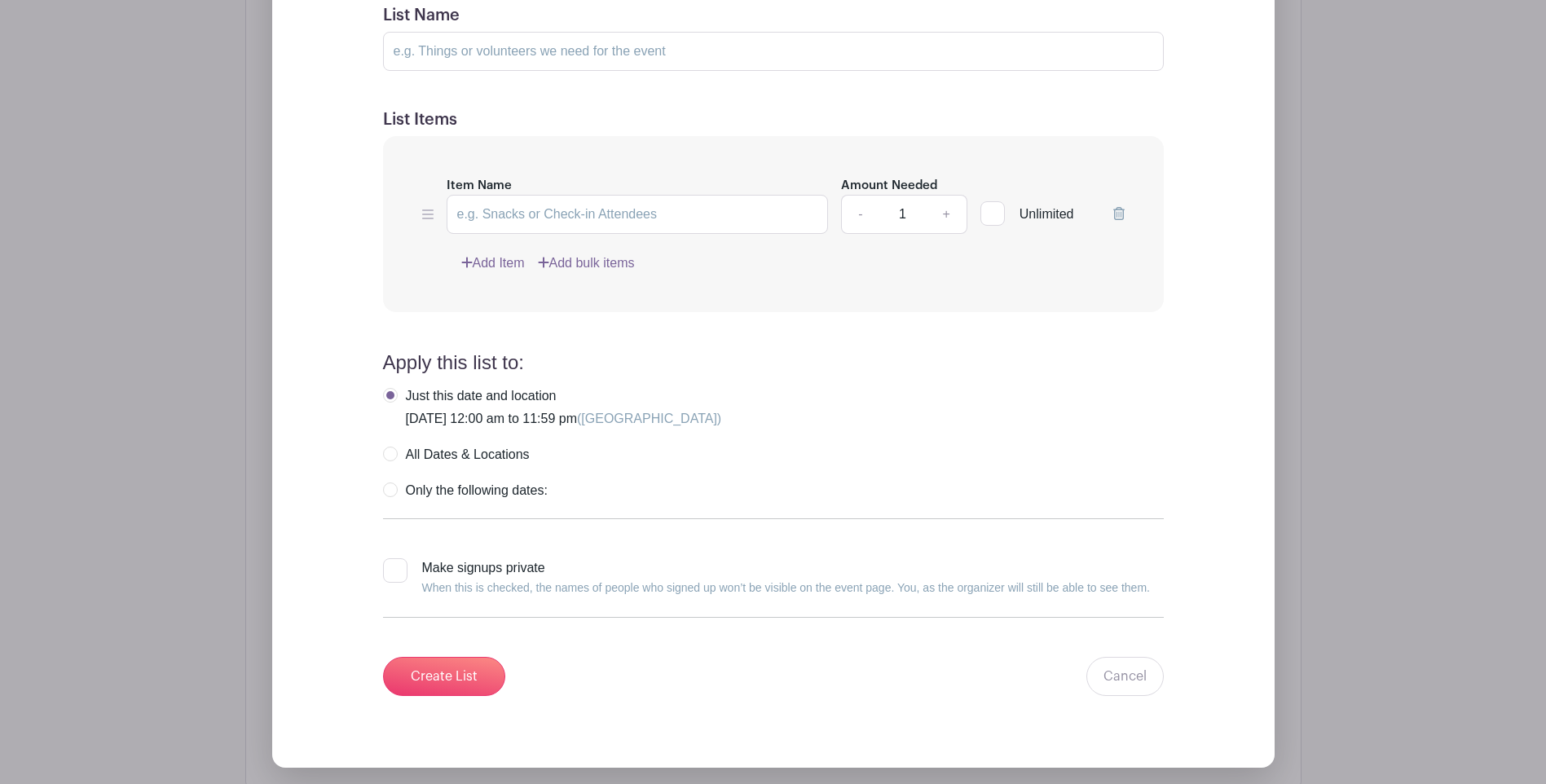
scroll to position [1664, 0]
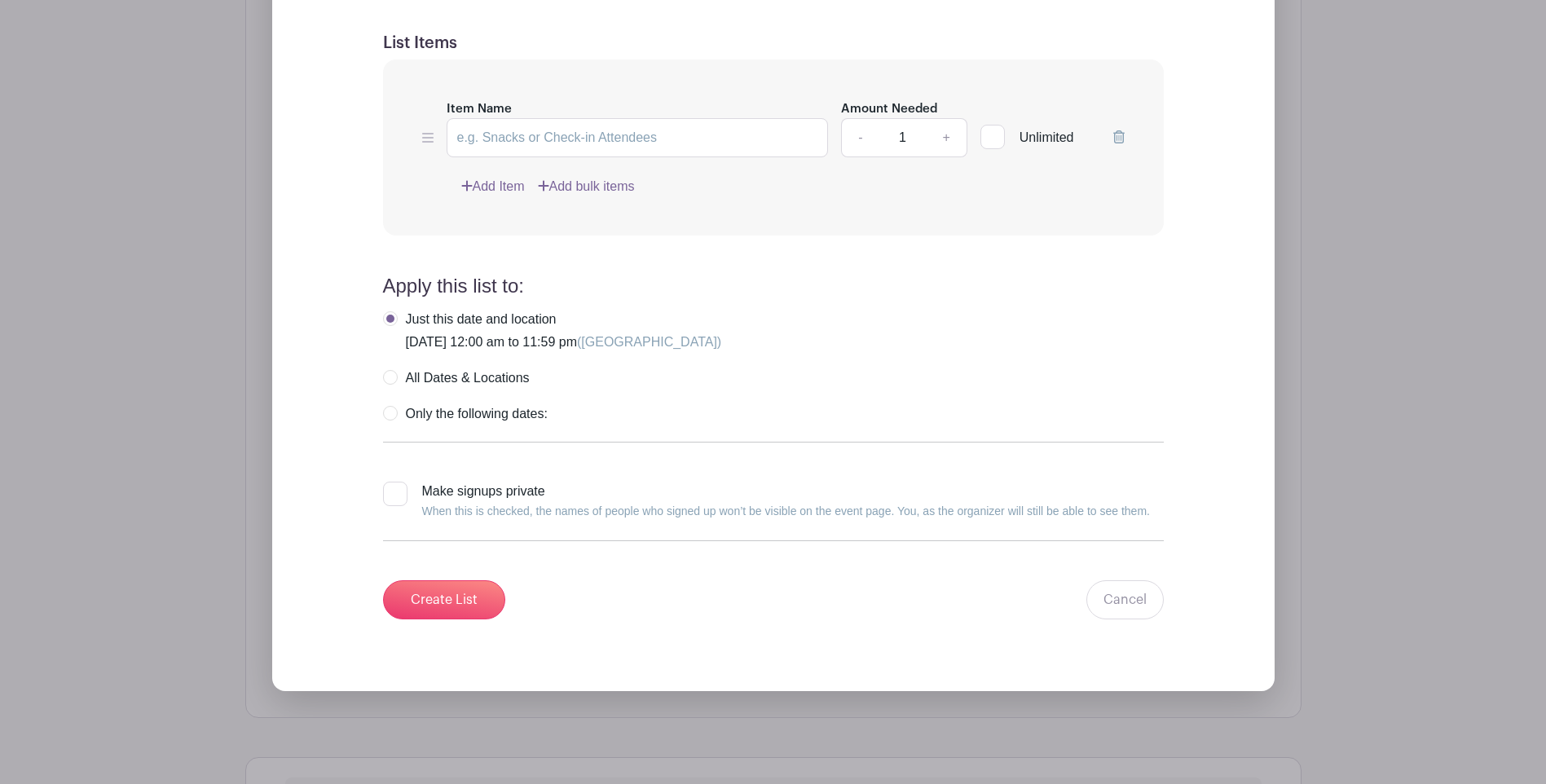
click at [392, 370] on label "All Dates & Locations" at bounding box center [457, 378] width 147 height 16
radio input "true"
click at [393, 311] on label "Just this date and location Sunday, August 17, 2025 at 12:00 am to 11:59 pm (Ce…" at bounding box center [552, 331] width 339 height 39
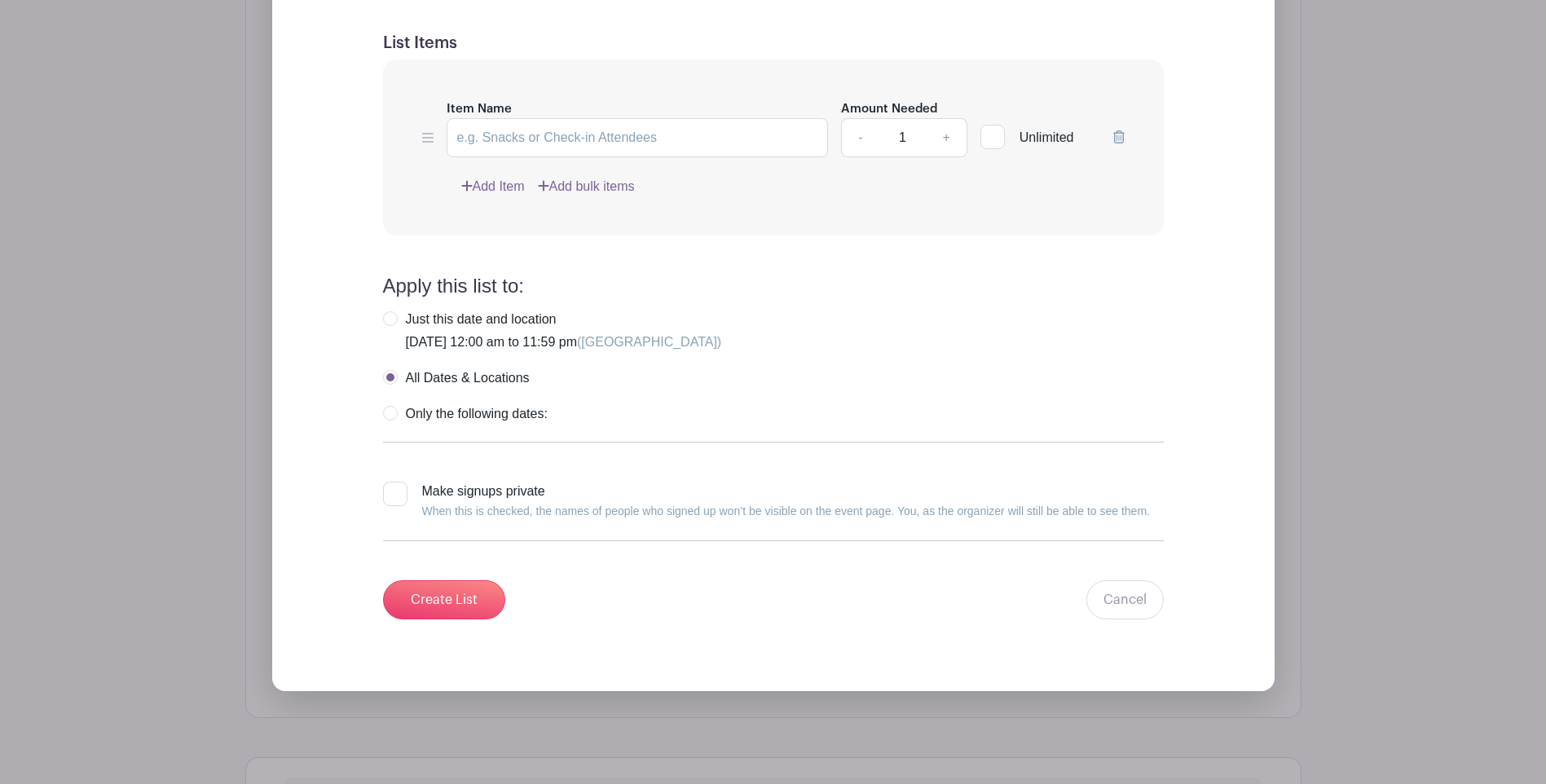
radio input "true"
click at [452, 582] on input "Create List" at bounding box center [444, 600] width 123 height 39
click at [479, 119] on input "Item Name" at bounding box center [638, 138] width 382 height 39
click at [632, 118] on input "Item Name" at bounding box center [638, 138] width 382 height 39
click at [773, 154] on div "Item Name Amount Needed - 1 + Unlimited Add Item Add bulk items" at bounding box center [773, 148] width 781 height 177
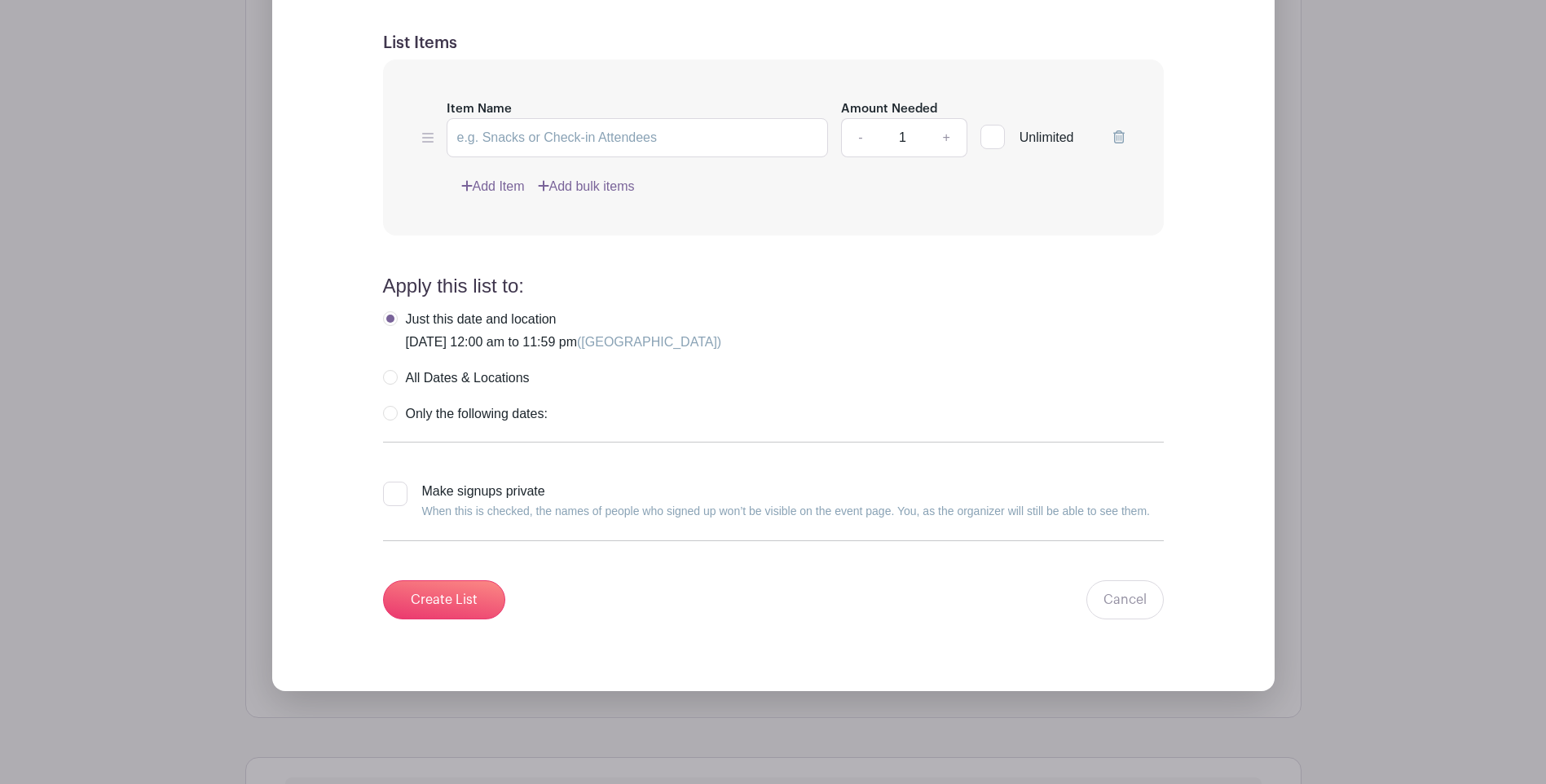
click at [563, 177] on link "Add bulk items" at bounding box center [586, 187] width 97 height 20
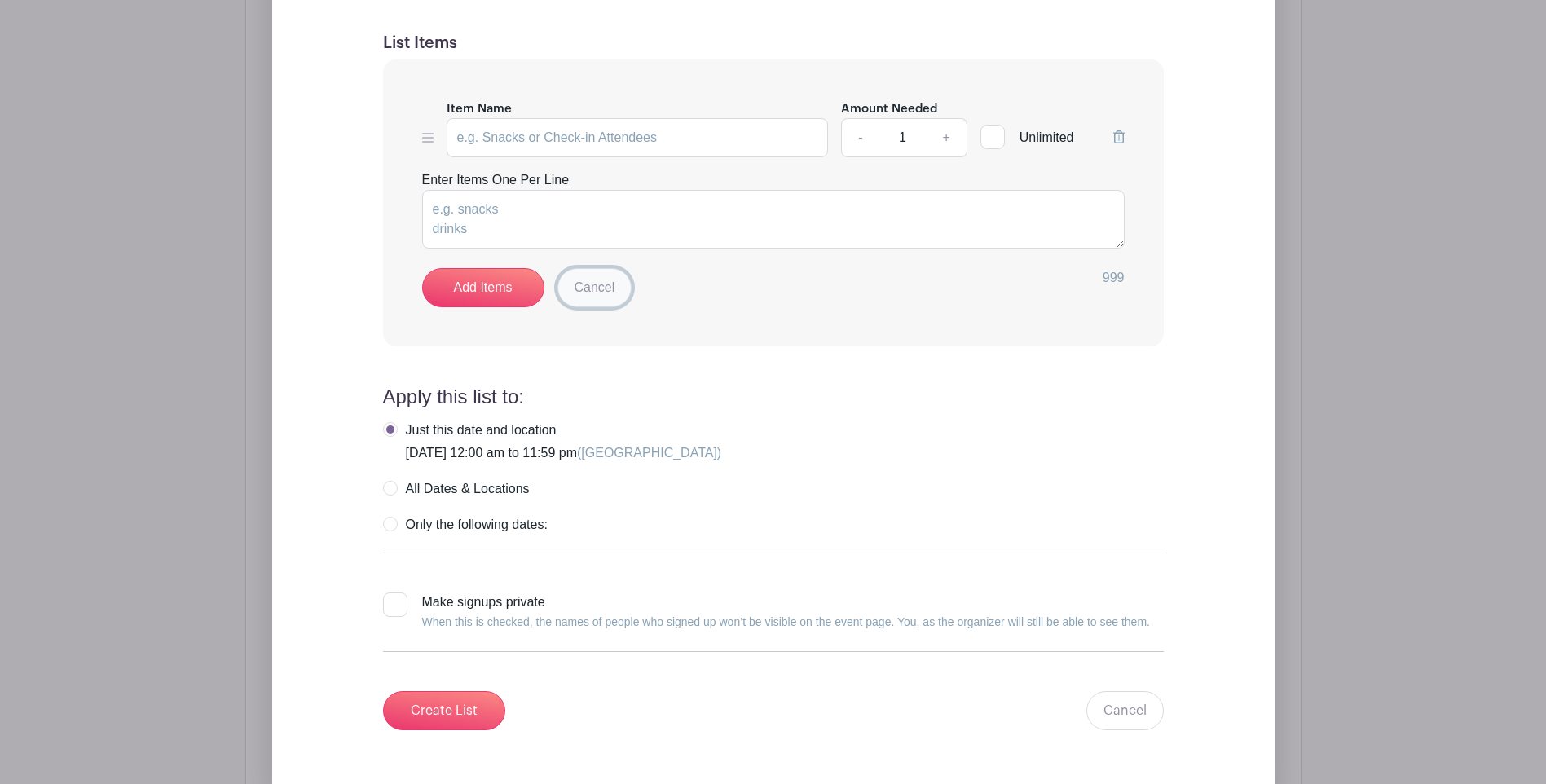
click at [599, 274] on link "Cancel" at bounding box center [595, 287] width 75 height 39
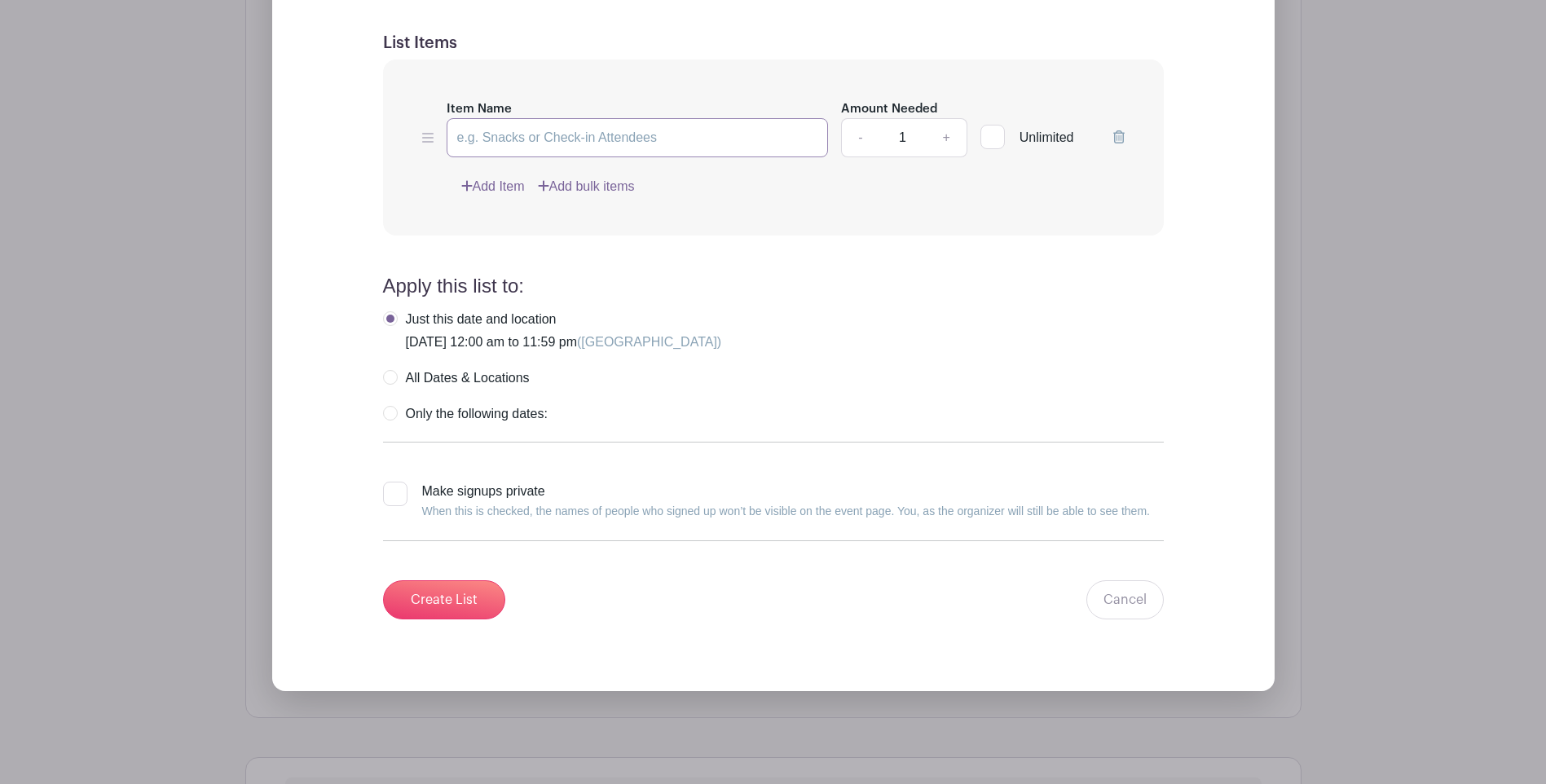
click at [580, 122] on input "Item Name" at bounding box center [638, 138] width 382 height 39
click at [427, 131] on icon at bounding box center [428, 138] width 11 height 13
click at [484, 177] on link "Add Item" at bounding box center [493, 187] width 64 height 20
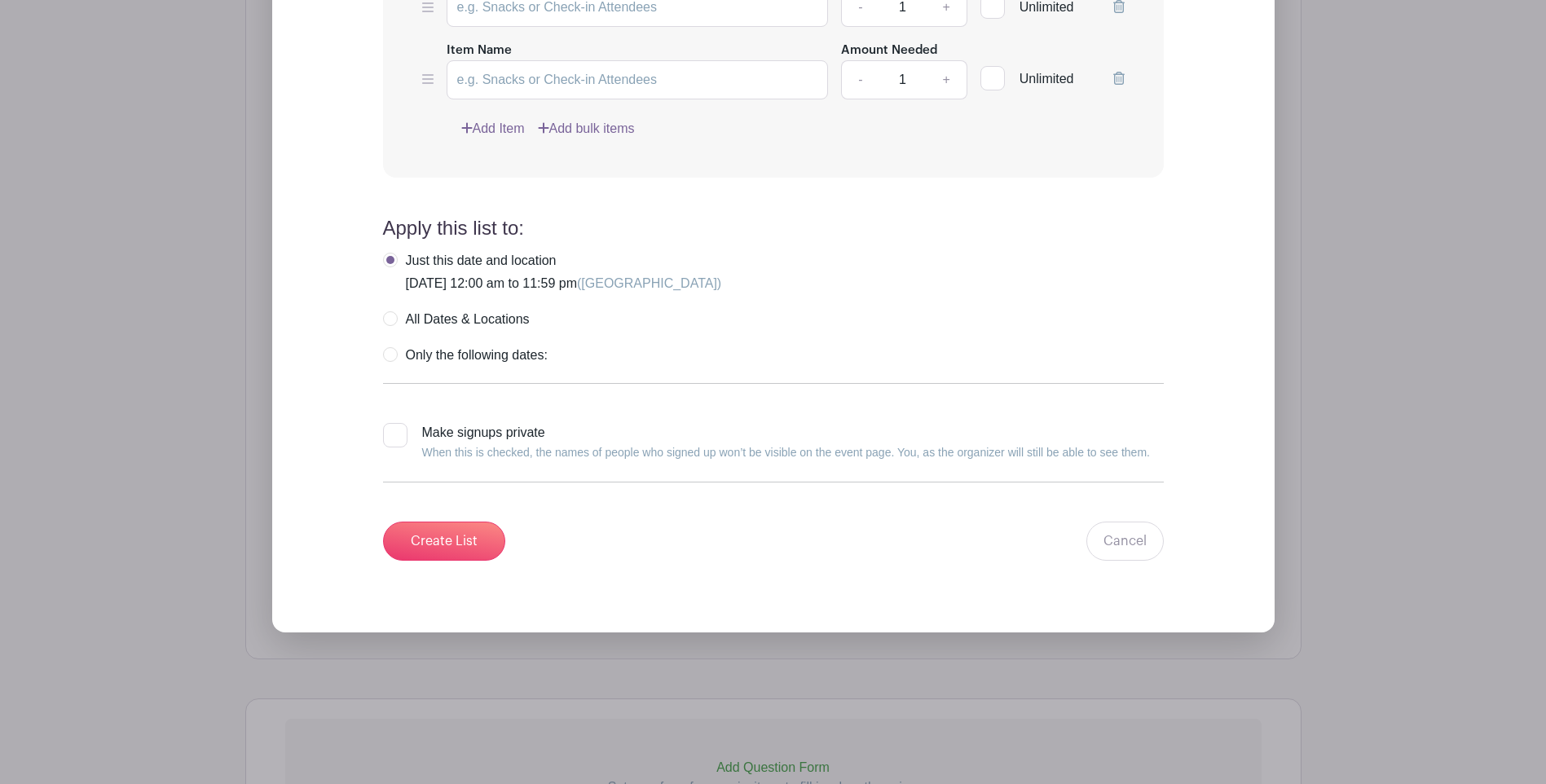
scroll to position [1535, 0]
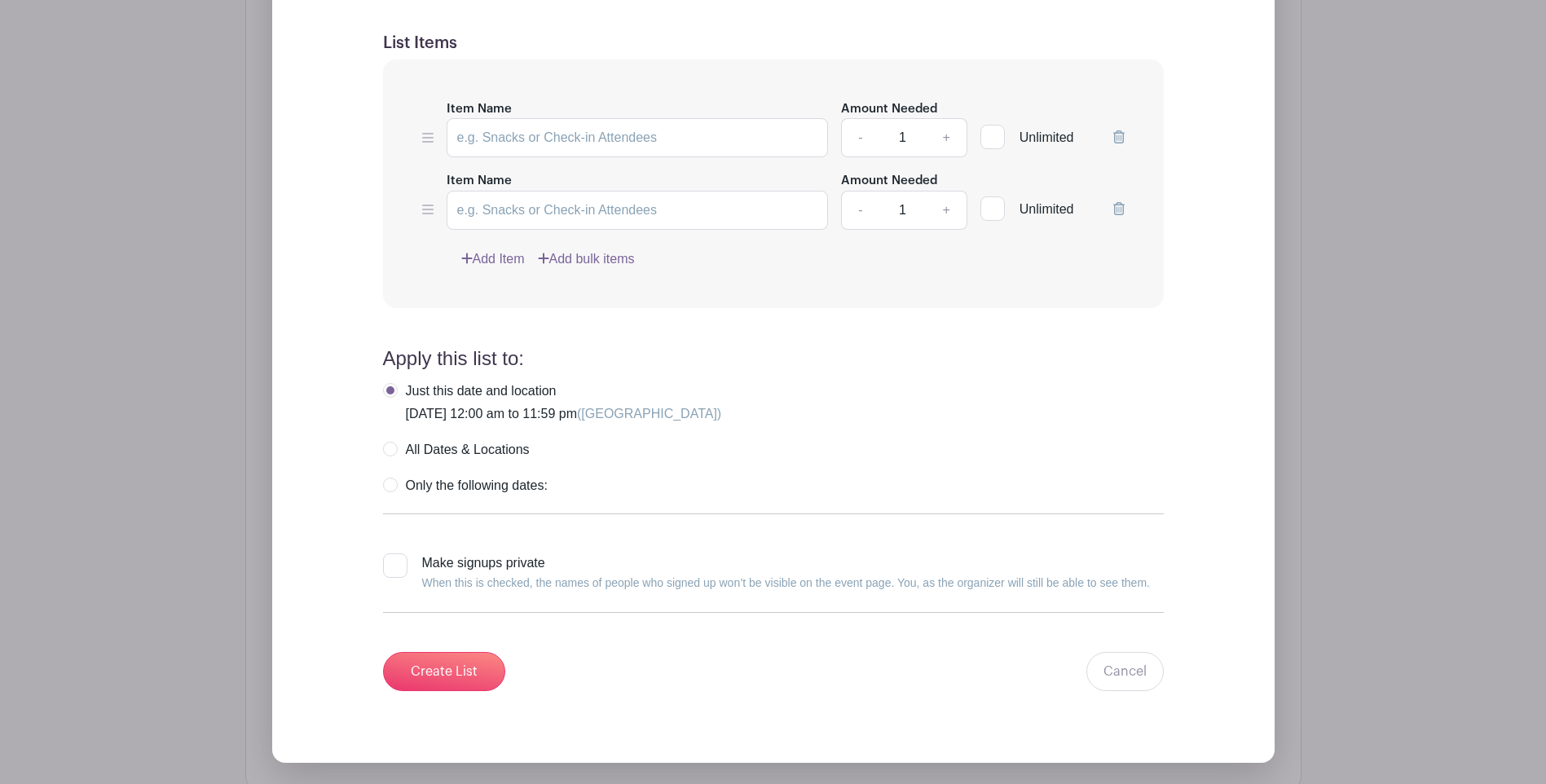
click at [394, 442] on label "All Dates & Locations" at bounding box center [457, 450] width 147 height 16
radio input "true"
click at [499, 122] on input "Item Name" at bounding box center [638, 138] width 382 height 39
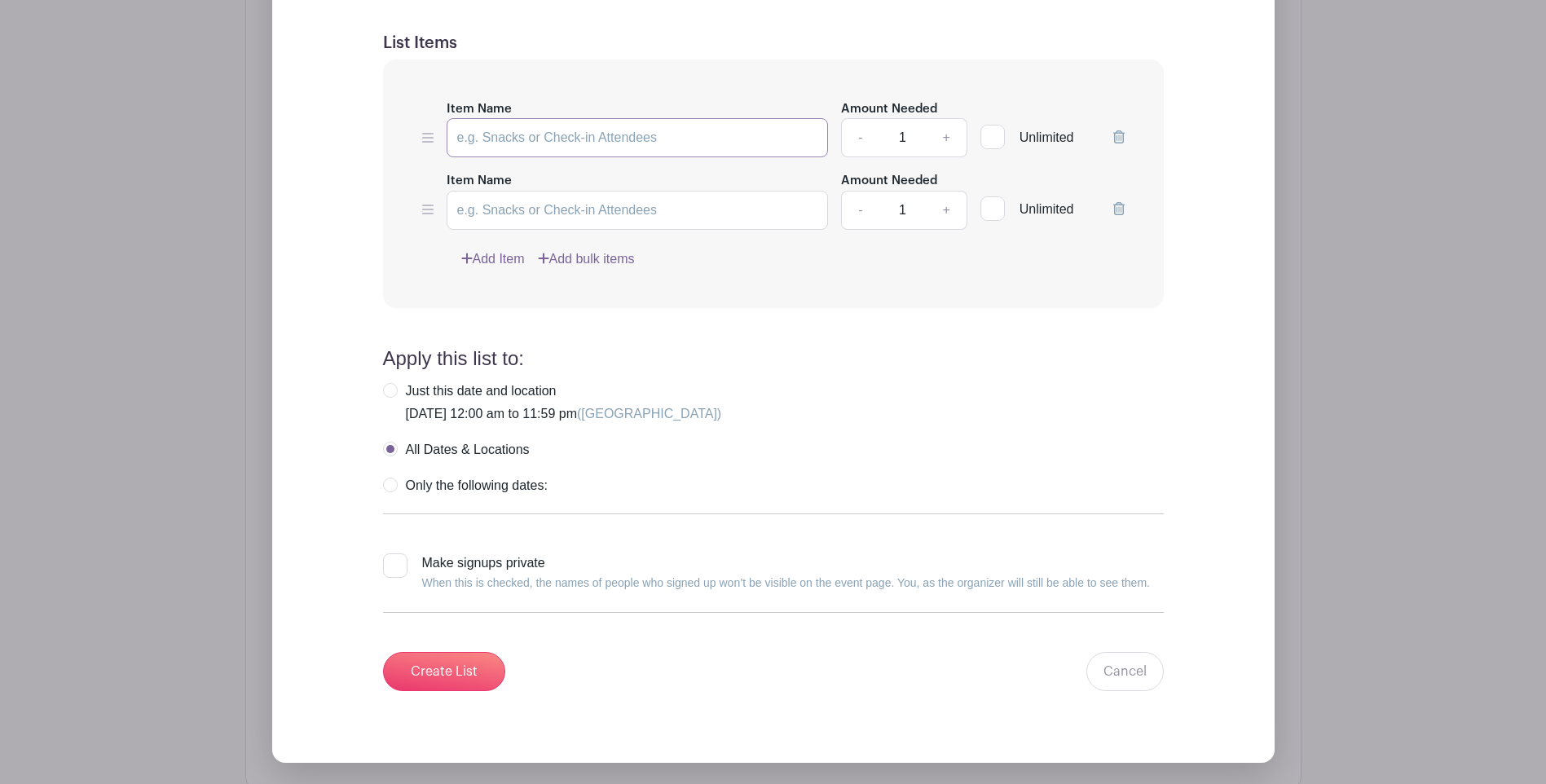
click at [499, 122] on input "Item Name" at bounding box center [638, 138] width 382 height 39
click at [1120, 657] on link "Cancel" at bounding box center [1125, 672] width 78 height 39
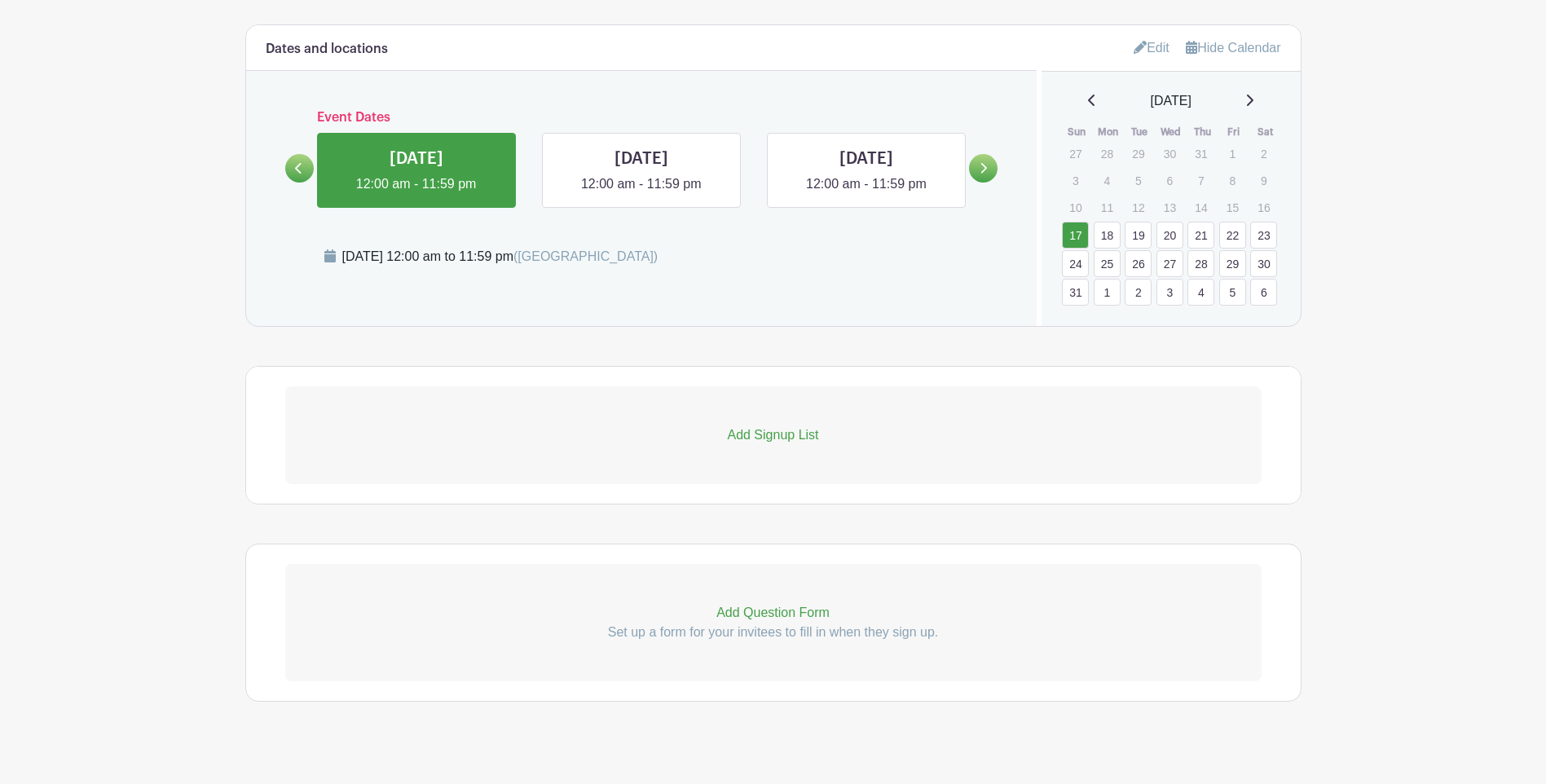
click at [1254, 95] on icon at bounding box center [1250, 100] width 7 height 11
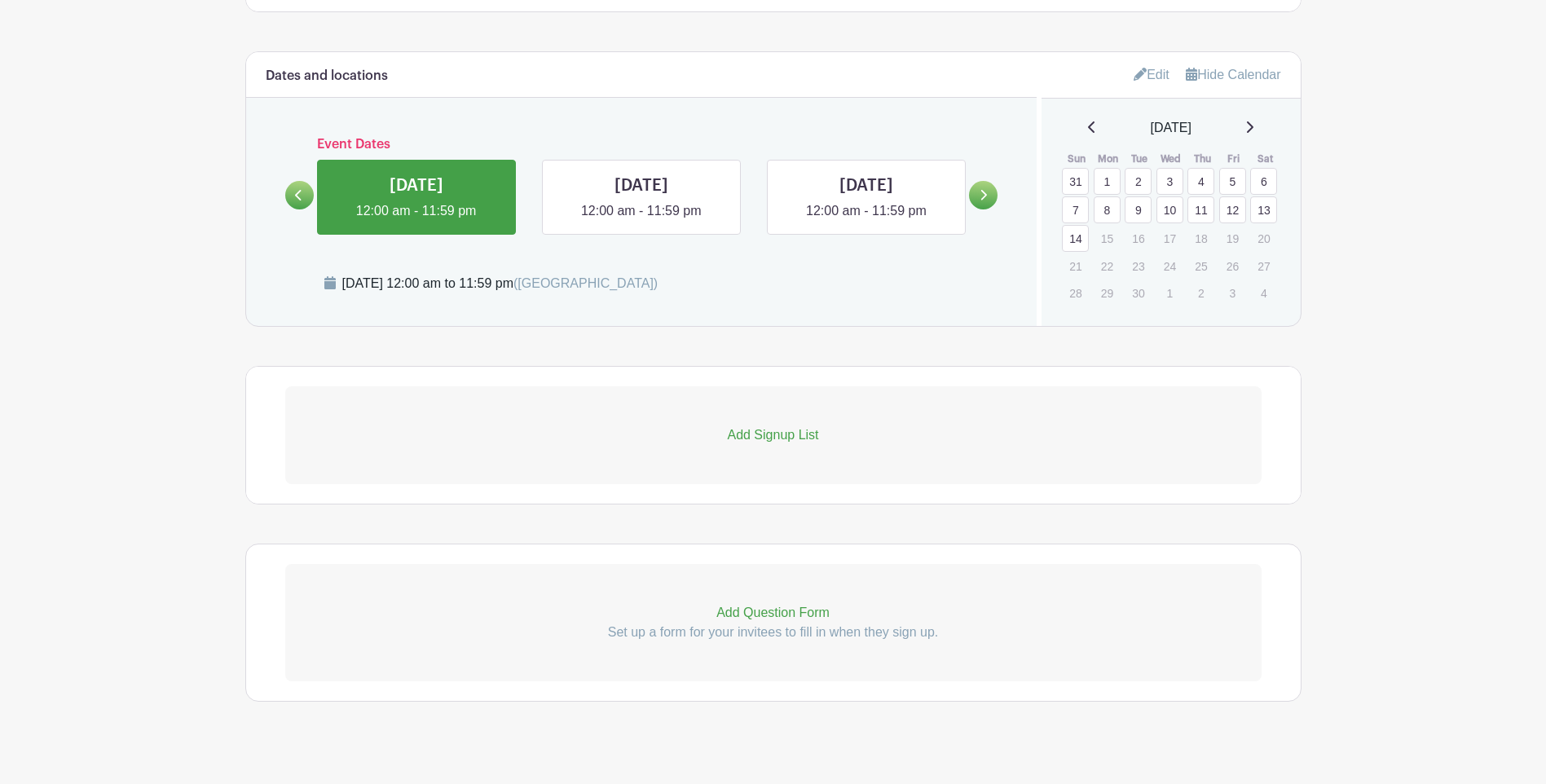
click at [1089, 121] on icon at bounding box center [1093, 127] width 8 height 13
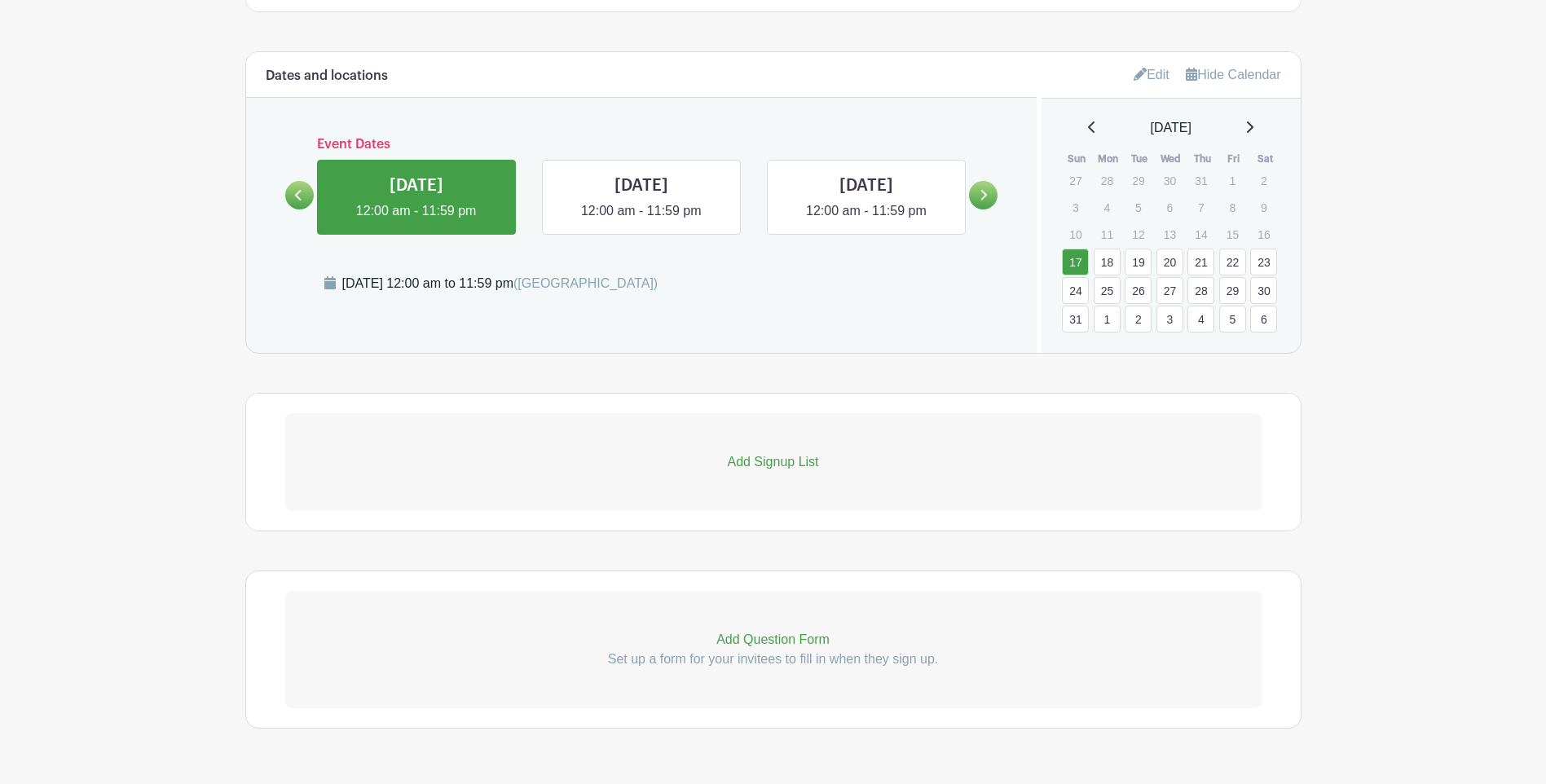
scroll to position [882, 0]
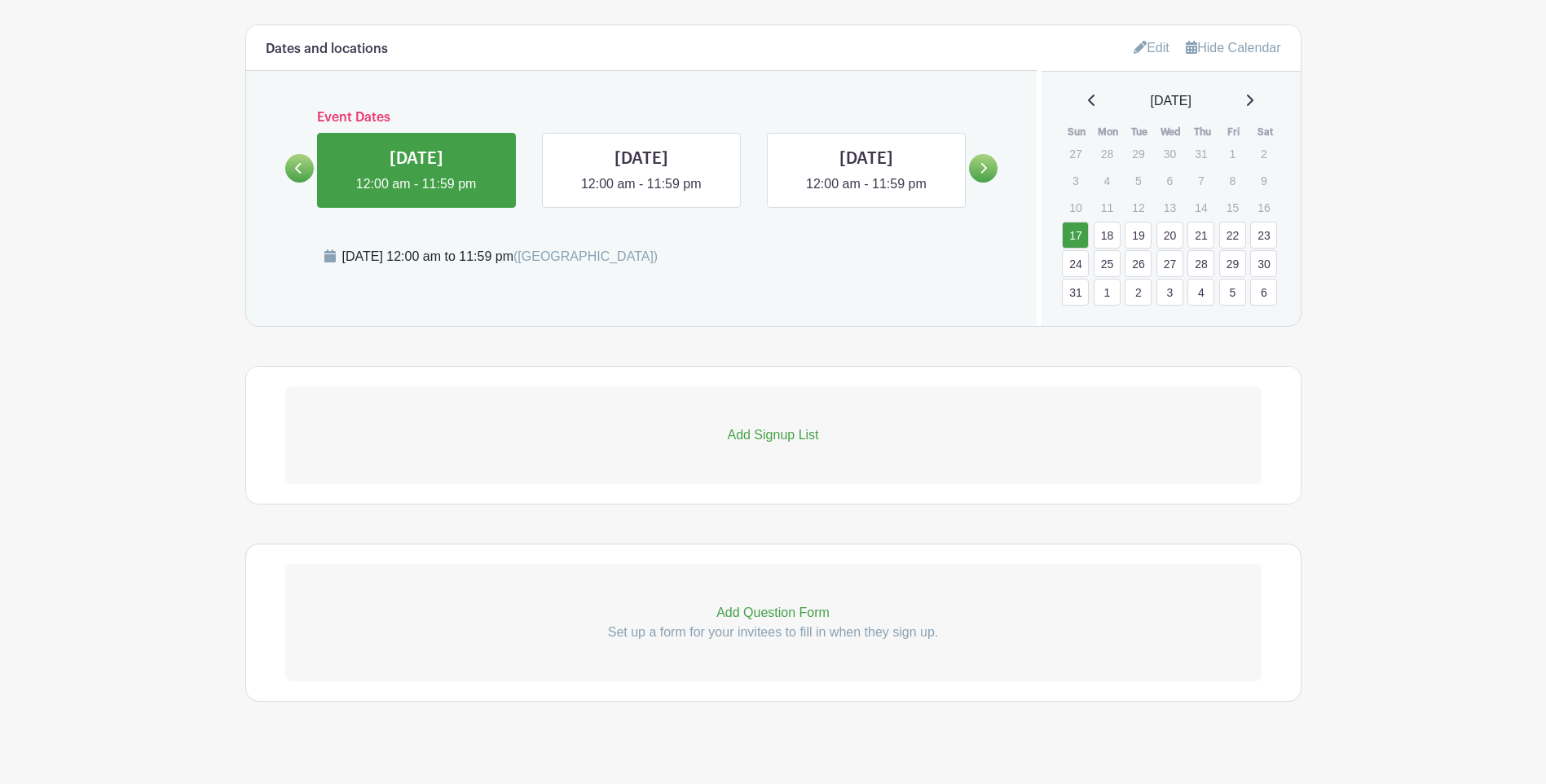
click at [1254, 95] on icon at bounding box center [1250, 100] width 7 height 11
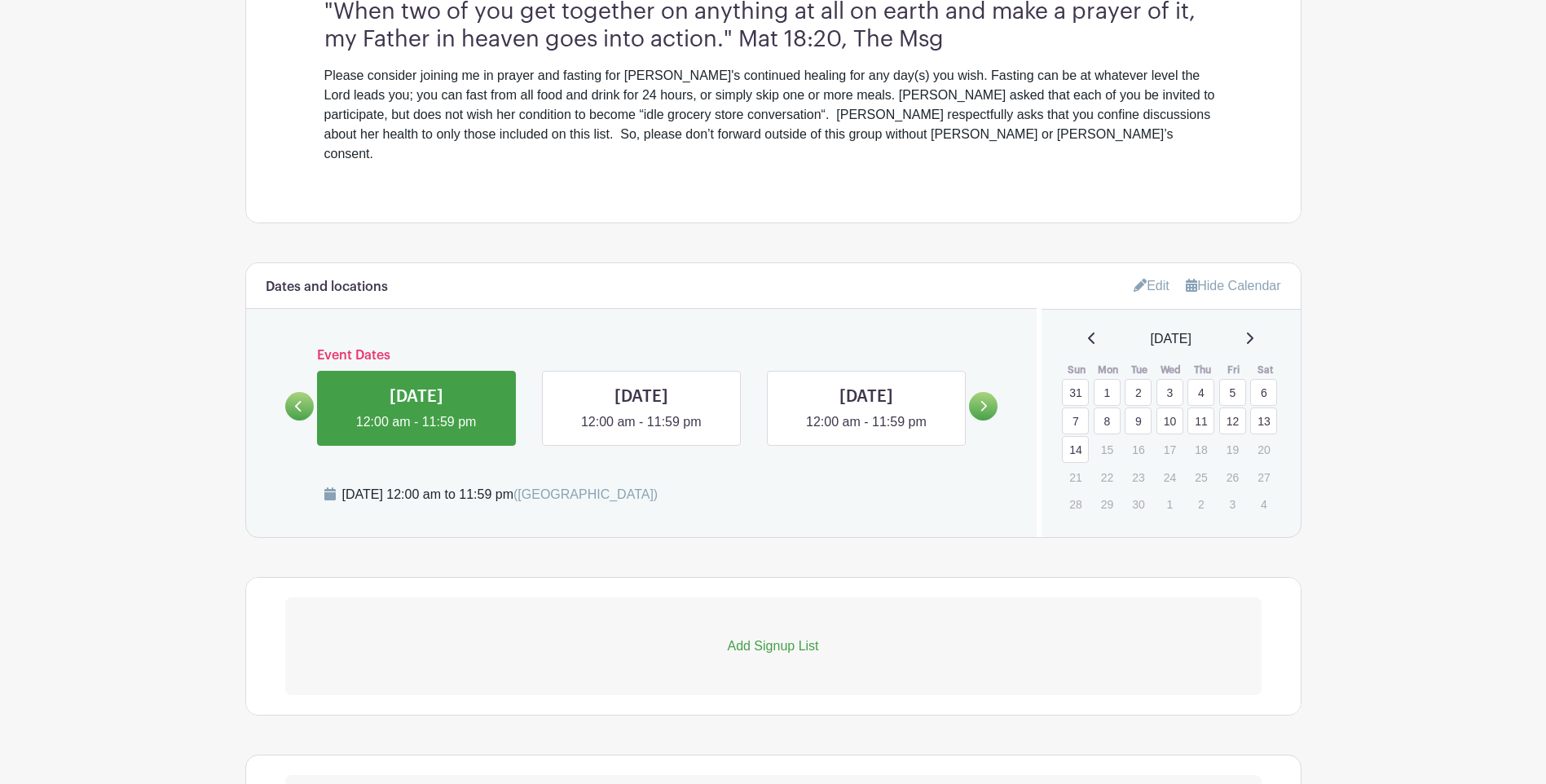
scroll to position [653, 0]
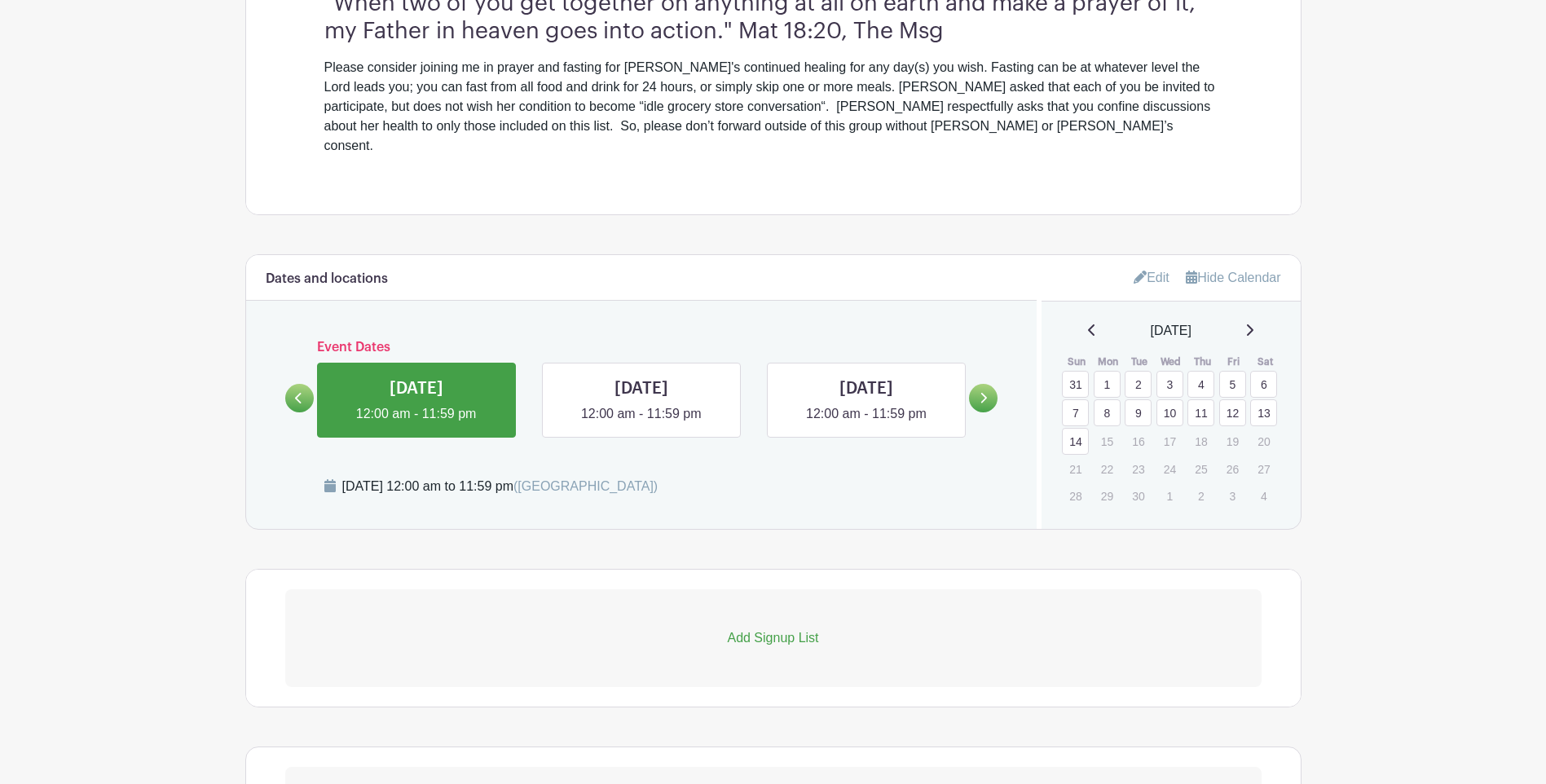
click at [980, 392] on icon at bounding box center [983, 398] width 7 height 12
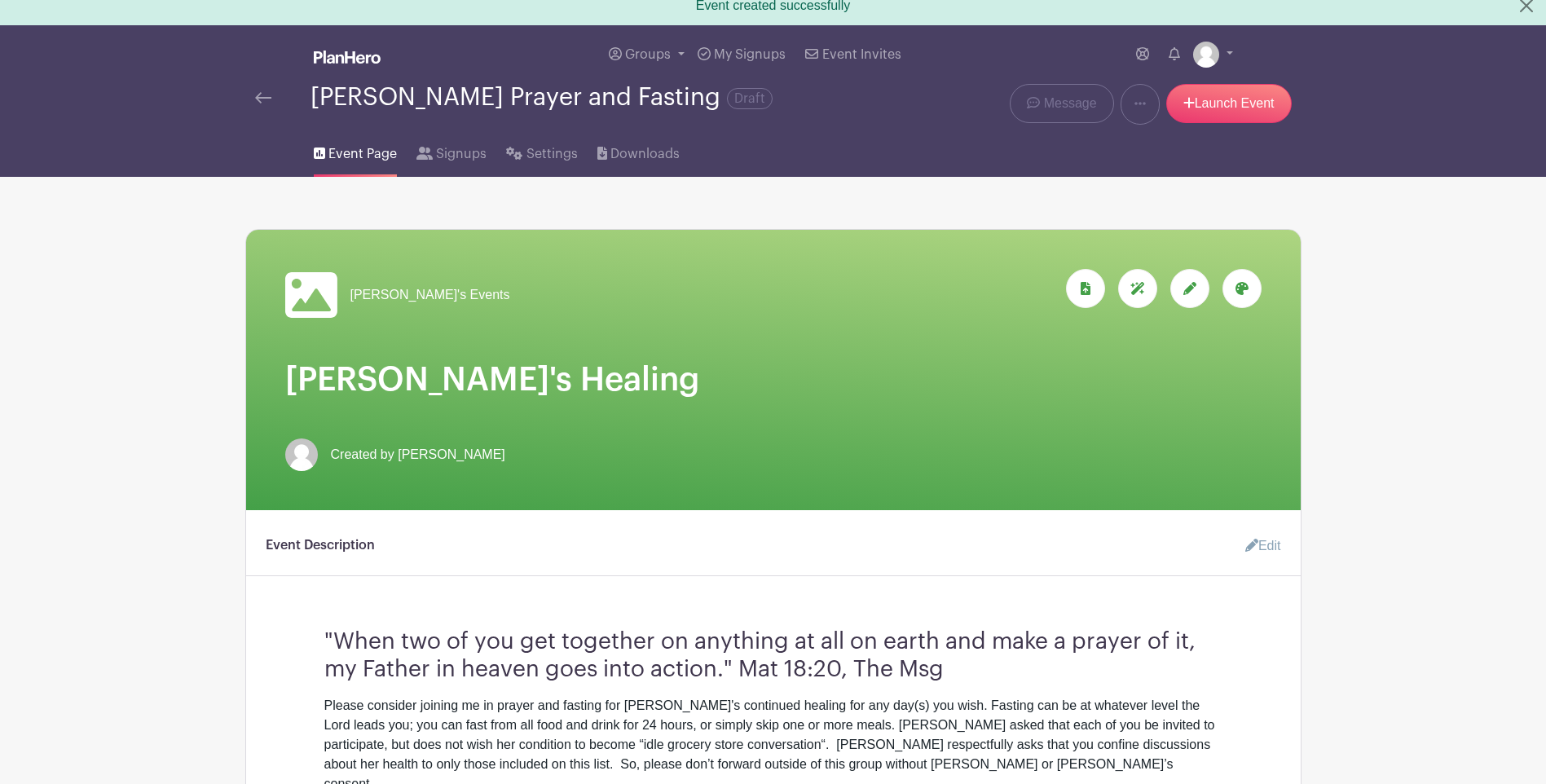
scroll to position [0, 0]
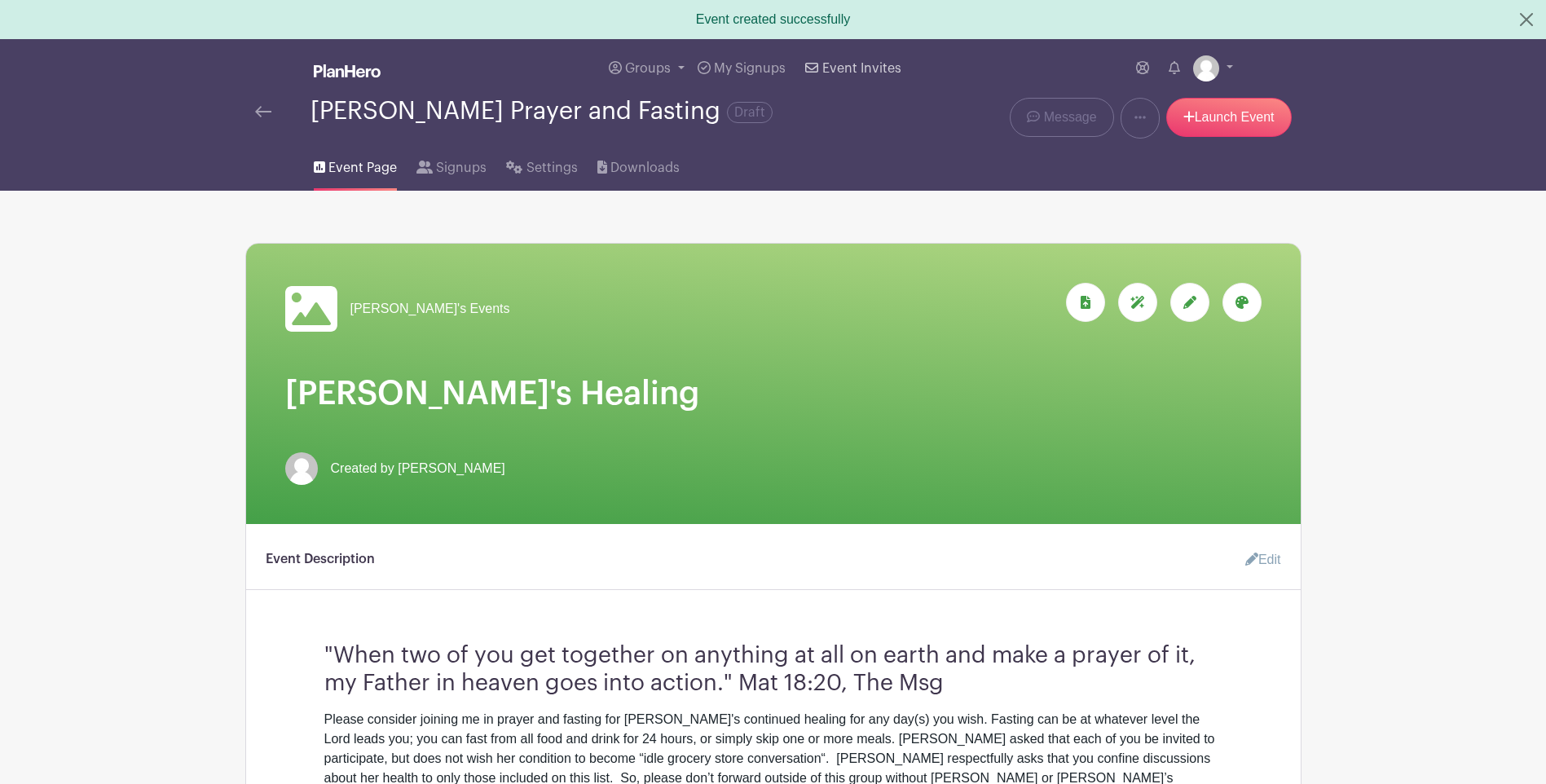
click at [852, 66] on span "Event Invites" at bounding box center [862, 69] width 79 height 13
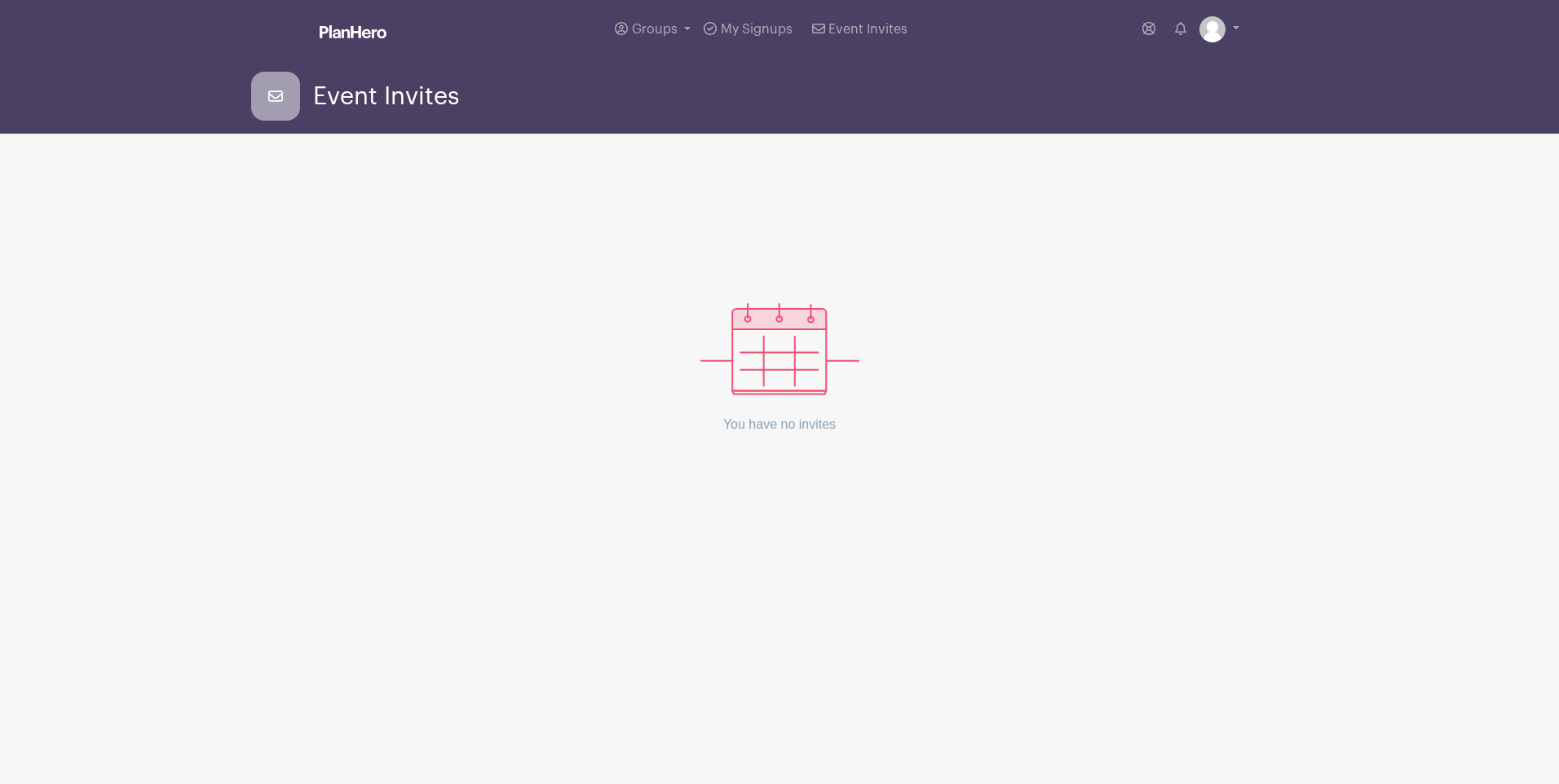
click at [781, 364] on img at bounding box center [780, 349] width 159 height 92
click at [337, 97] on span "Event Invites" at bounding box center [386, 96] width 146 height 27
click at [285, 94] on icon at bounding box center [275, 96] width 49 height 49
click at [333, 87] on span "Event Invites" at bounding box center [386, 96] width 146 height 27
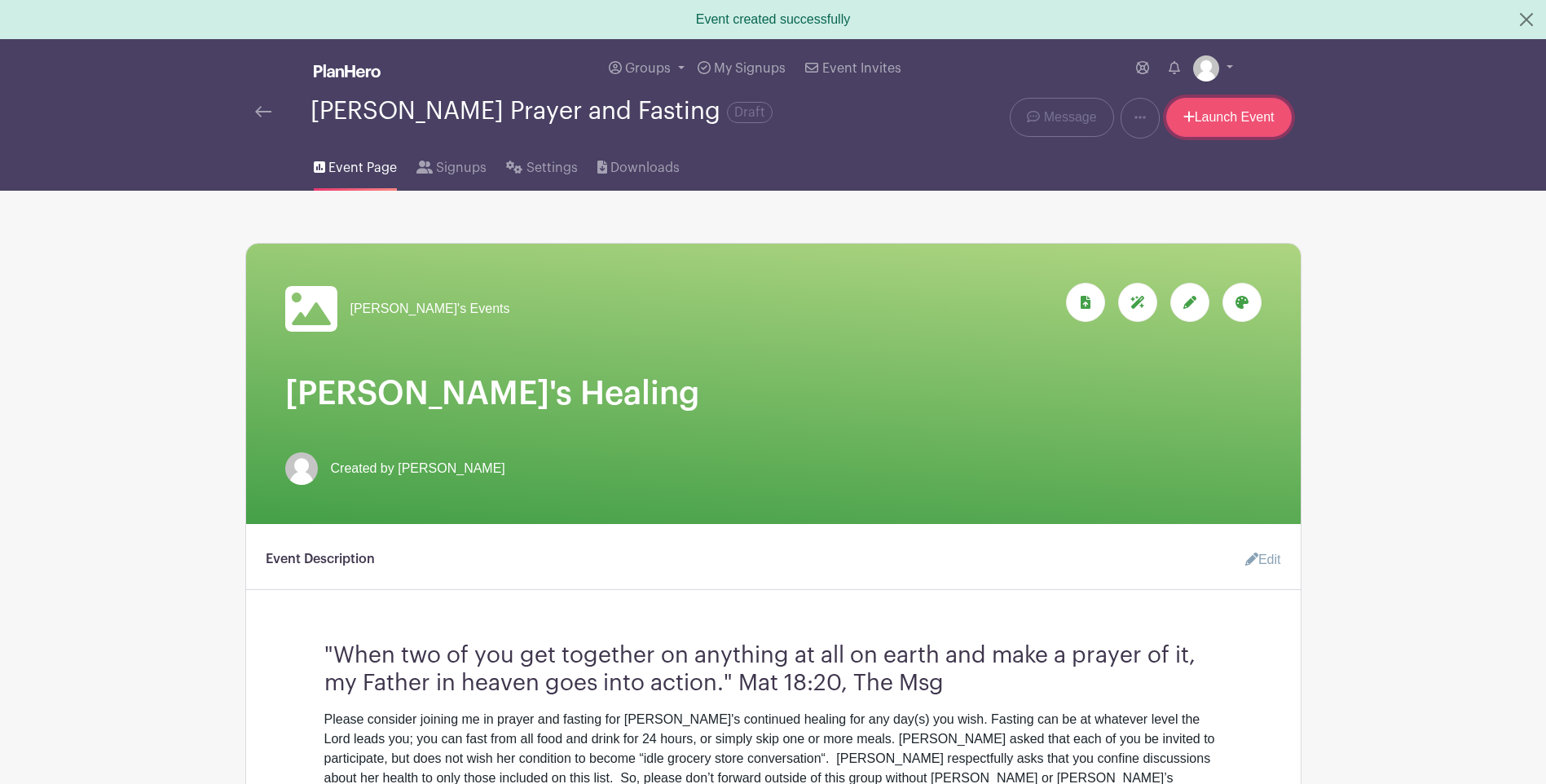
click at [1230, 121] on link "Launch Event" at bounding box center [1229, 118] width 126 height 39
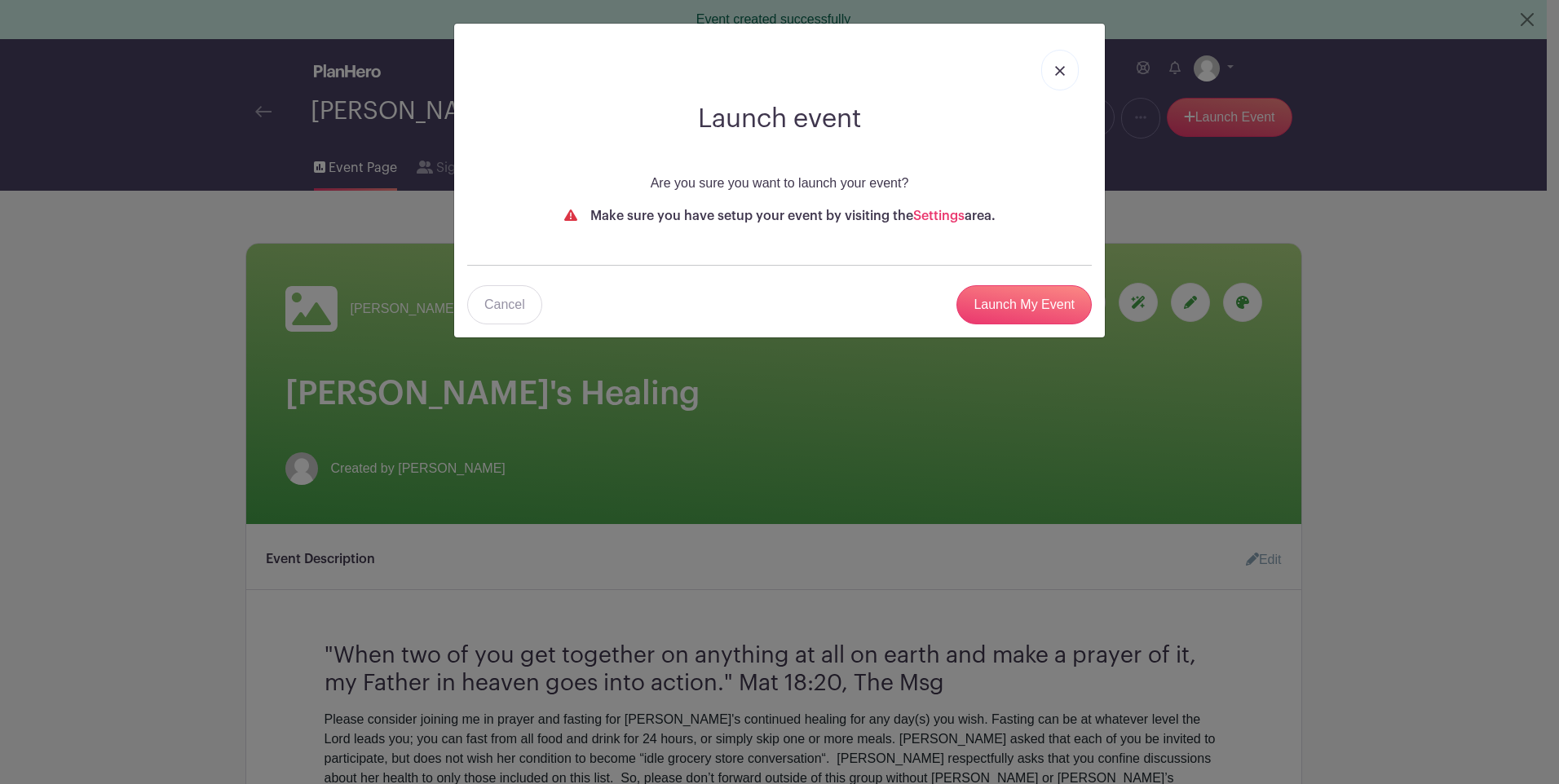
click at [1055, 68] on link at bounding box center [1061, 70] width 38 height 41
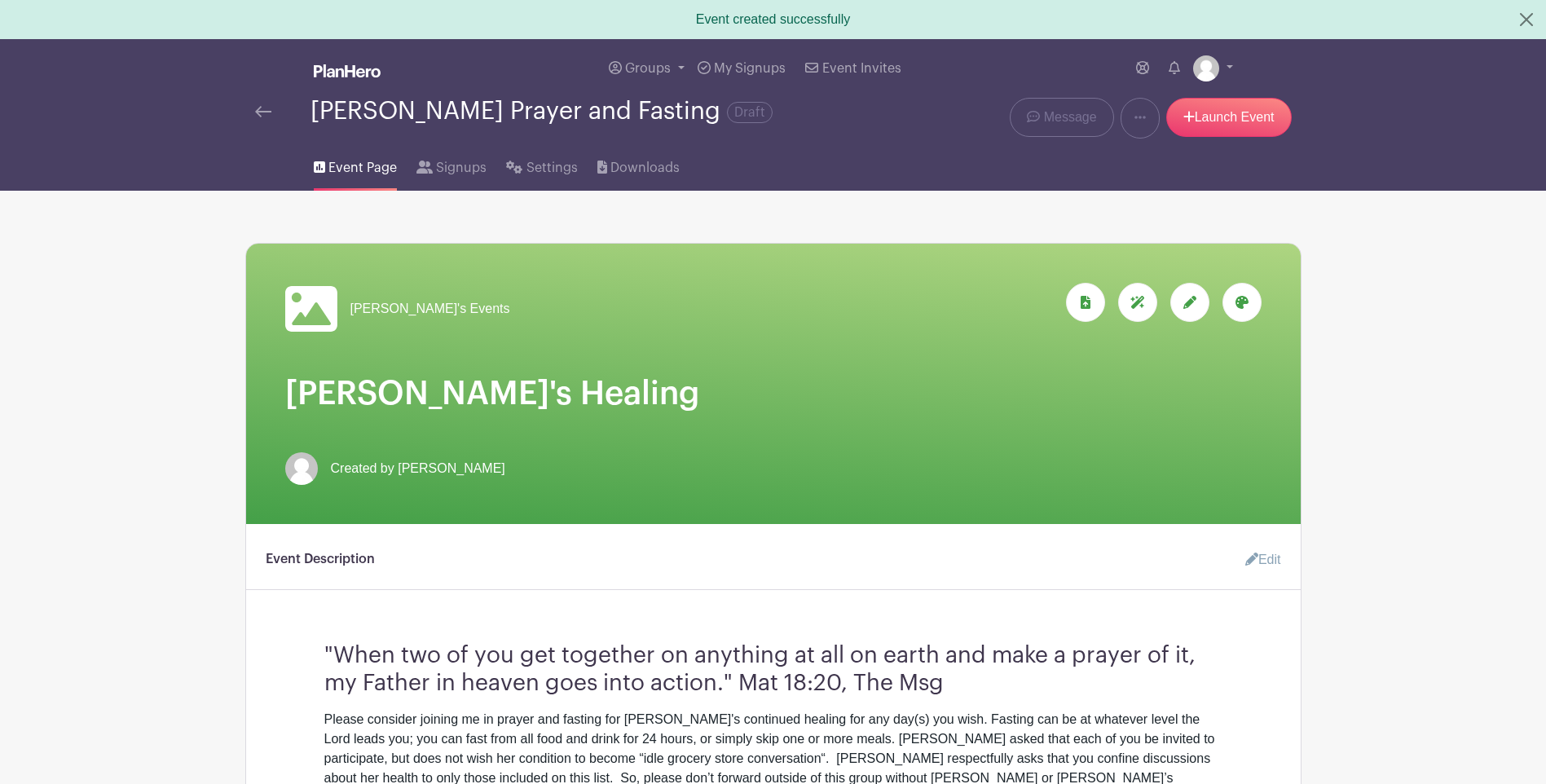
click at [264, 111] on img at bounding box center [263, 112] width 16 height 11
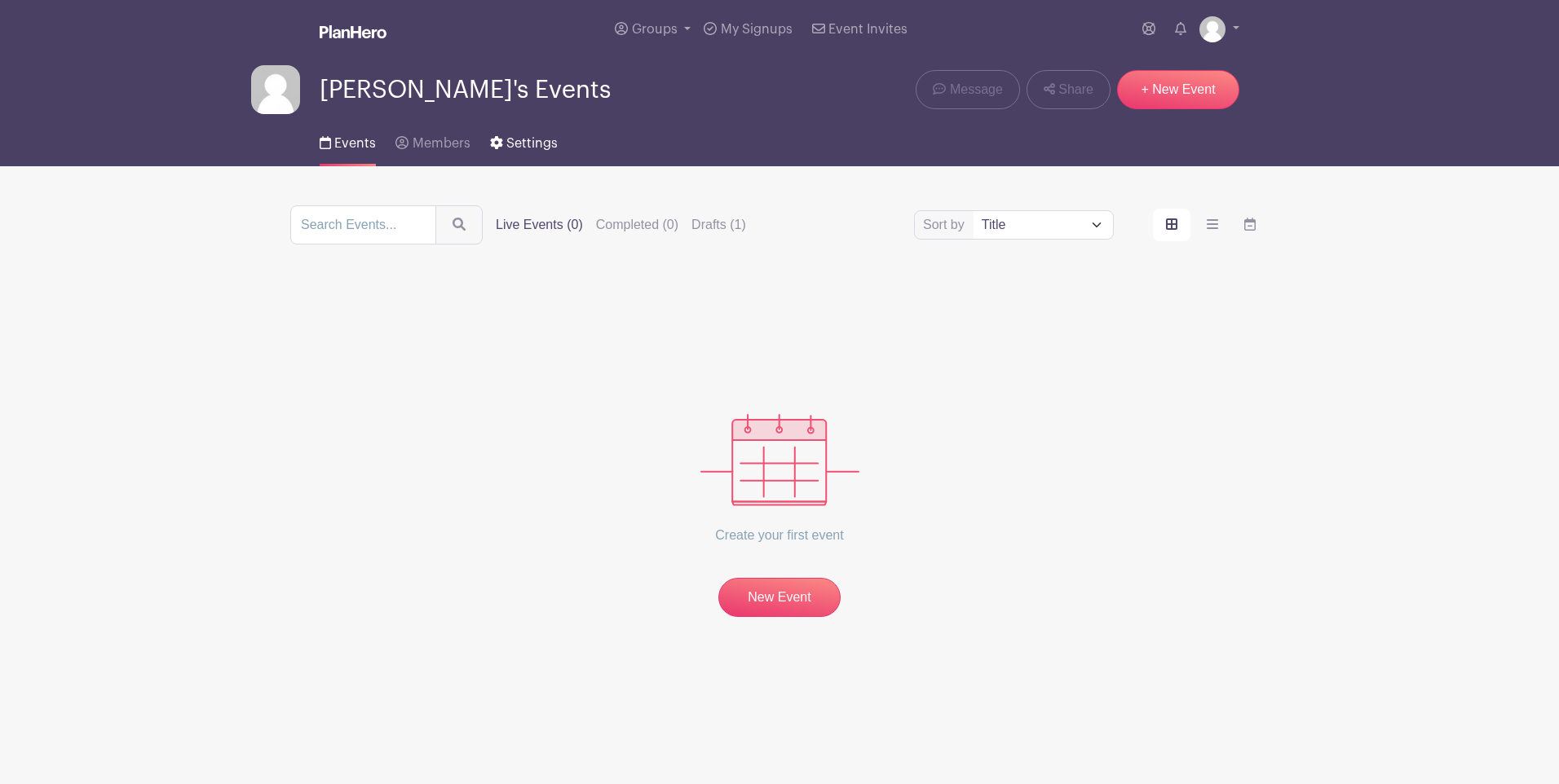
click at [507, 140] on span "Settings" at bounding box center [532, 144] width 51 height 13
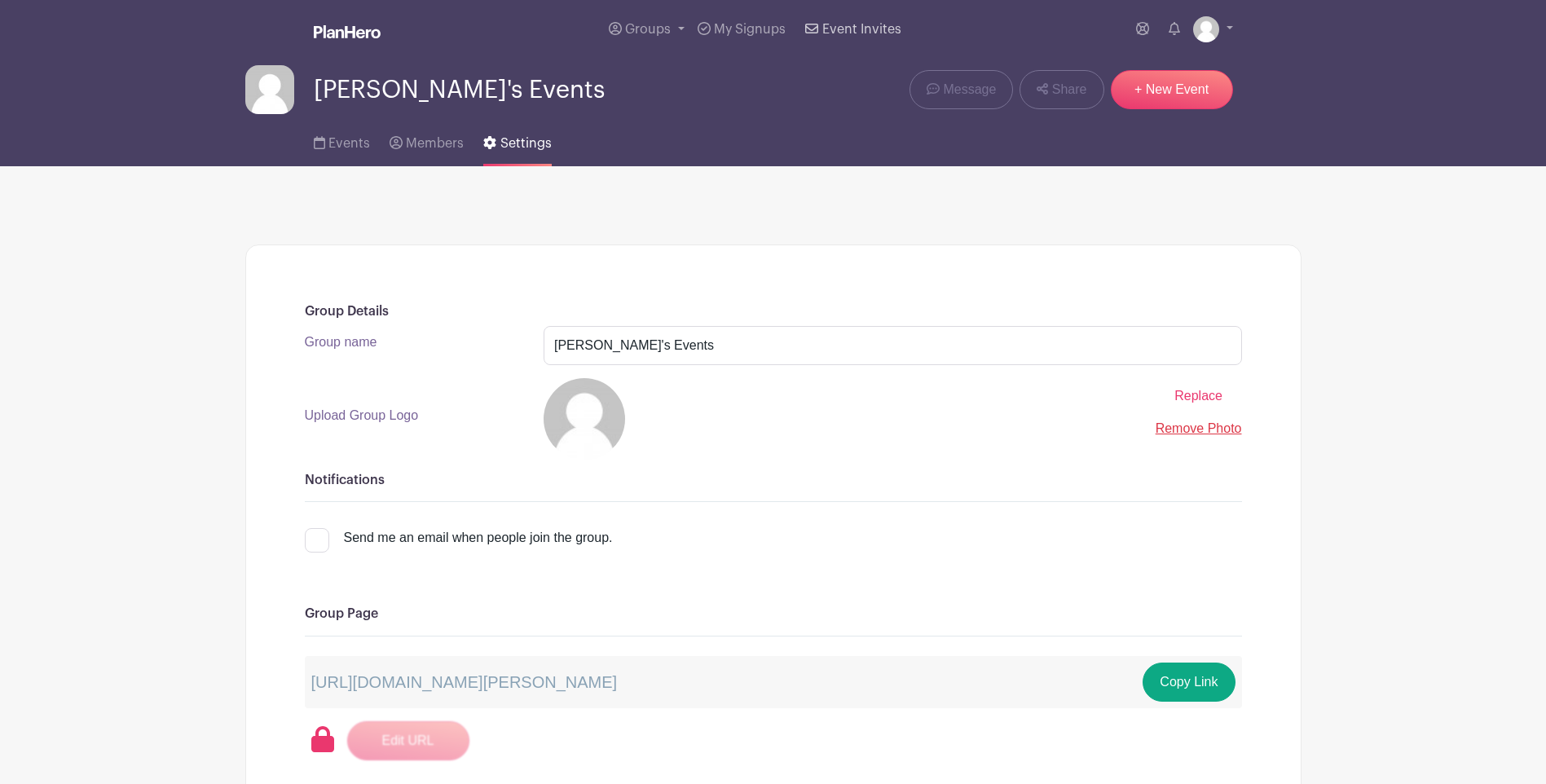
click at [838, 29] on span "Event Invites" at bounding box center [862, 29] width 79 height 13
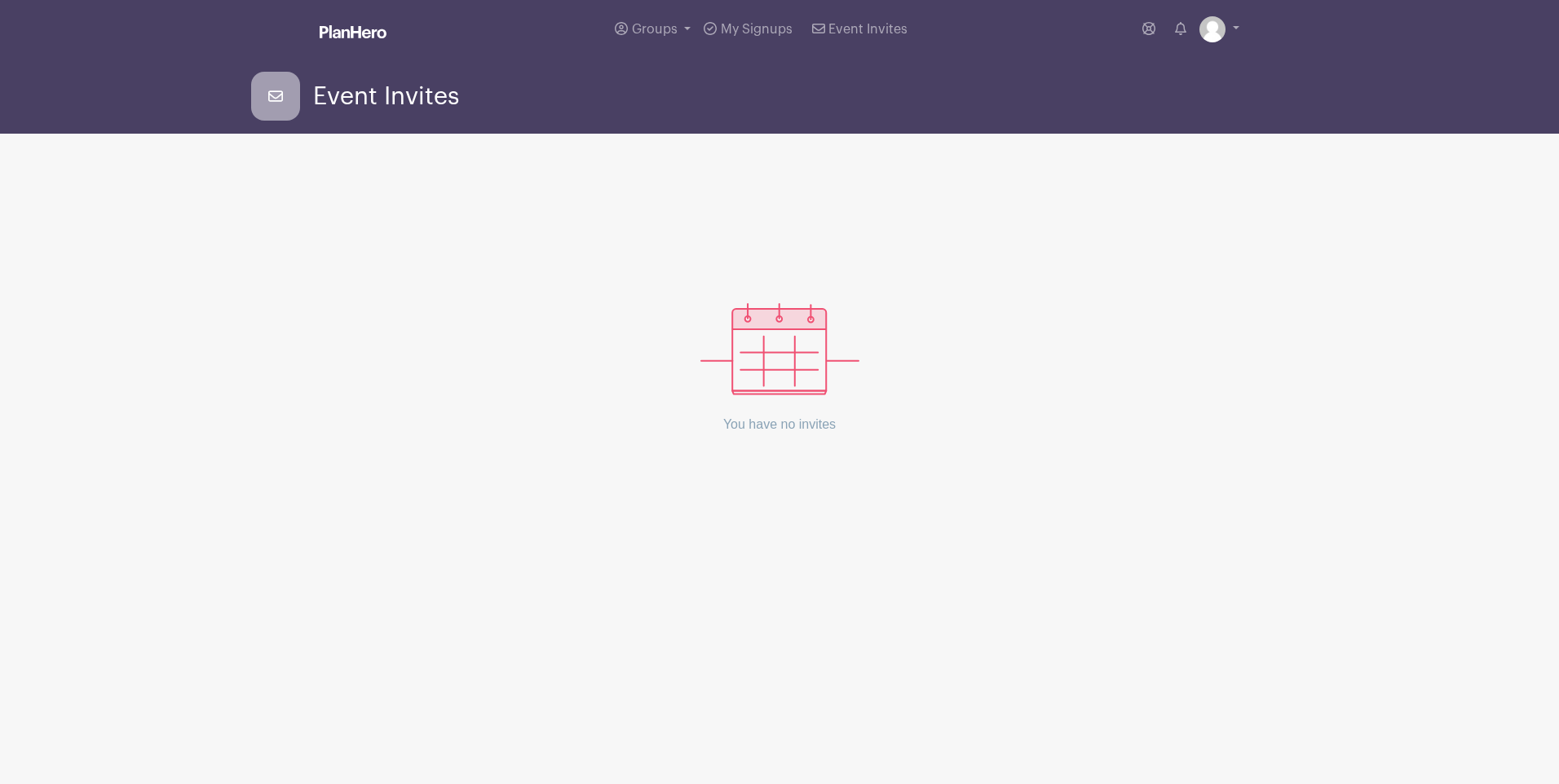
click at [794, 372] on img at bounding box center [780, 349] width 159 height 92
click at [651, 27] on span "Groups" at bounding box center [655, 29] width 46 height 13
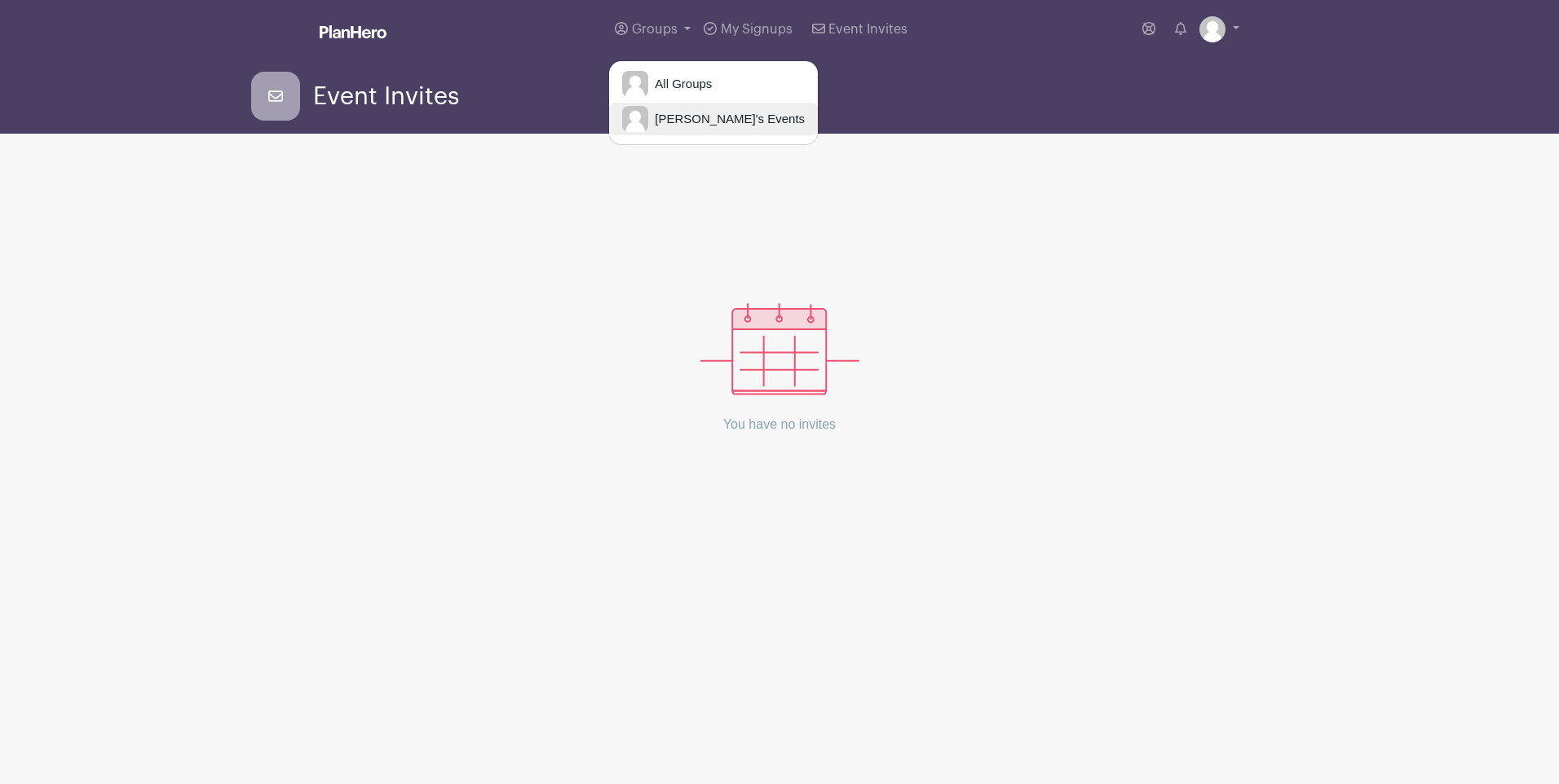
click at [698, 115] on span "Tim's Events" at bounding box center [727, 119] width 157 height 19
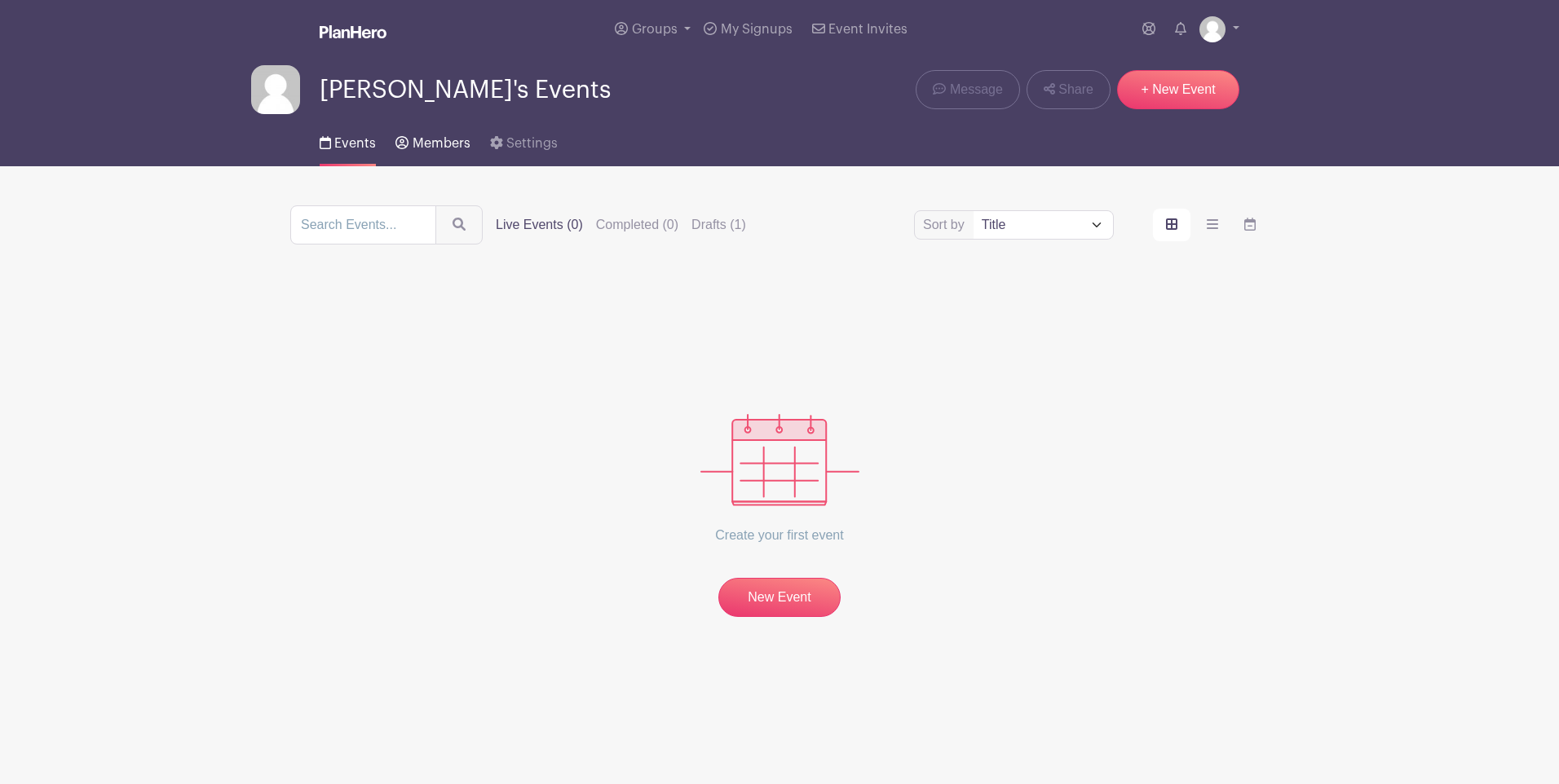
click at [431, 143] on span "Members" at bounding box center [441, 144] width 58 height 13
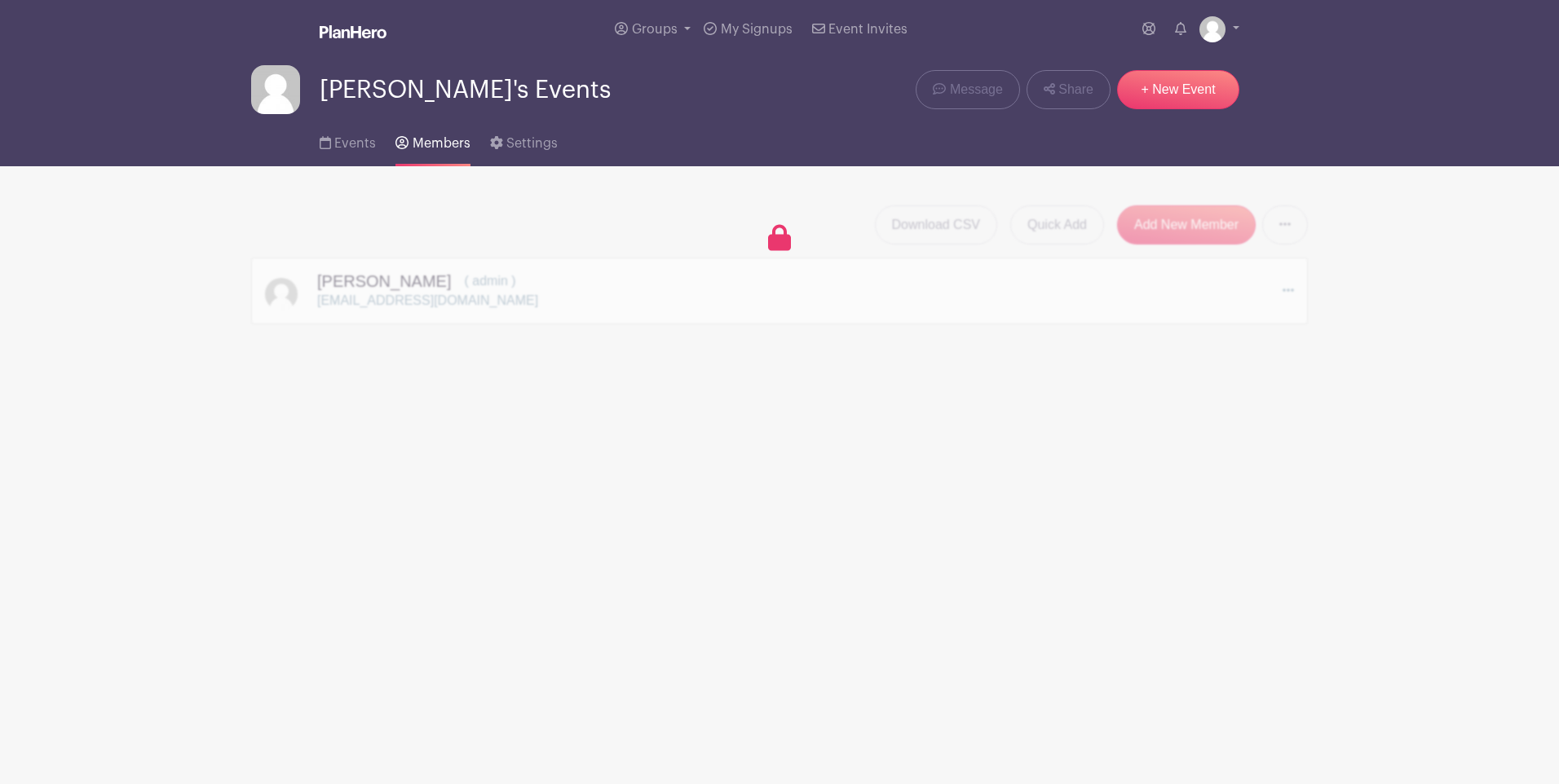
click at [793, 242] on div "Download CSV Quick Add Add New Member Send Invitations to all Pending Members T…" at bounding box center [780, 265] width 1057 height 119
click at [786, 240] on icon at bounding box center [780, 238] width 23 height 26
click at [1216, 178] on div "Download CSV Quick Add Add New Member Send Invitations to all Pending Members T…" at bounding box center [780, 246] width 1057 height 158
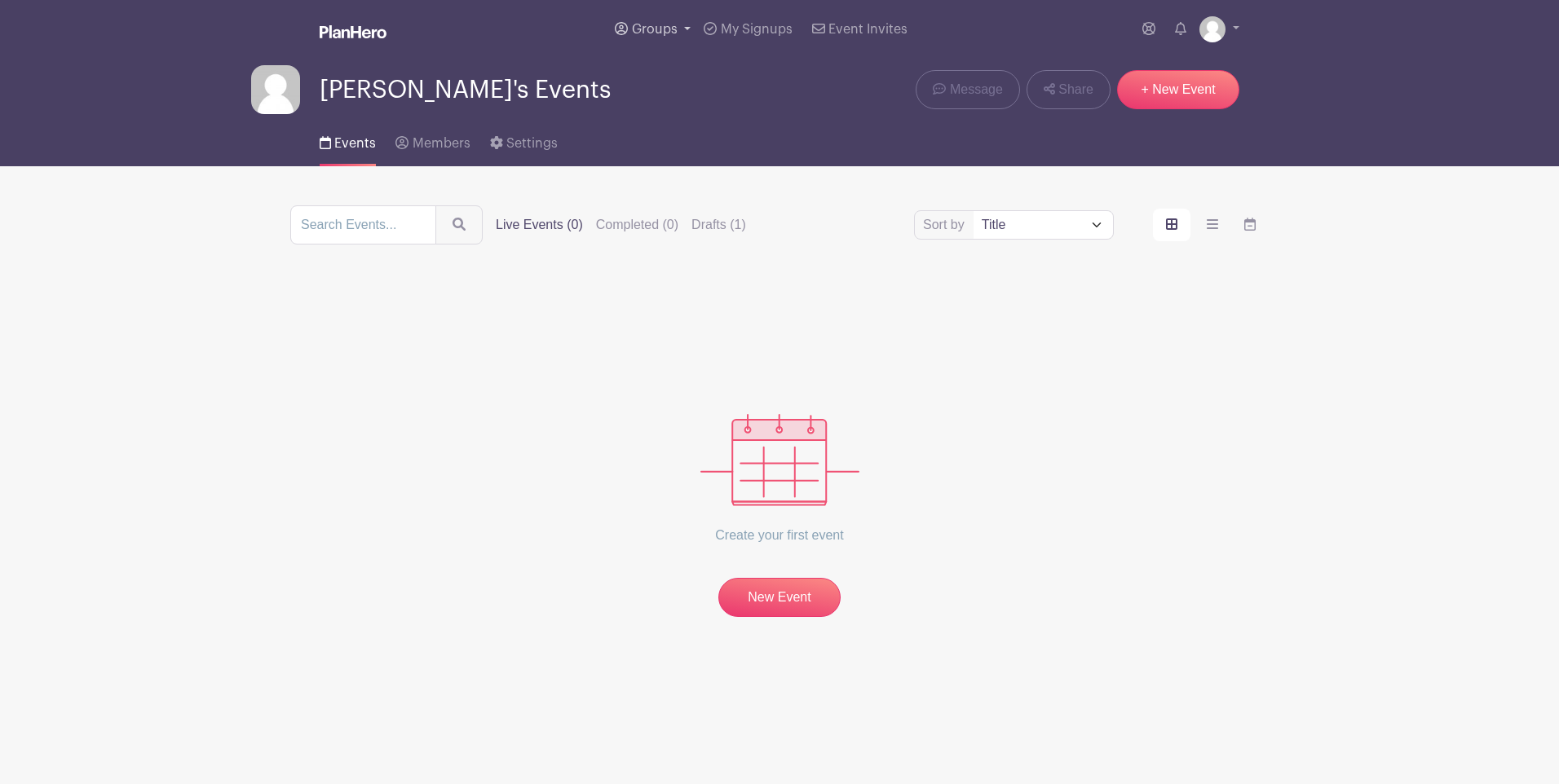
click at [646, 27] on span "Groups" at bounding box center [655, 29] width 46 height 13
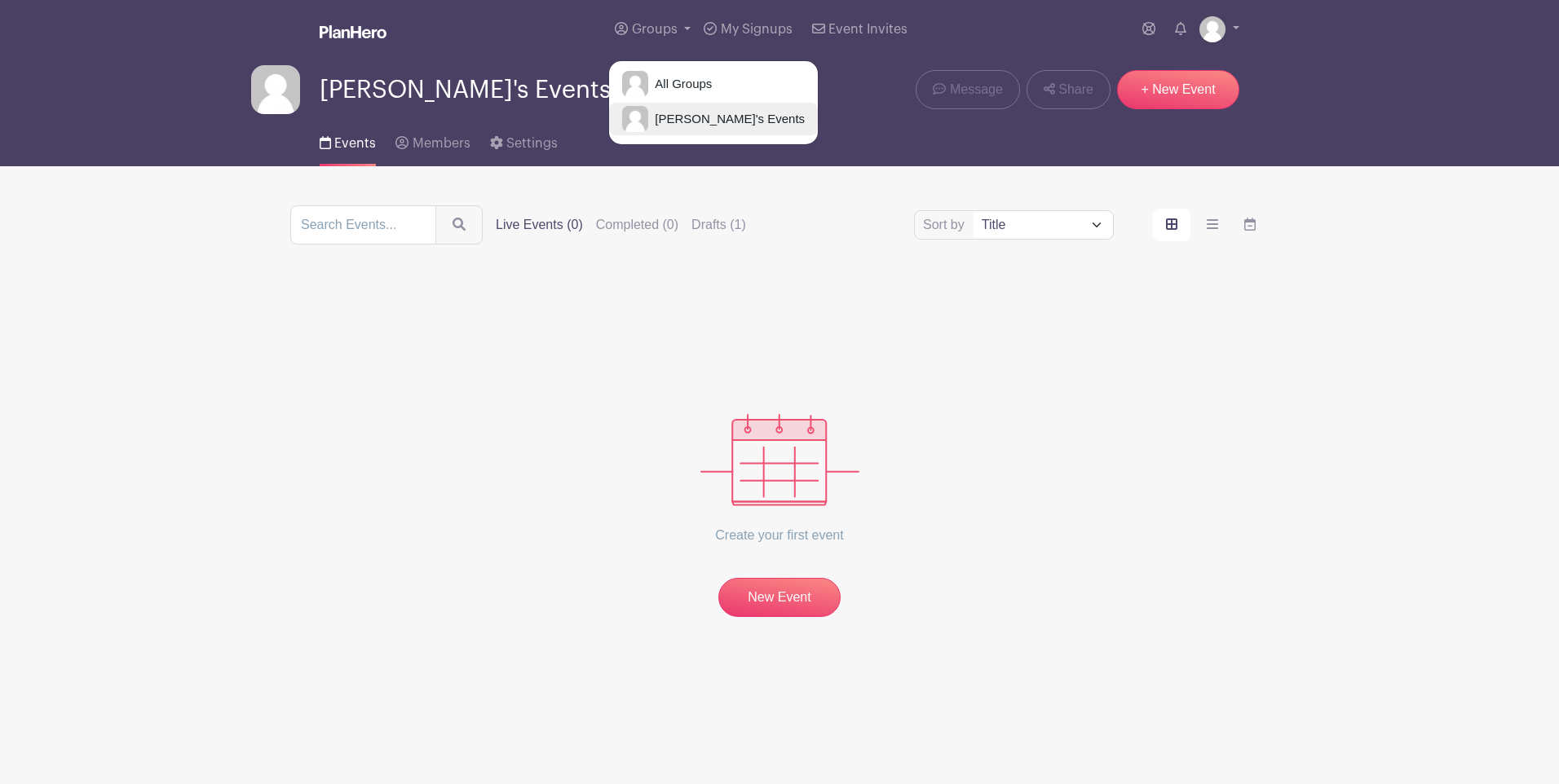
click at [660, 114] on span "Tim's Events" at bounding box center [727, 119] width 157 height 19
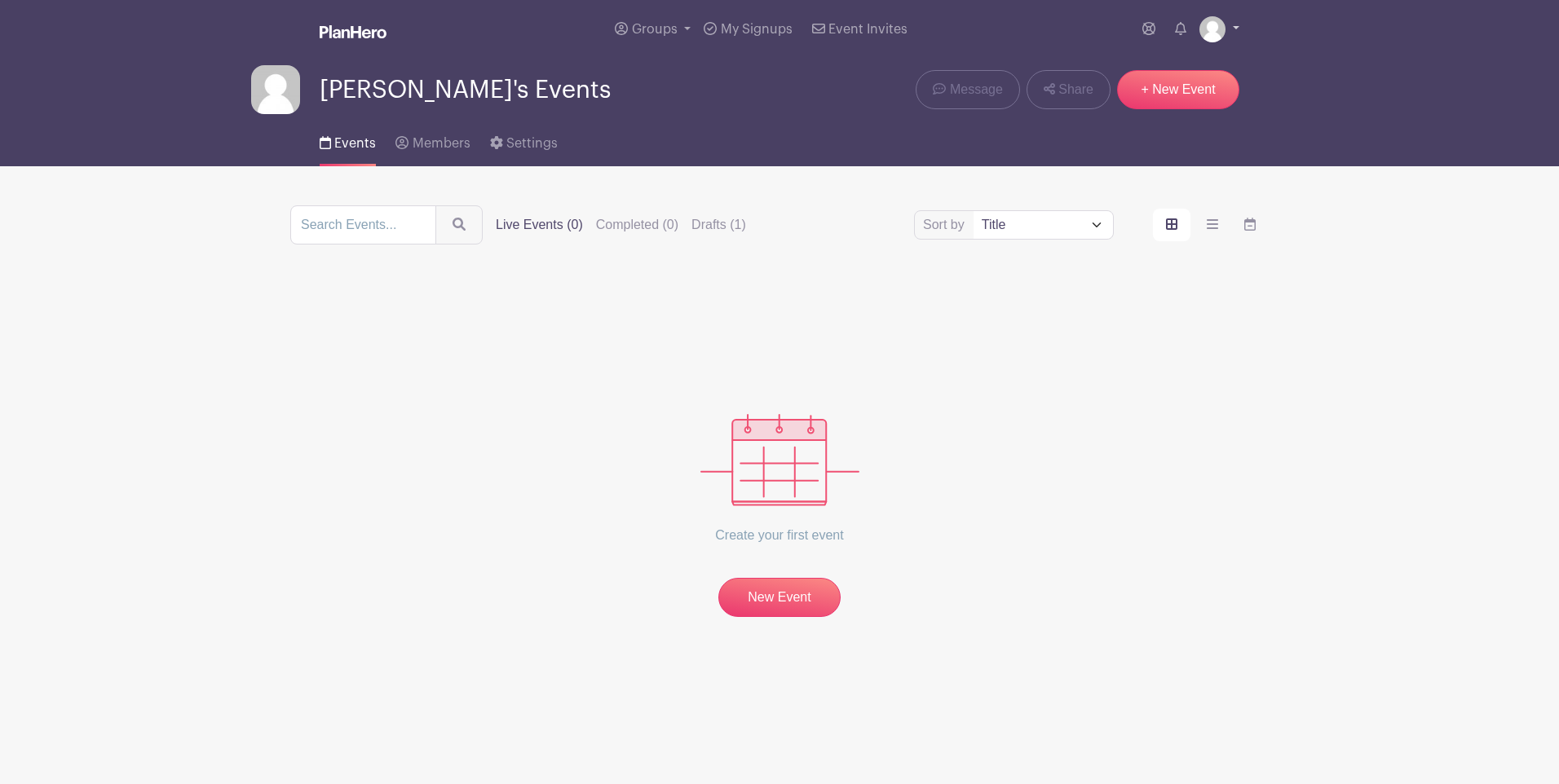
click at [1208, 26] on img at bounding box center [1213, 29] width 26 height 26
click at [1316, 77] on div "Tim's Events Message Share + New Event" at bounding box center [780, 87] width 1077 height 56
click at [492, 137] on icon at bounding box center [497, 143] width 13 height 13
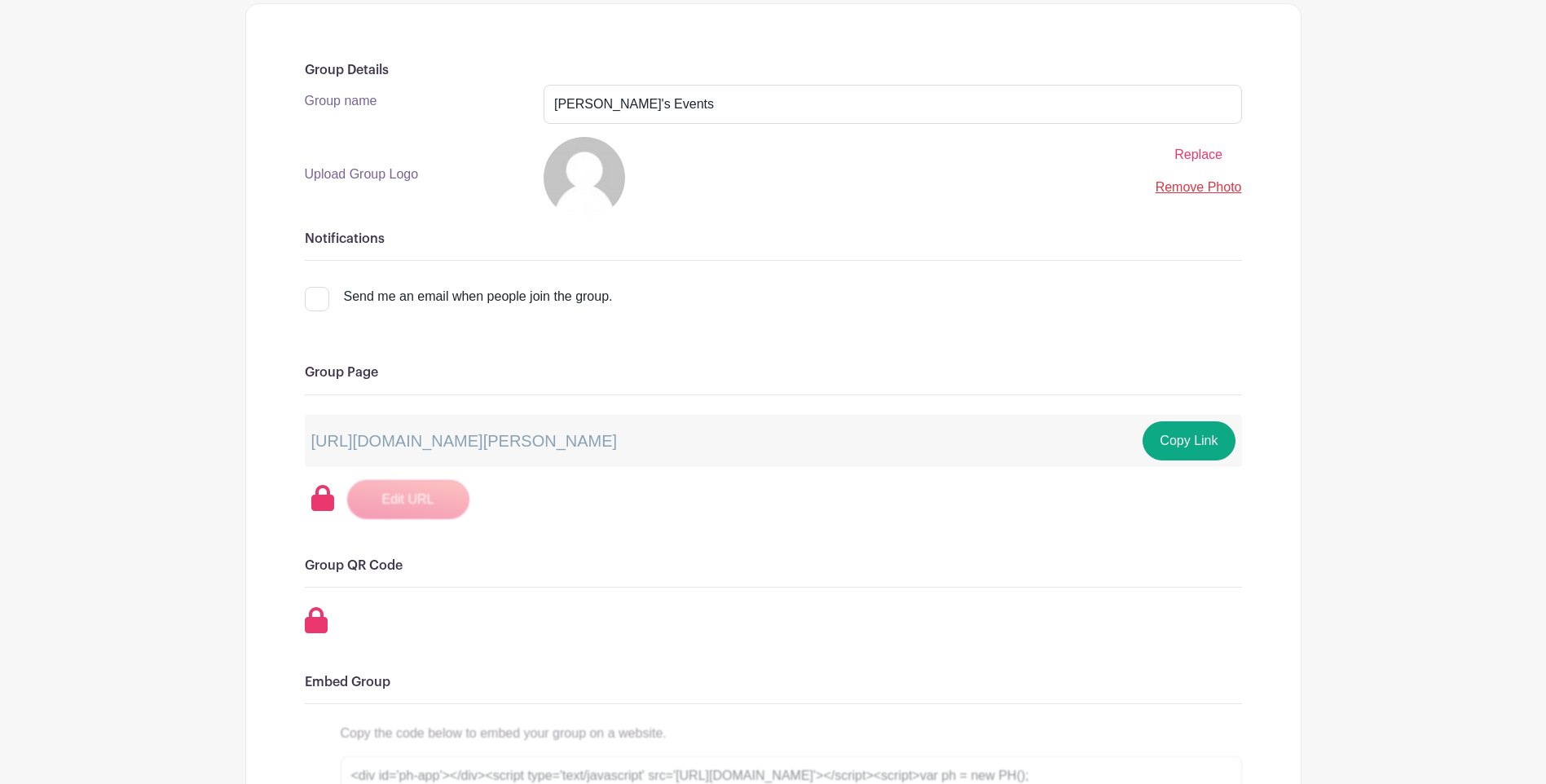
scroll to position [244, 0]
click at [809, 436] on div "https://schedule.planhero.com/groups/440aa220a/tim-s-events Copy Link" at bounding box center [773, 438] width 938 height 52
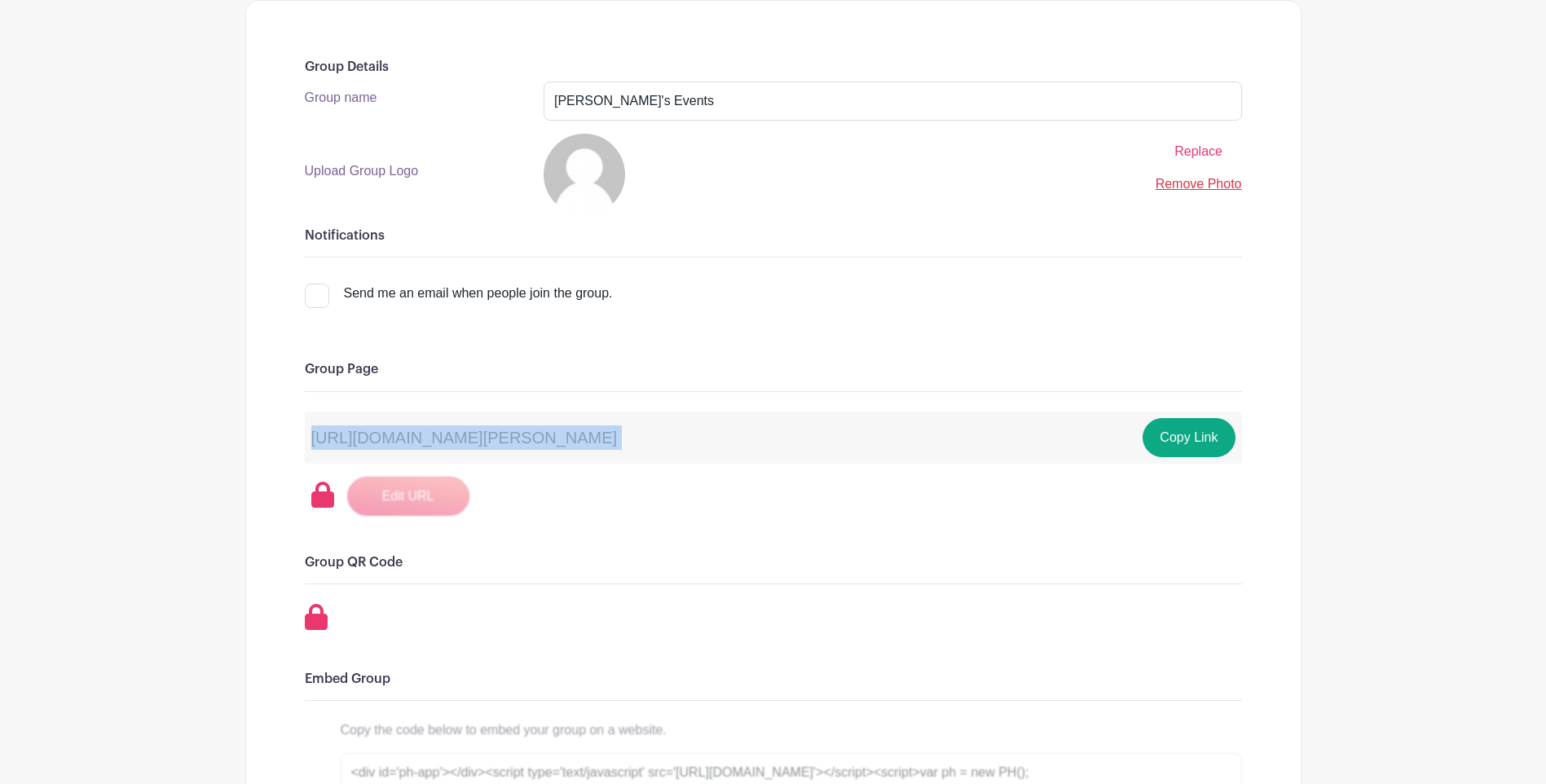
click at [809, 436] on div "https://schedule.planhero.com/groups/440aa220a/tim-s-events Copy Link" at bounding box center [773, 438] width 938 height 52
click at [1213, 430] on button "Copy Link" at bounding box center [1188, 438] width 92 height 39
click at [1349, 333] on main "Groups All Groups Tim's Events My Signups Event Invites My account Logout Tim's…" at bounding box center [773, 644] width 1546 height 1776
